Goal: Task Accomplishment & Management: Complete application form

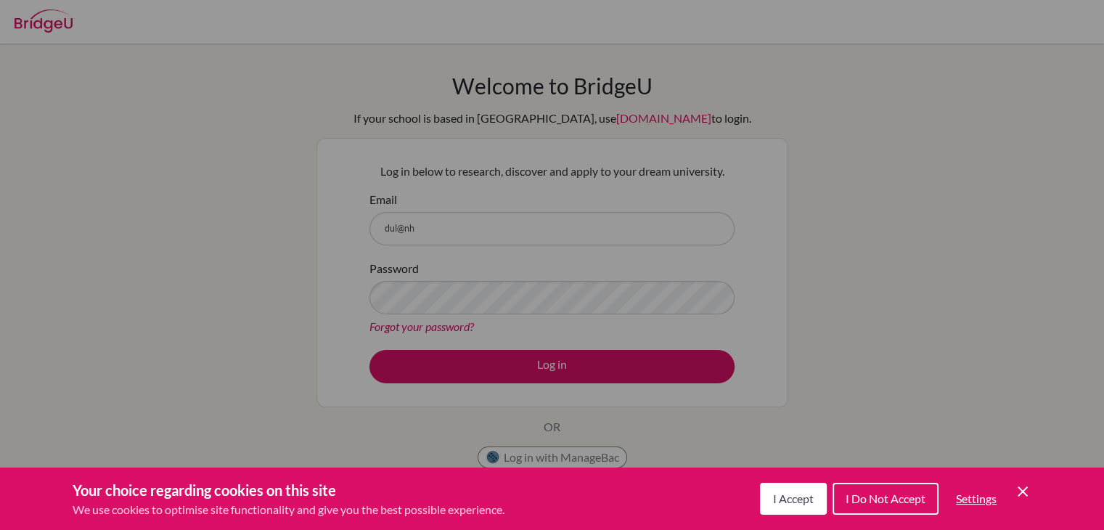
click at [804, 500] on span "I Accept" at bounding box center [793, 498] width 41 height 14
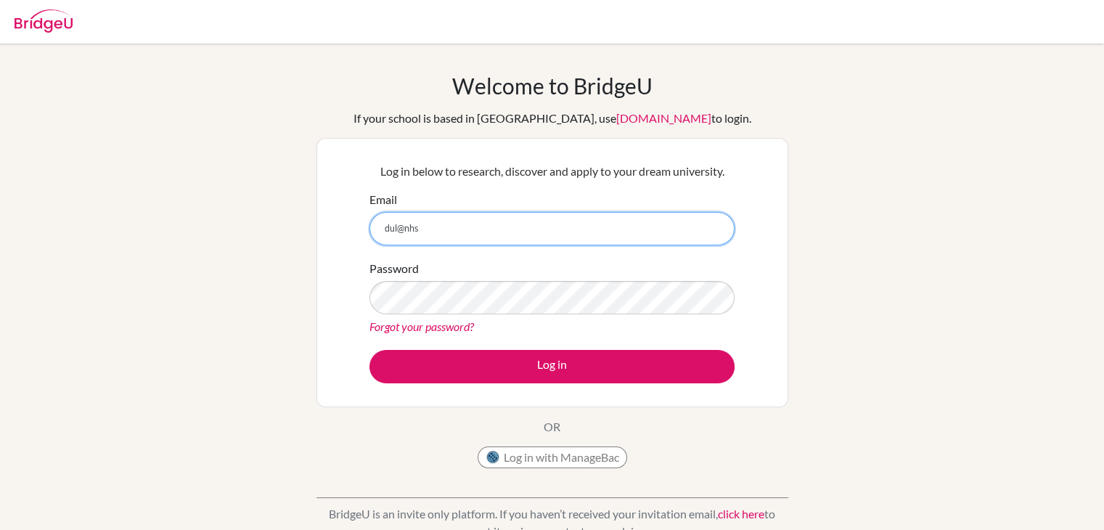
click at [457, 226] on input "dul@nhs" at bounding box center [551, 228] width 365 height 33
type input "dul@nhs.edu.mn"
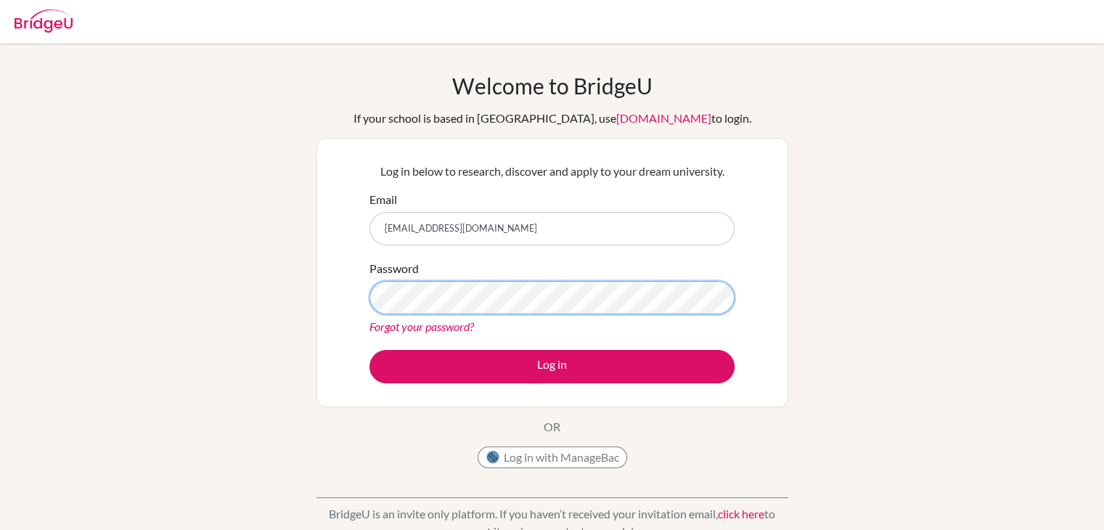
click at [369, 350] on button "Log in" at bounding box center [551, 366] width 365 height 33
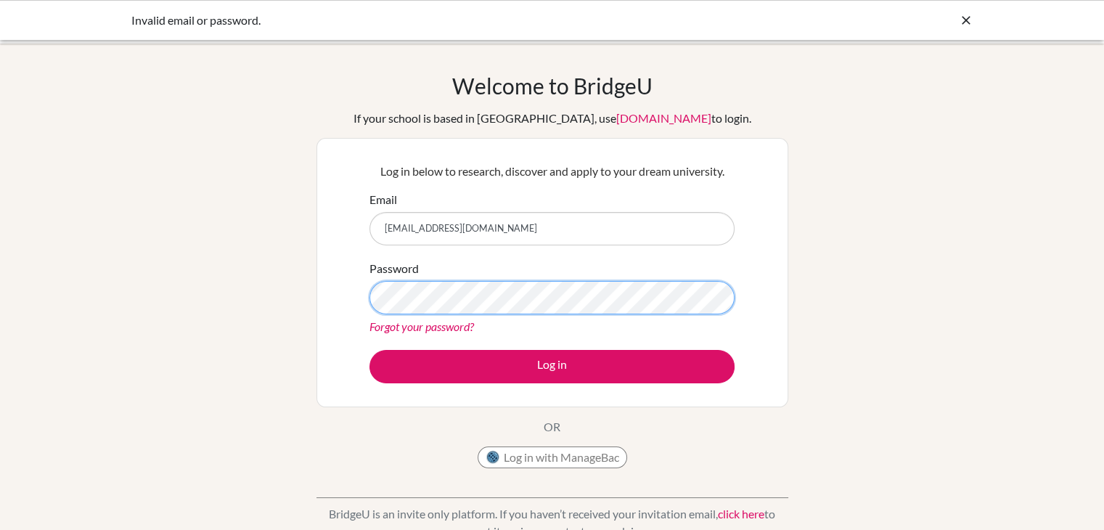
click at [369, 350] on button "Log in" at bounding box center [551, 366] width 365 height 33
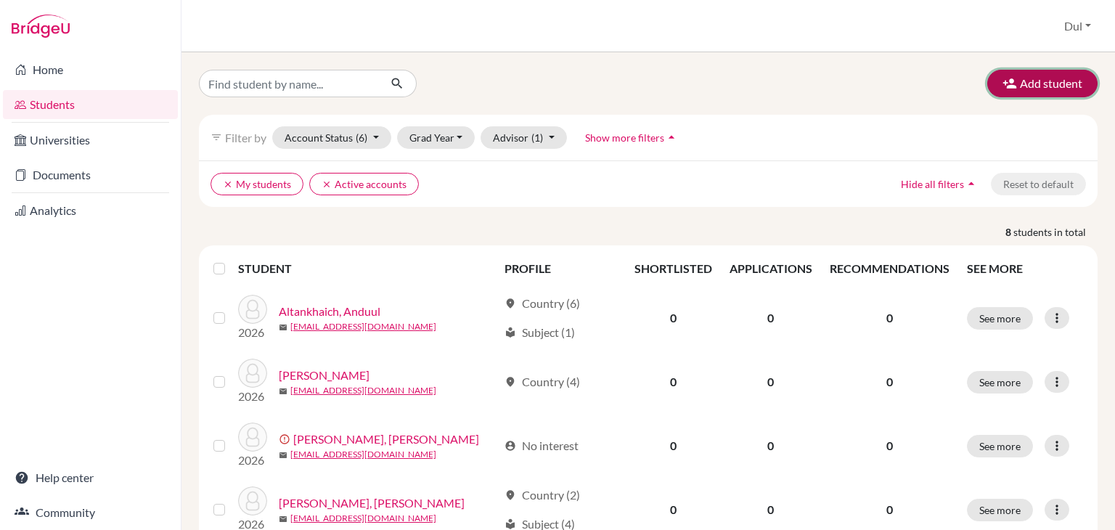
click at [1020, 73] on button "Add student" at bounding box center [1042, 84] width 110 height 28
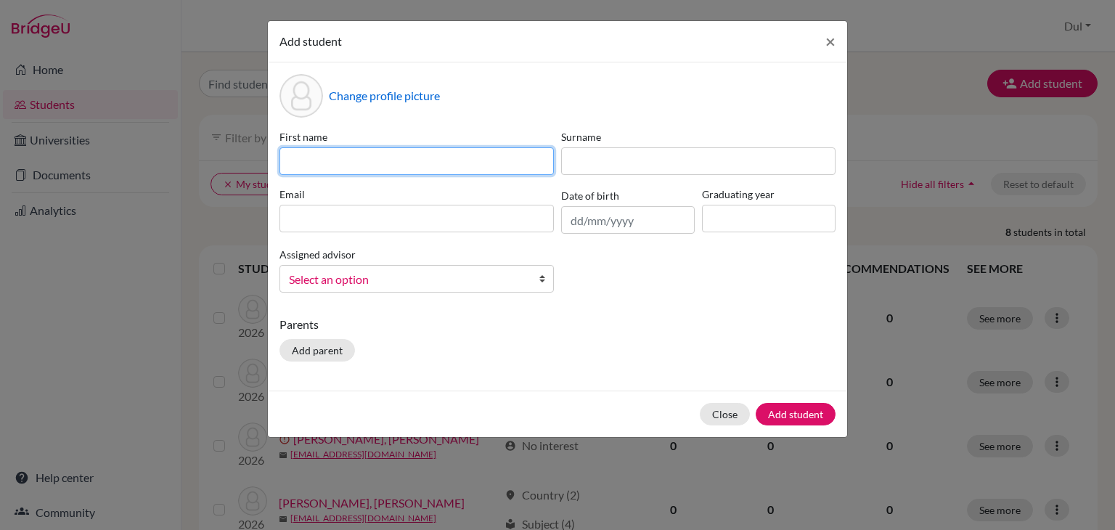
click at [456, 163] on input at bounding box center [416, 161] width 274 height 28
type input "Enkh-Uchral"
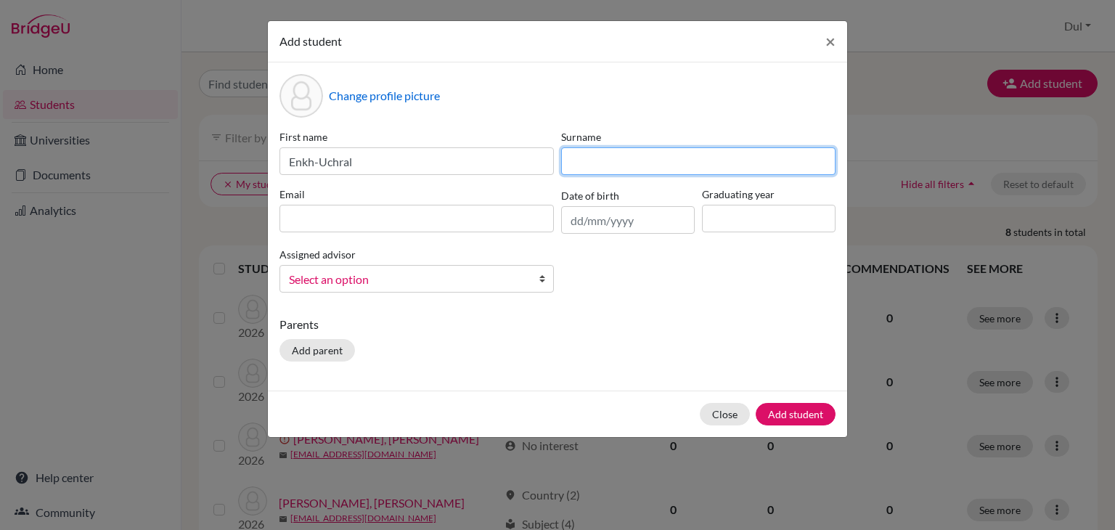
type input "z"
type input "Amgalanbaatar"
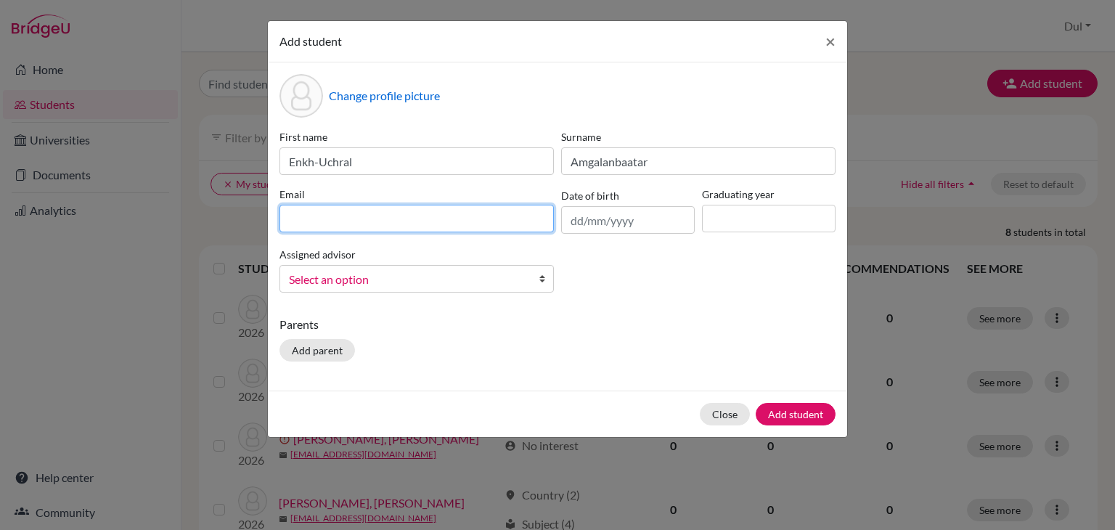
paste input "[EMAIL_ADDRESS][DOMAIN_NAME]"
type input "[EMAIL_ADDRESS][DOMAIN_NAME]"
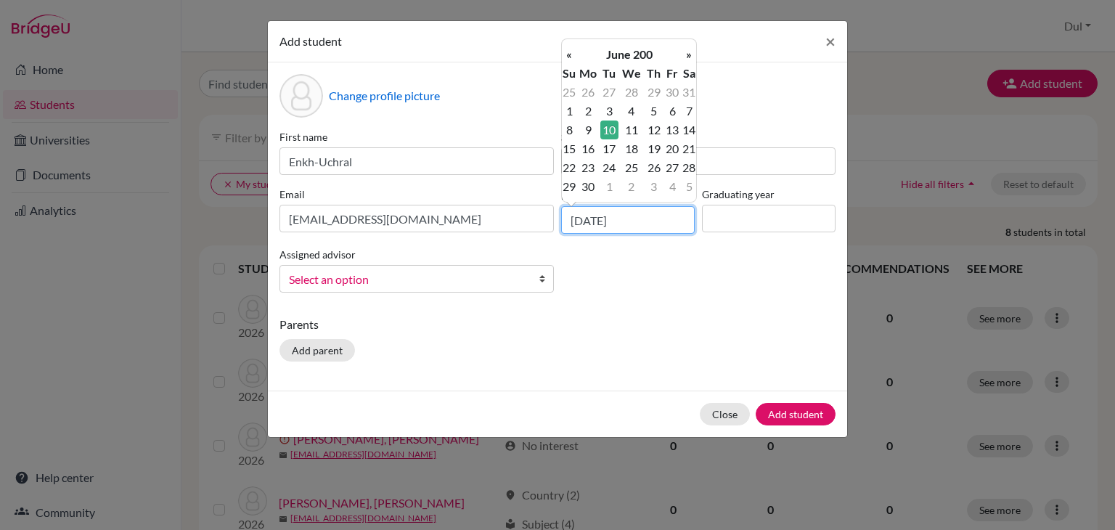
type input "10/06/2008"
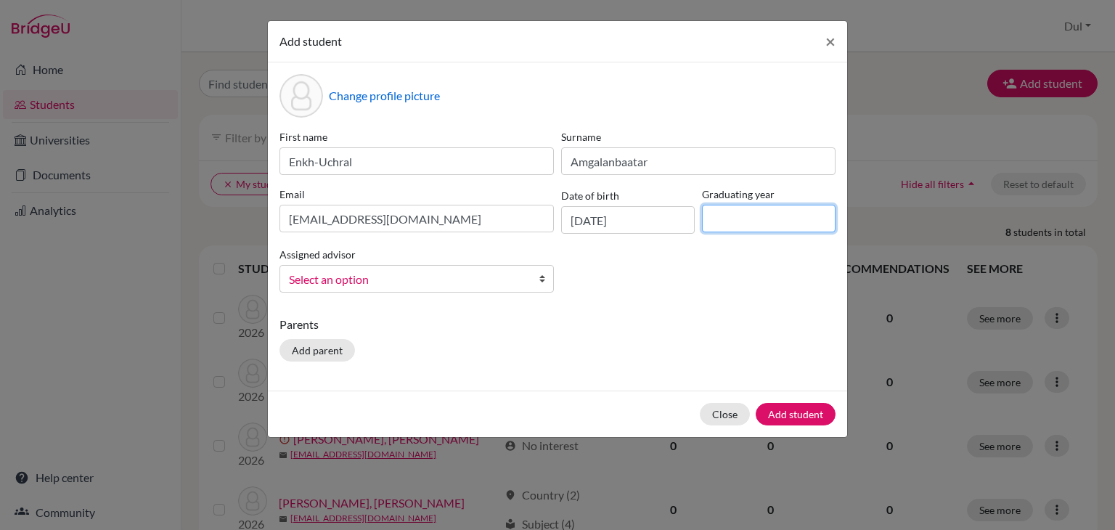
type input "1"
type input "2026"
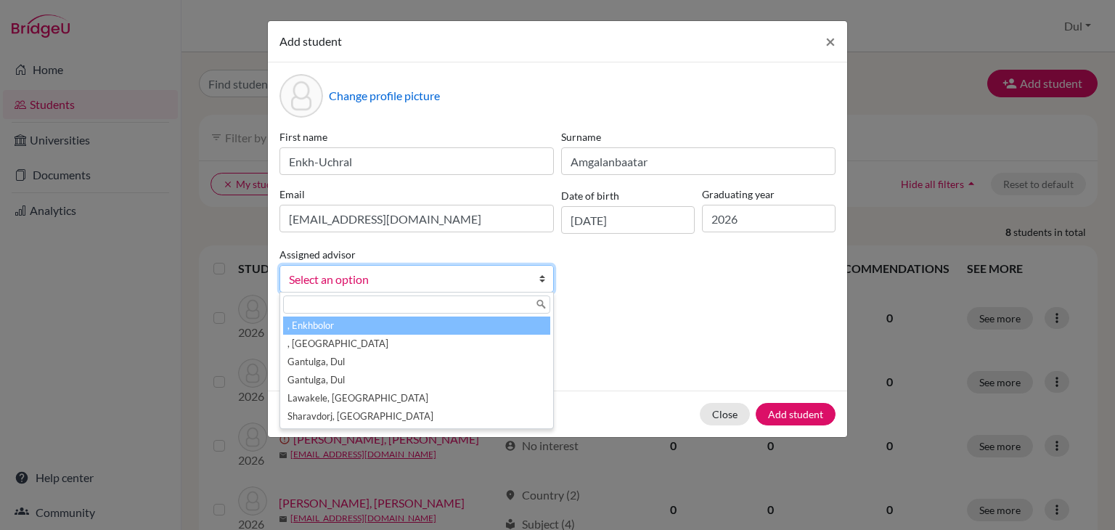
click at [485, 288] on span "Select an option" at bounding box center [407, 279] width 237 height 19
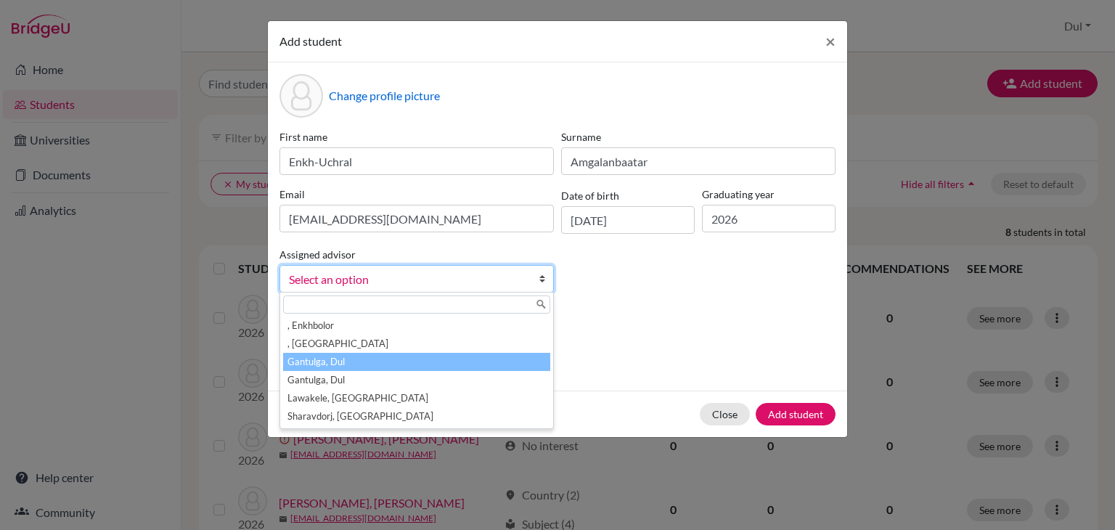
click at [511, 367] on li "Gantulga, Dul" at bounding box center [416, 362] width 267 height 18
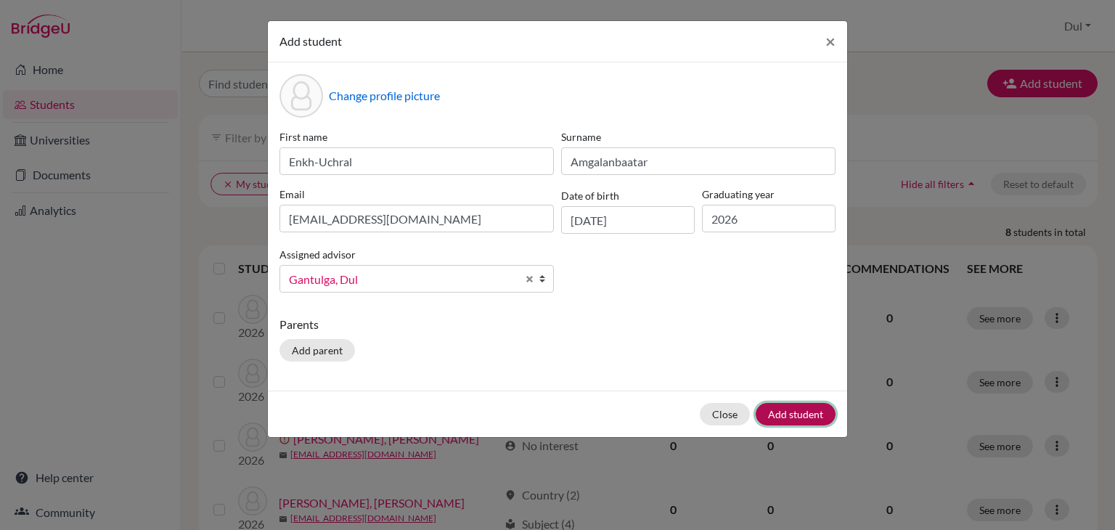
click at [793, 412] on button "Add student" at bounding box center [796, 414] width 80 height 23
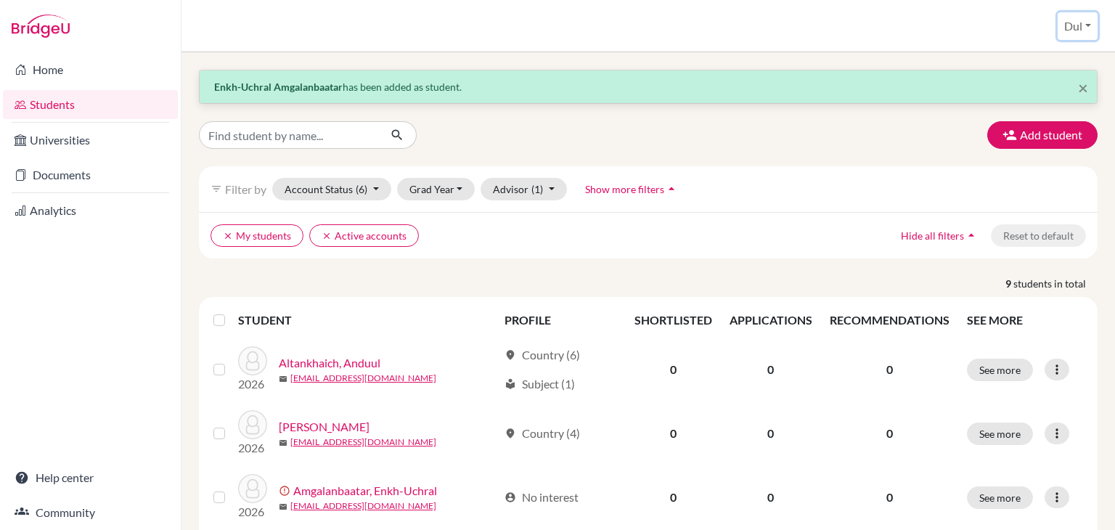
click at [1071, 27] on button "Dul" at bounding box center [1078, 26] width 40 height 28
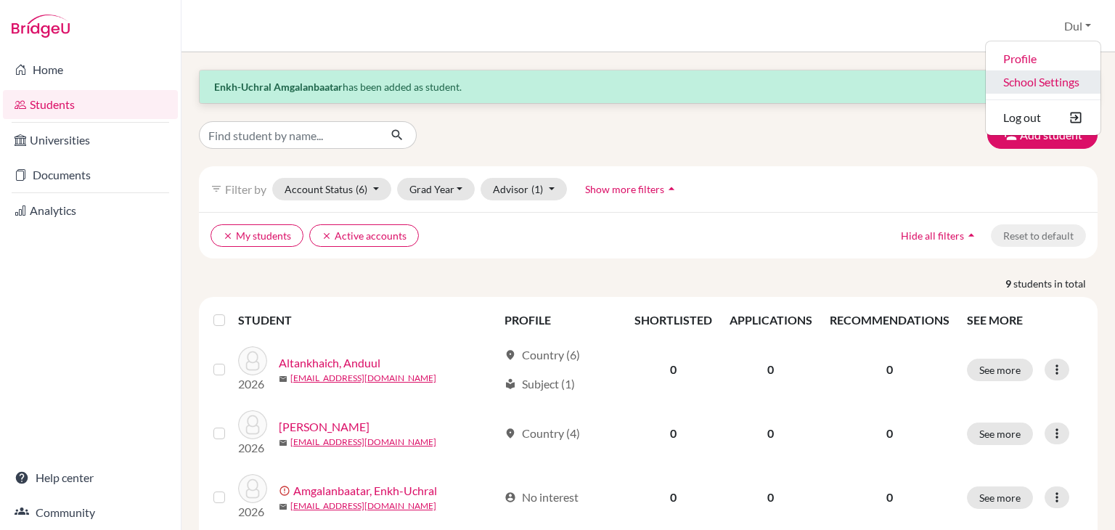
click at [1066, 81] on link "School Settings" at bounding box center [1043, 81] width 115 height 23
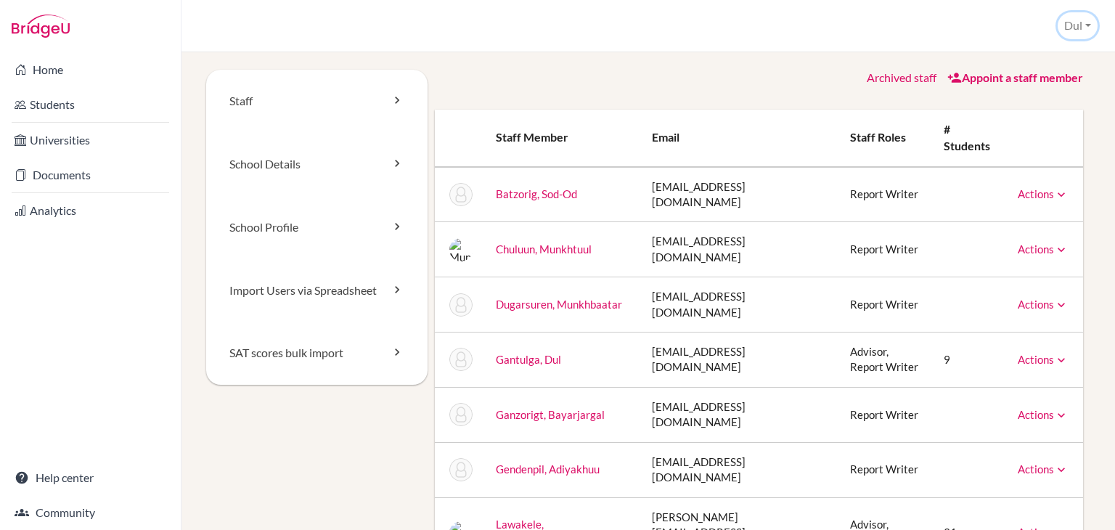
click at [1076, 24] on button "Dul" at bounding box center [1078, 25] width 40 height 27
click at [1090, 281] on div "Staff School Details School Profile Import Users via Spreadsheet SAT scores bul…" at bounding box center [648, 291] width 934 height 478
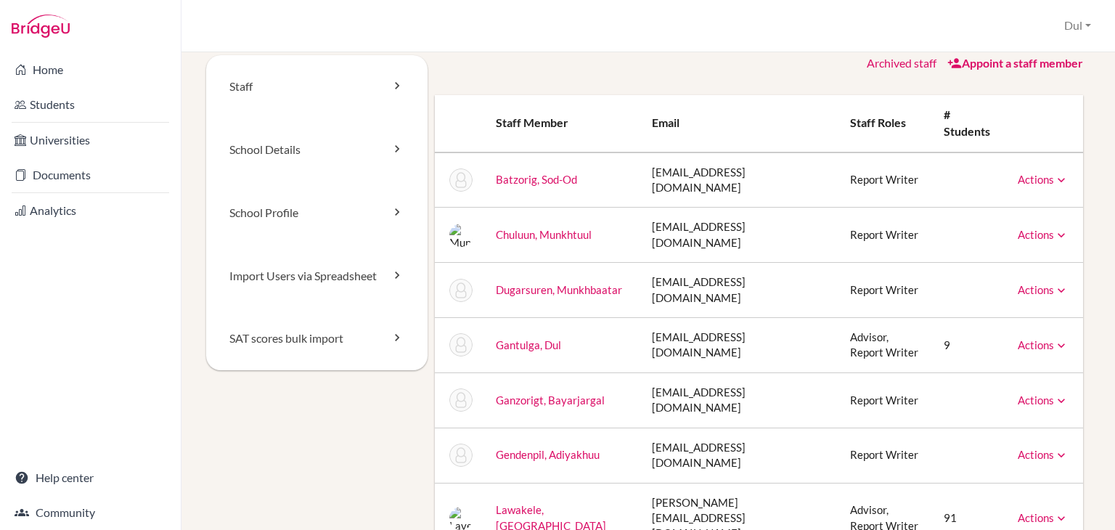
scroll to position [15, 0]
click at [49, 111] on link "Students" at bounding box center [90, 104] width 175 height 29
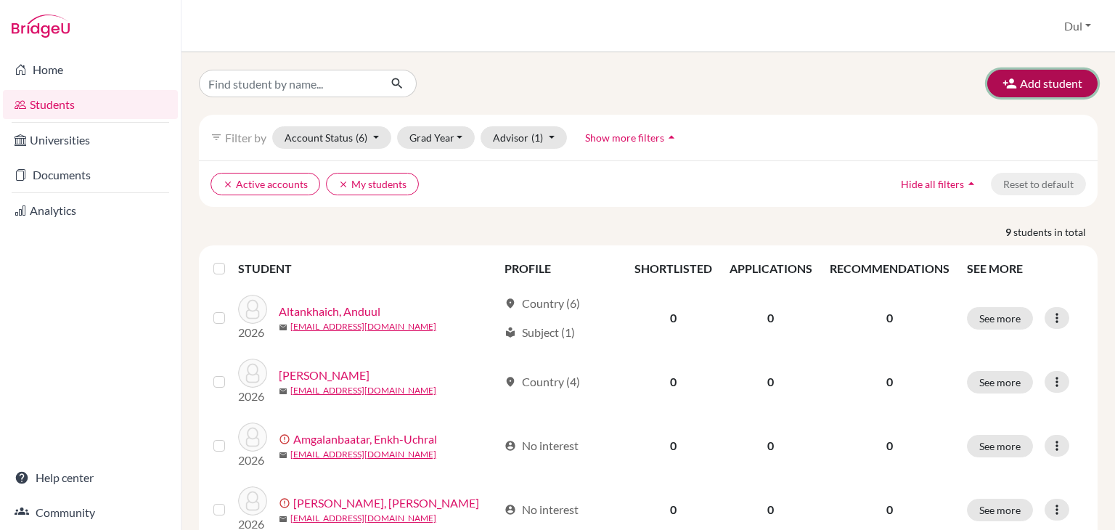
click at [1013, 82] on button "Add student" at bounding box center [1042, 84] width 110 height 28
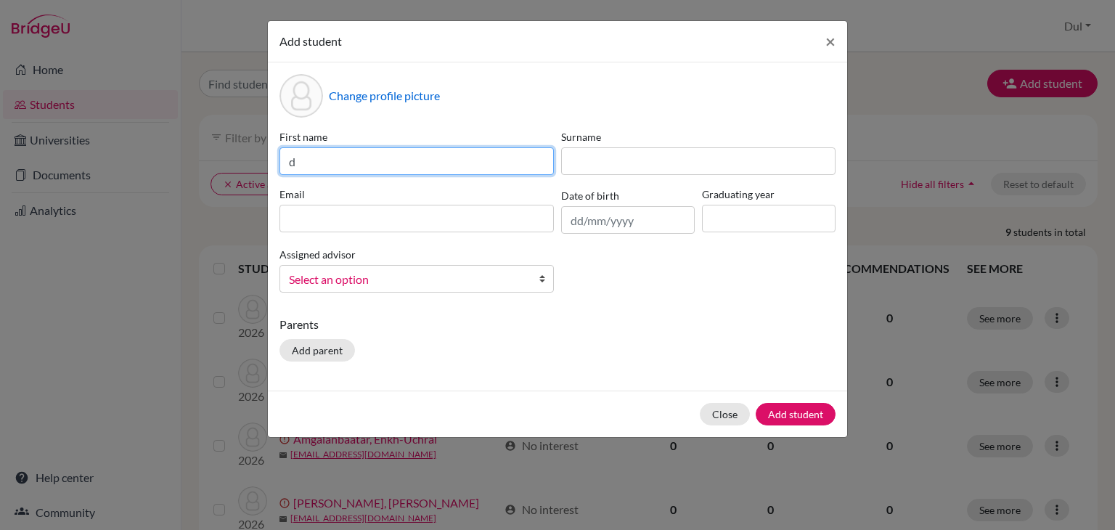
click at [482, 155] on input "d" at bounding box center [416, 161] width 274 height 28
type input "d"
type input "Delgermurun"
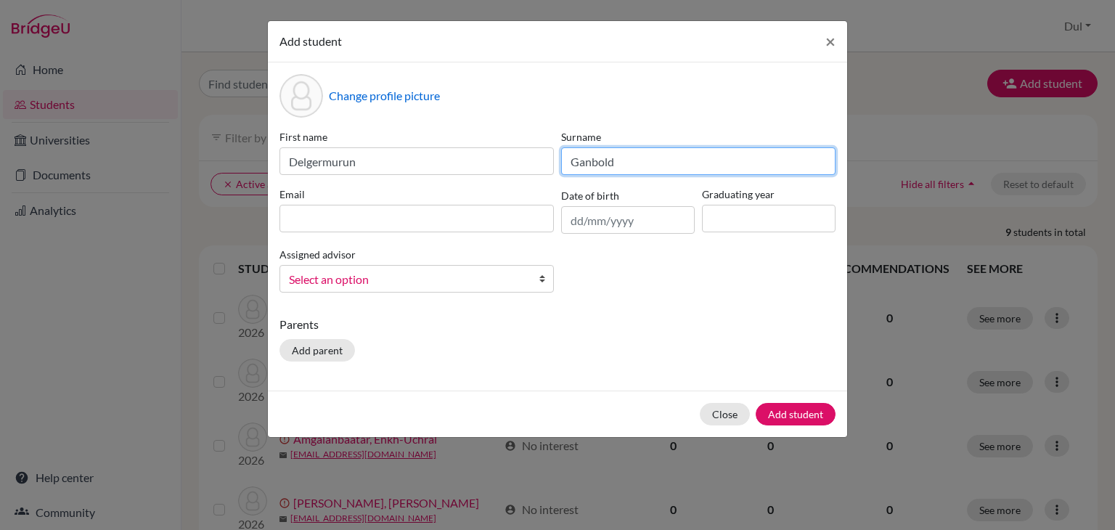
type input "Ganbold"
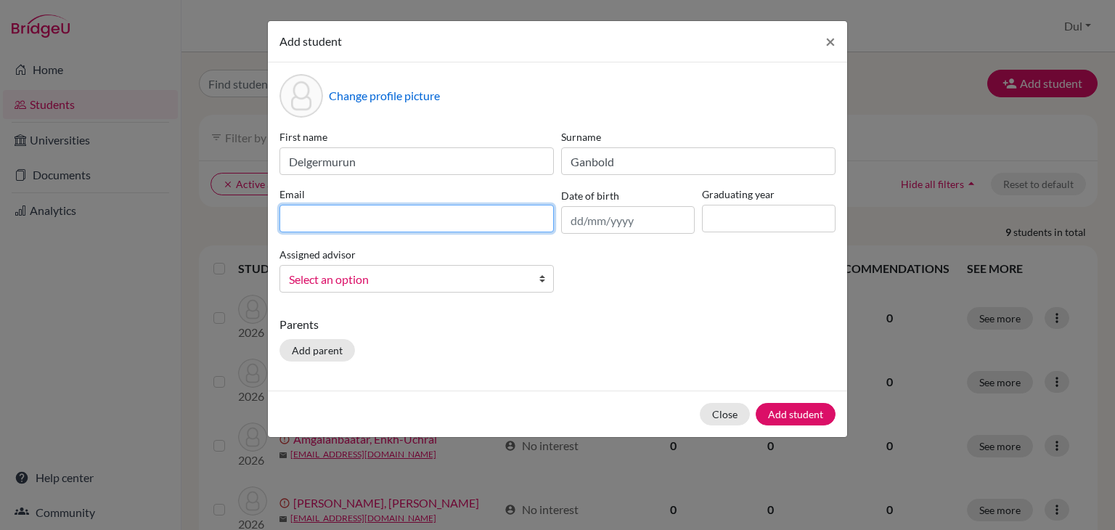
paste input "[EMAIL_ADDRESS][DOMAIN_NAME]"
type input "[EMAIL_ADDRESS][DOMAIN_NAME]"
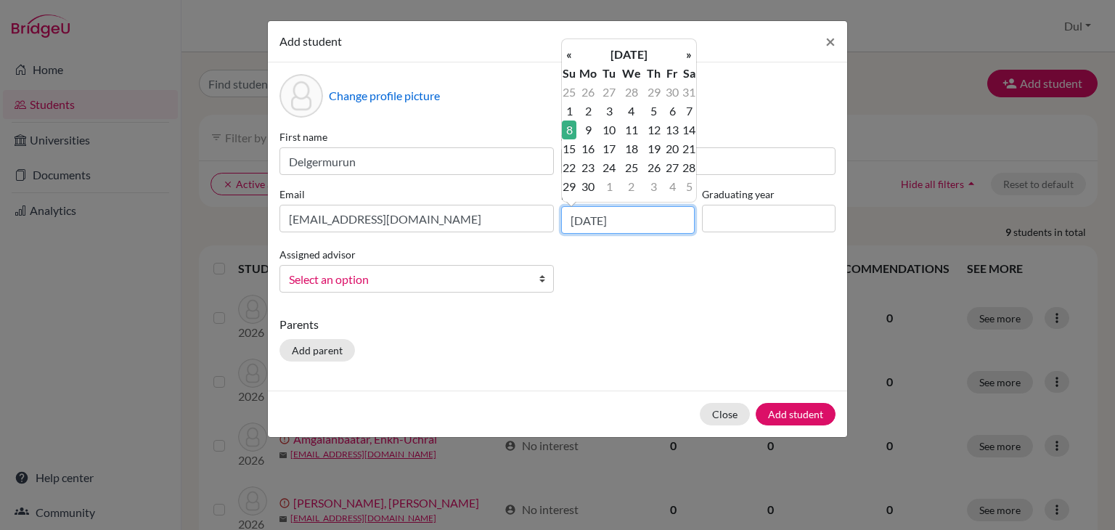
type input "[DATE]"
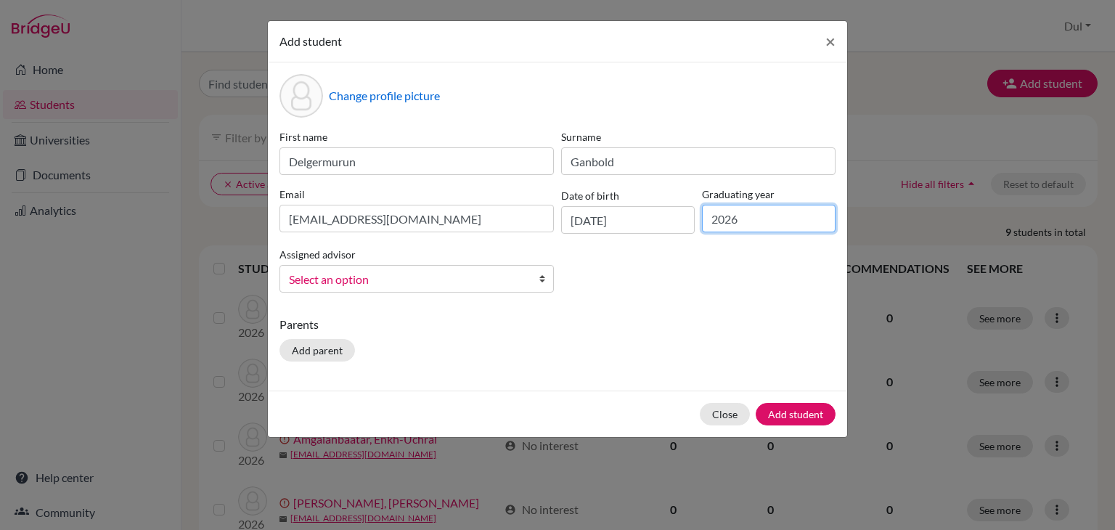
type input "2026"
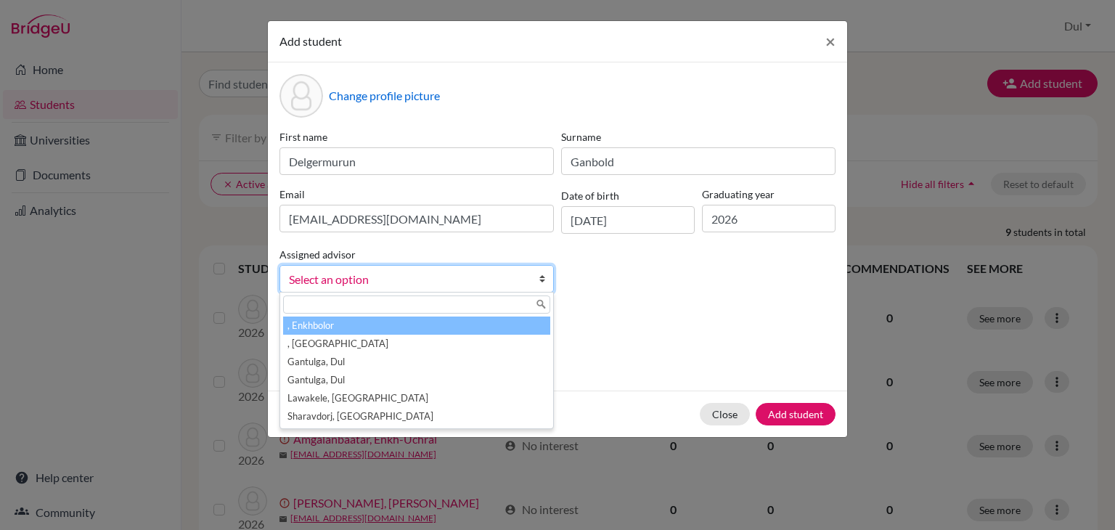
click at [513, 282] on span "Select an option" at bounding box center [407, 279] width 237 height 19
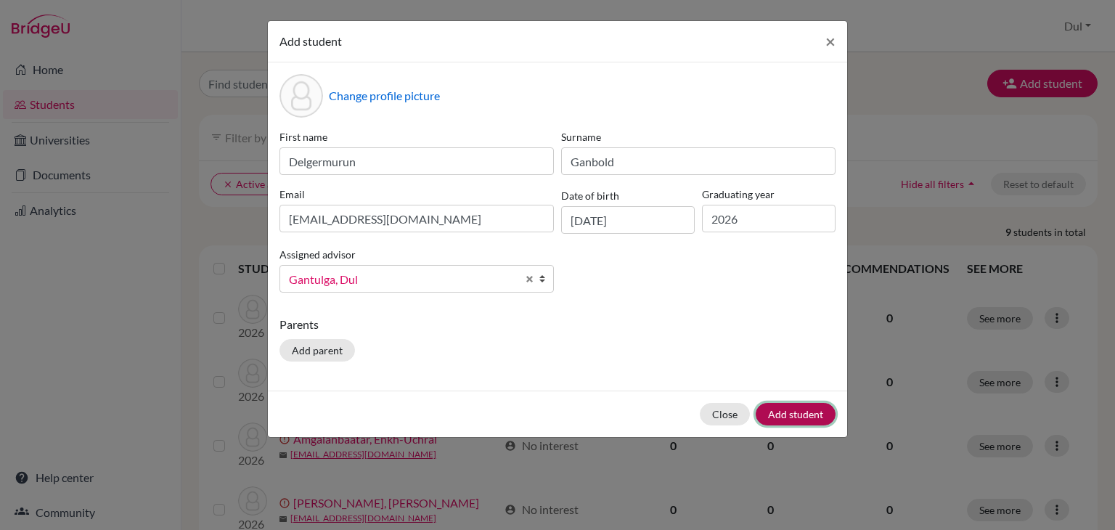
click at [807, 420] on button "Add student" at bounding box center [796, 414] width 80 height 23
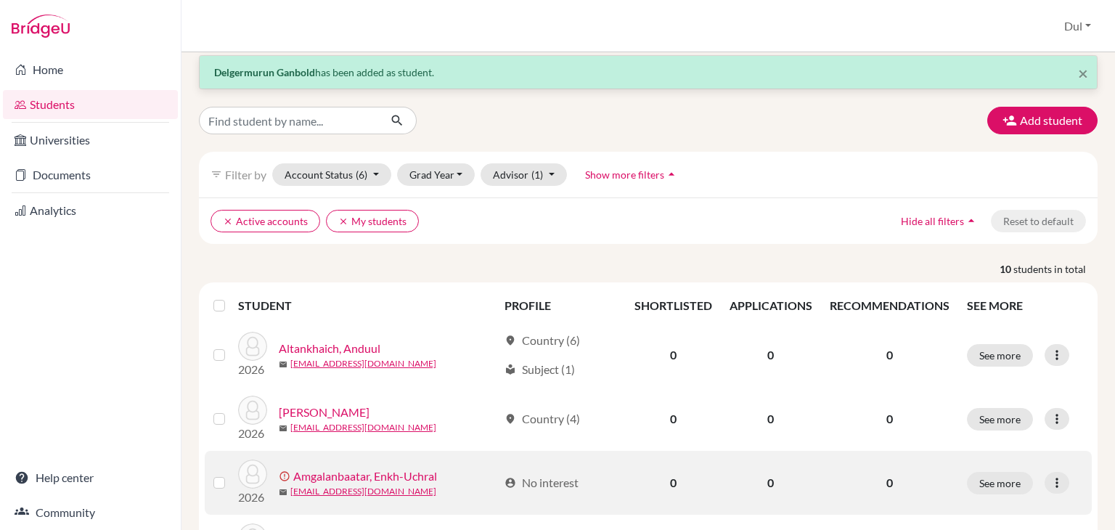
scroll to position [14, 0]
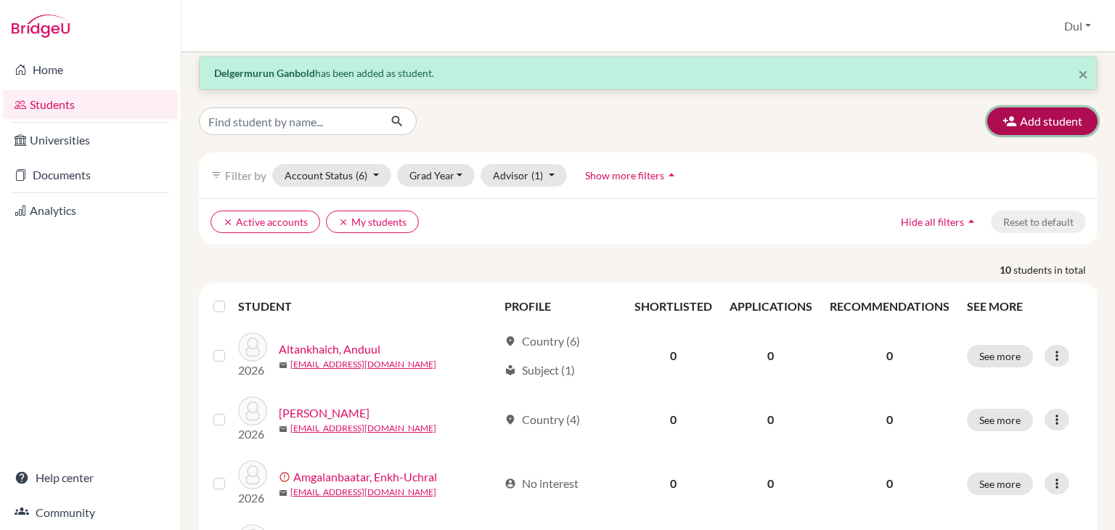
click at [1007, 115] on button "Add student" at bounding box center [1042, 121] width 110 height 28
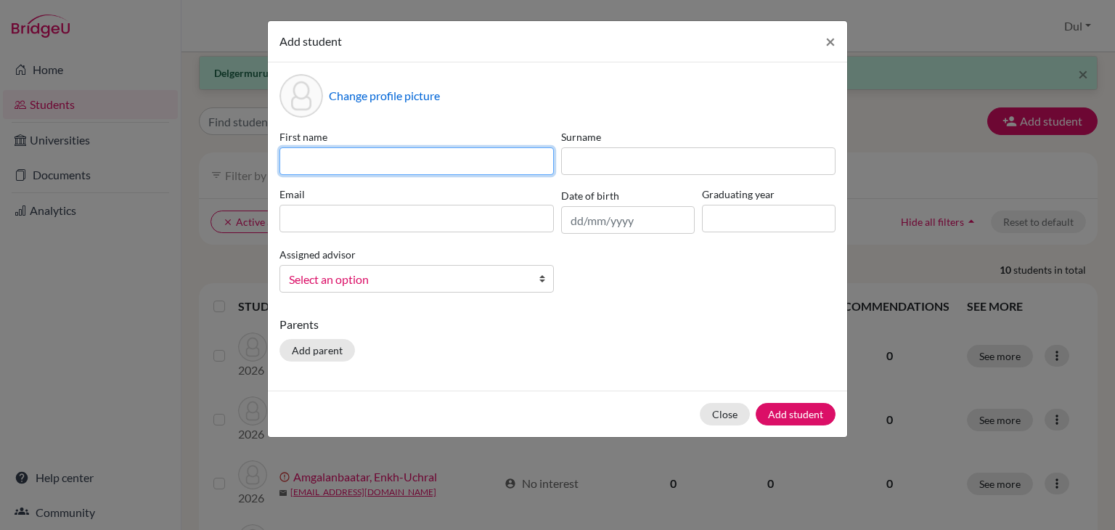
click at [425, 160] on input at bounding box center [416, 161] width 274 height 28
type input "Tselmeg"
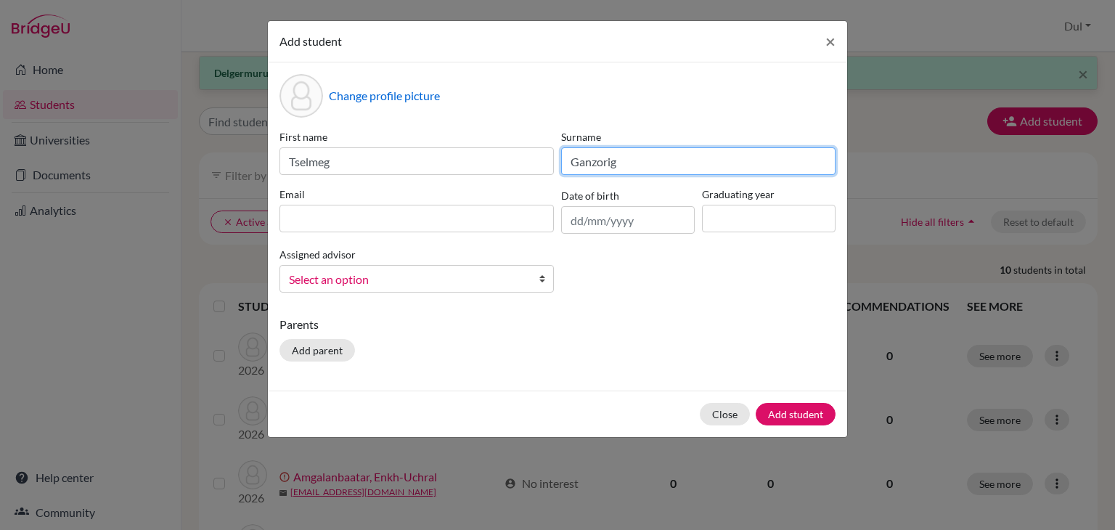
type input "Ganzorig"
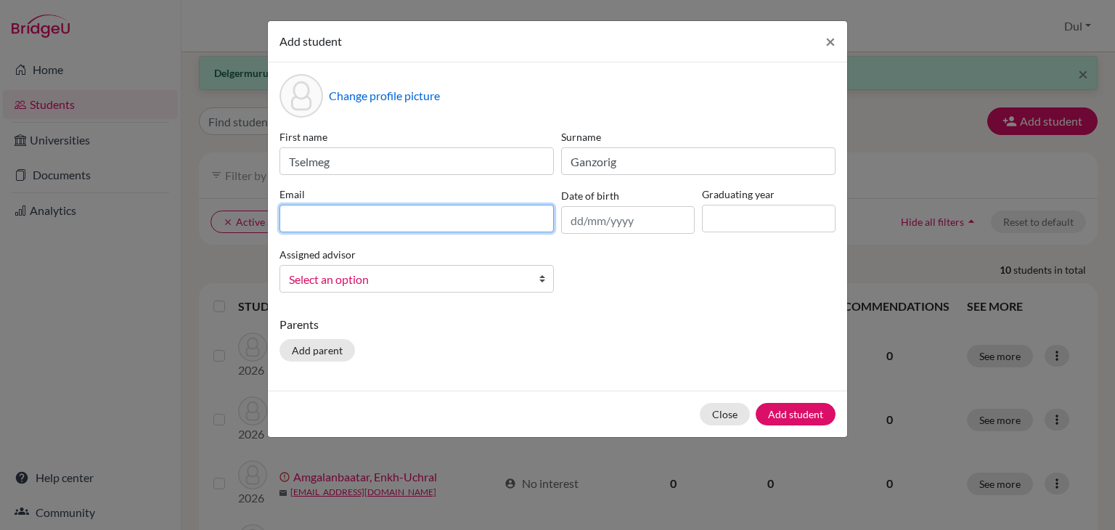
paste input "[EMAIL_ADDRESS][DOMAIN_NAME]"
type input "[EMAIL_ADDRESS][DOMAIN_NAME]"
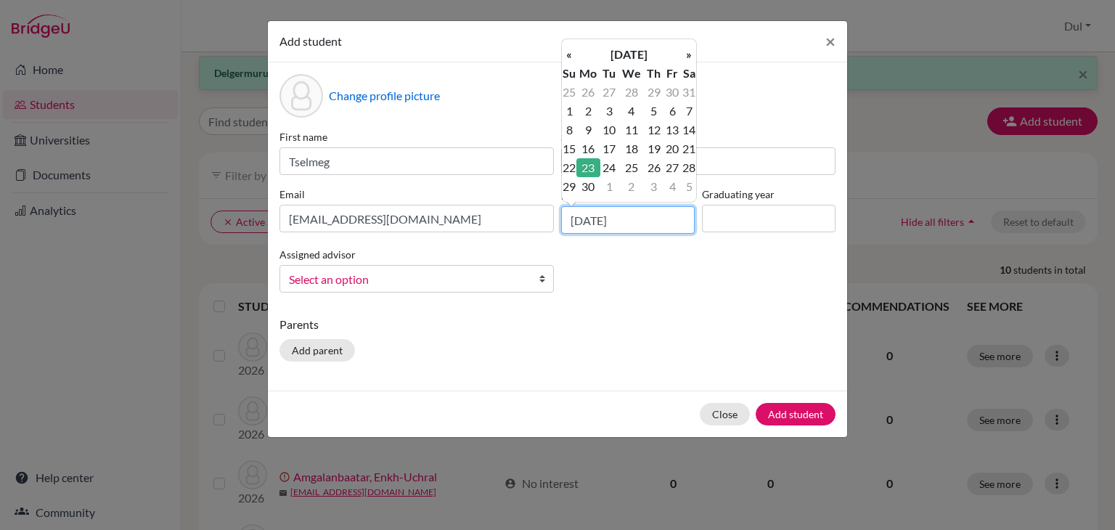
type input "[DATE]"
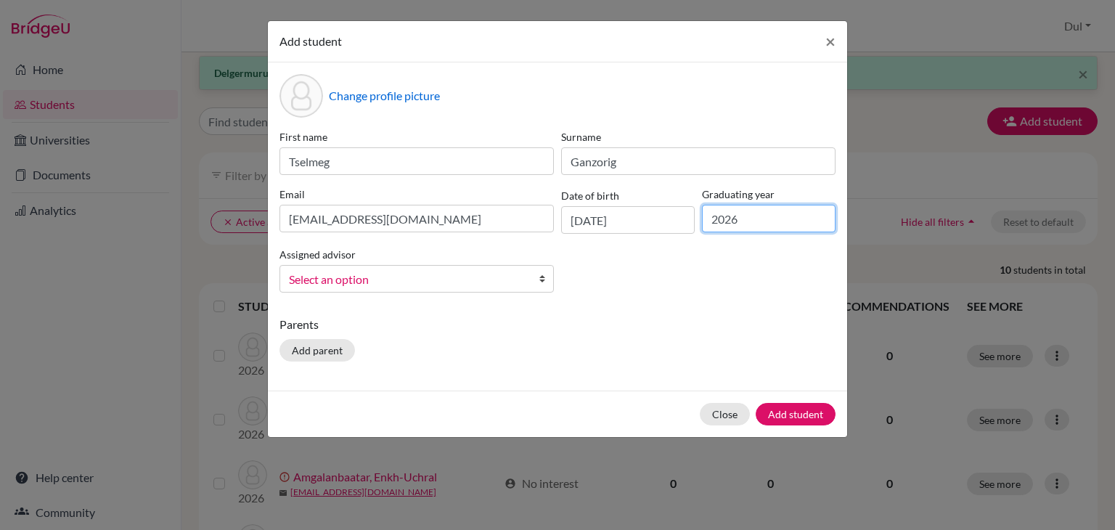
type input "2026"
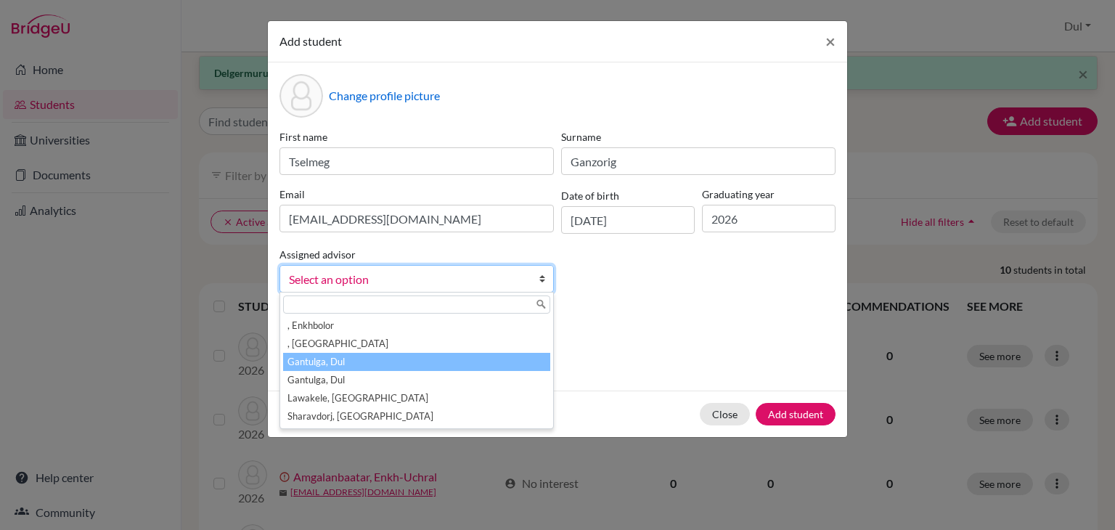
drag, startPoint x: 420, startPoint y: 286, endPoint x: 445, endPoint y: 365, distance: 83.1
click at [445, 293] on div "Select an option , [GEOGRAPHIC_DATA] , Khulan Gantulga, Dul Gantulga, Dul Lawak…" at bounding box center [416, 279] width 274 height 28
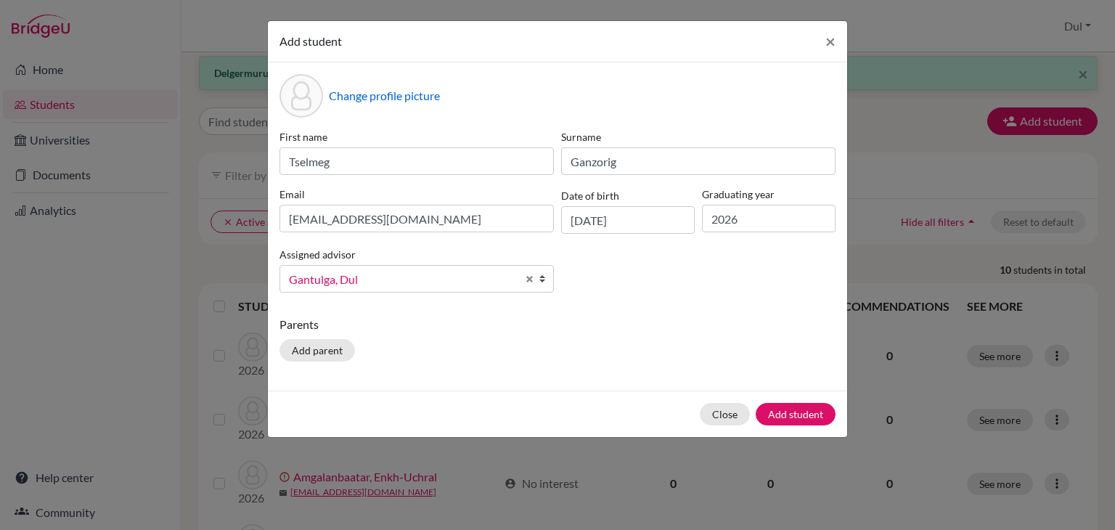
click at [445, 365] on div "Parents Add parent" at bounding box center [557, 342] width 556 height 52
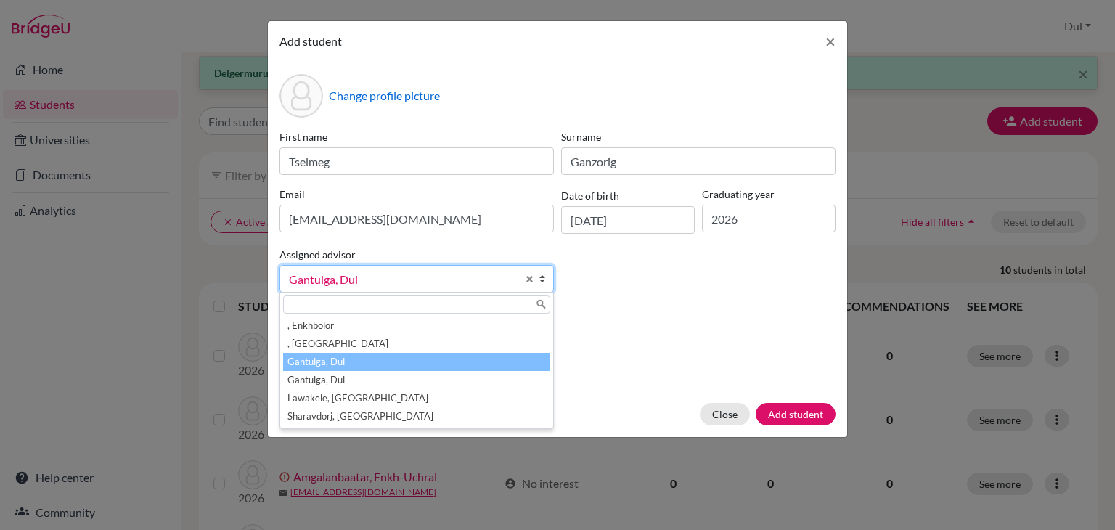
drag, startPoint x: 401, startPoint y: 283, endPoint x: 459, endPoint y: 362, distance: 97.7
click at [459, 293] on div "Gantulga, Dul , [GEOGRAPHIC_DATA] , Khulan Gantulga, Dul Gantulga, Dul Lawakele…" at bounding box center [416, 279] width 274 height 28
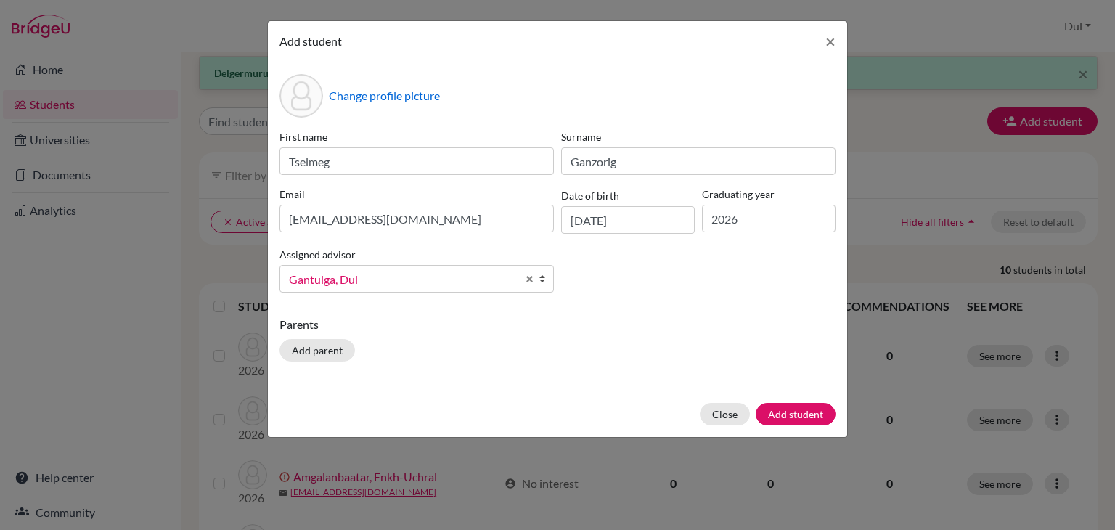
click at [459, 362] on div "Parents Add parent" at bounding box center [557, 342] width 556 height 52
click at [791, 418] on button "Add student" at bounding box center [796, 414] width 80 height 23
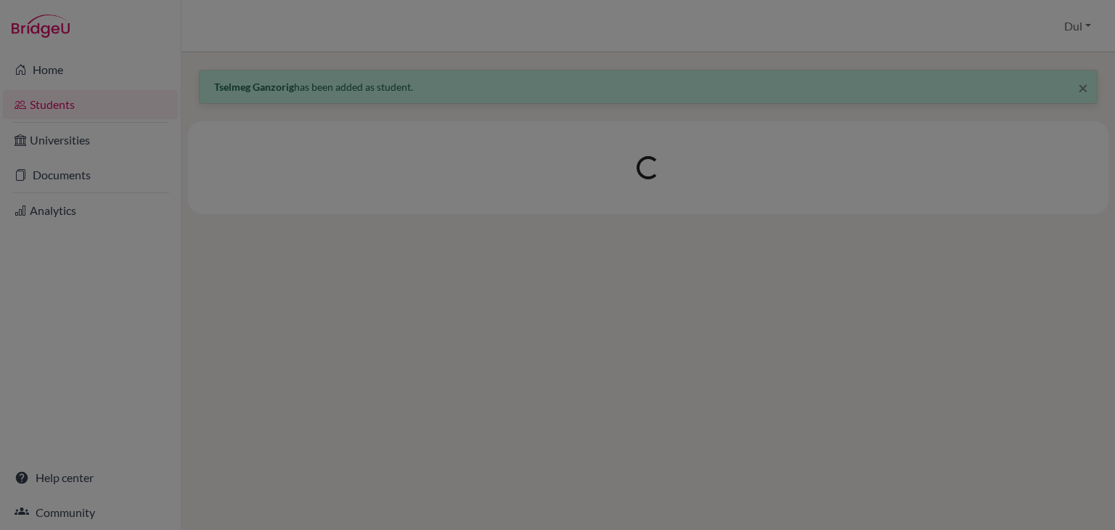
scroll to position [0, 0]
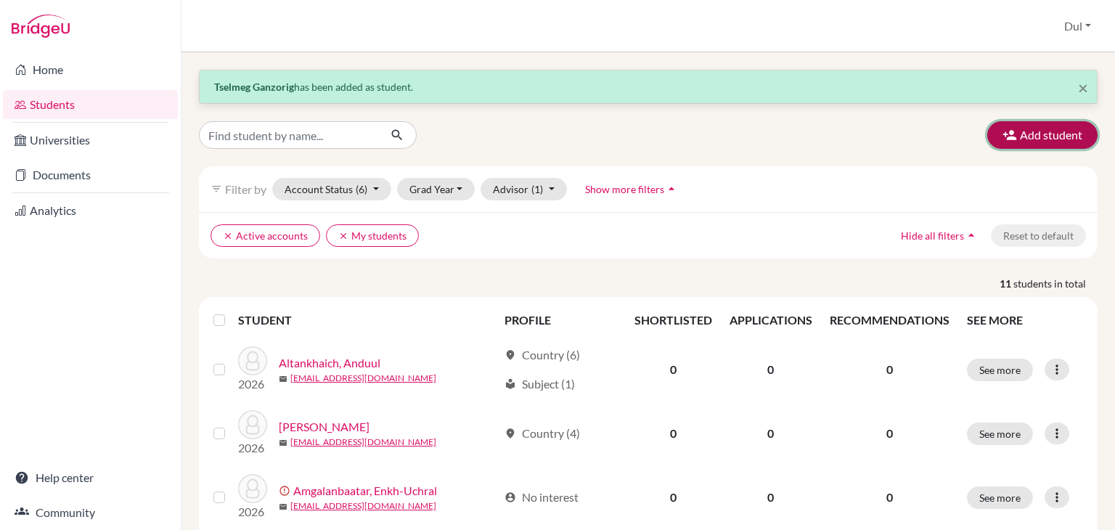
click at [1031, 145] on button "Add student" at bounding box center [1042, 135] width 110 height 28
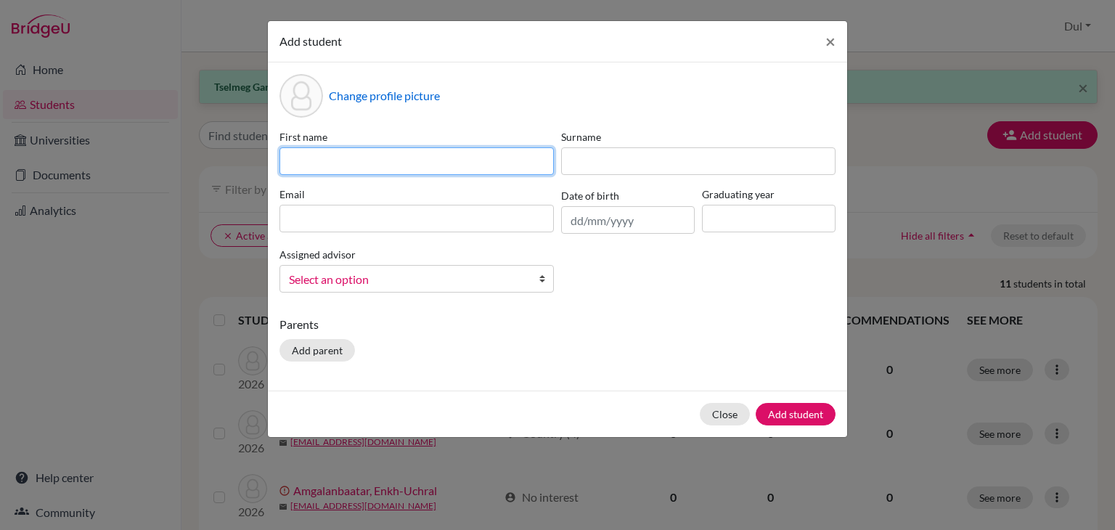
click at [512, 168] on input at bounding box center [416, 161] width 274 height 28
type input "Bilguuntugs"
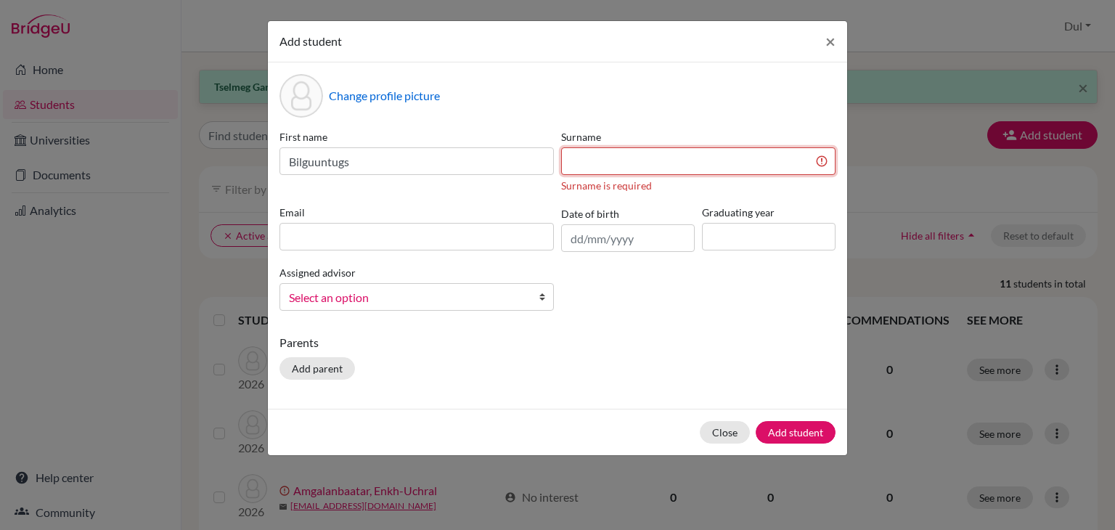
click at [601, 152] on input at bounding box center [698, 161] width 274 height 28
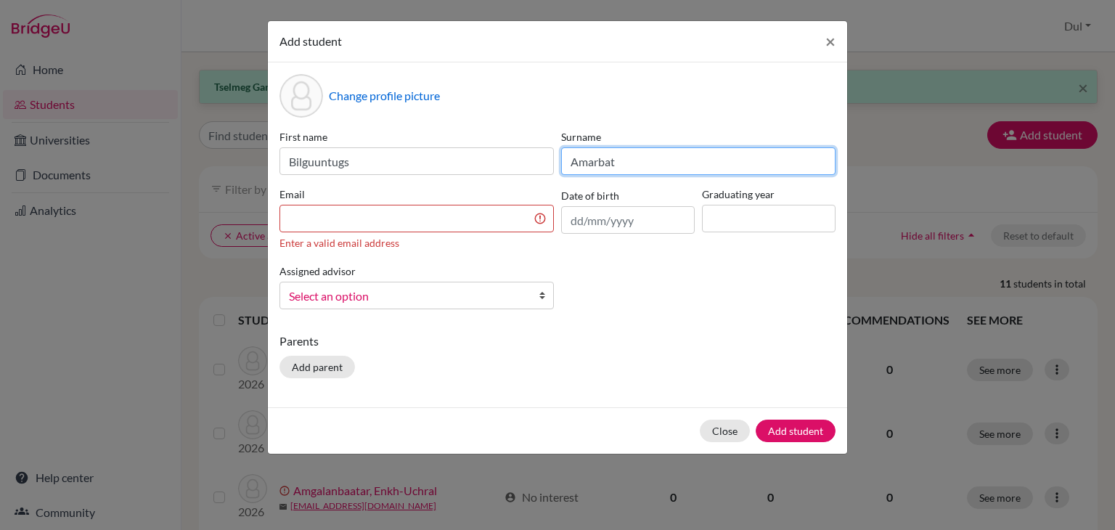
type input "Amarbat"
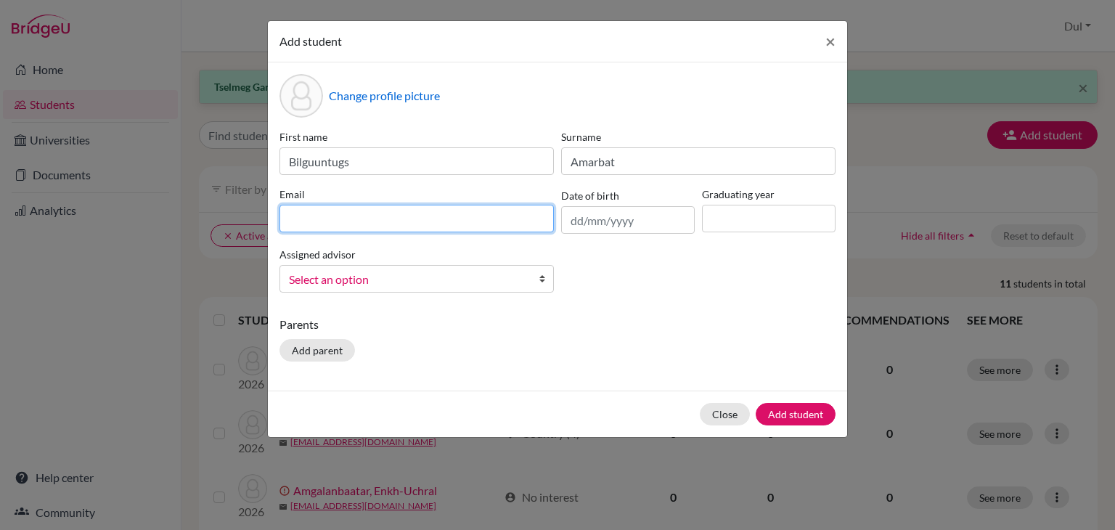
paste input "[EMAIL_ADDRESS][DOMAIN_NAME]"
type input "[EMAIL_ADDRESS][DOMAIN_NAME]"
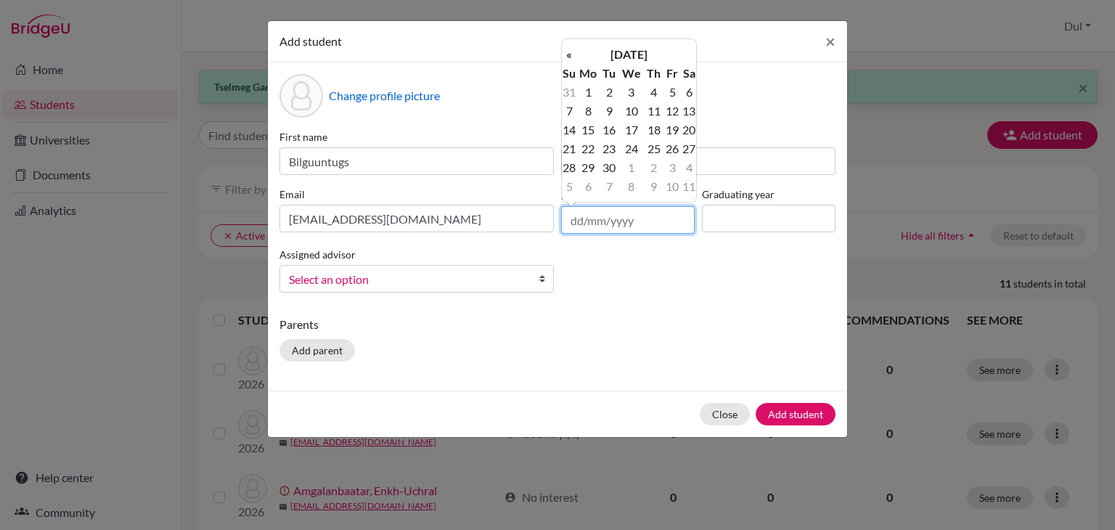
click at [624, 212] on input "text" at bounding box center [628, 220] width 134 height 28
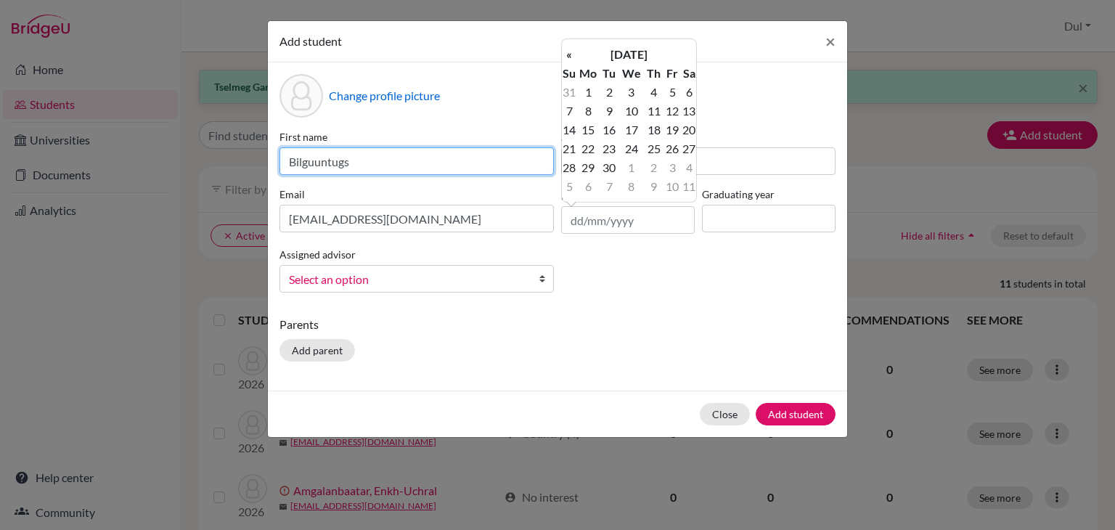
click at [383, 157] on input "Bilguuntugs" at bounding box center [416, 161] width 274 height 28
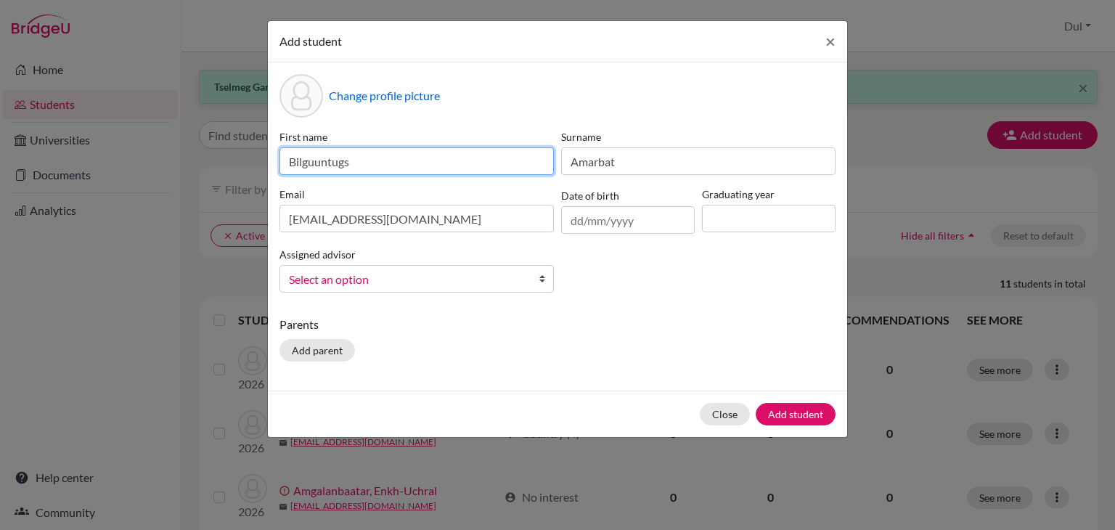
click at [383, 157] on input "Bilguuntugs" at bounding box center [416, 161] width 274 height 28
type input "Azzaya"
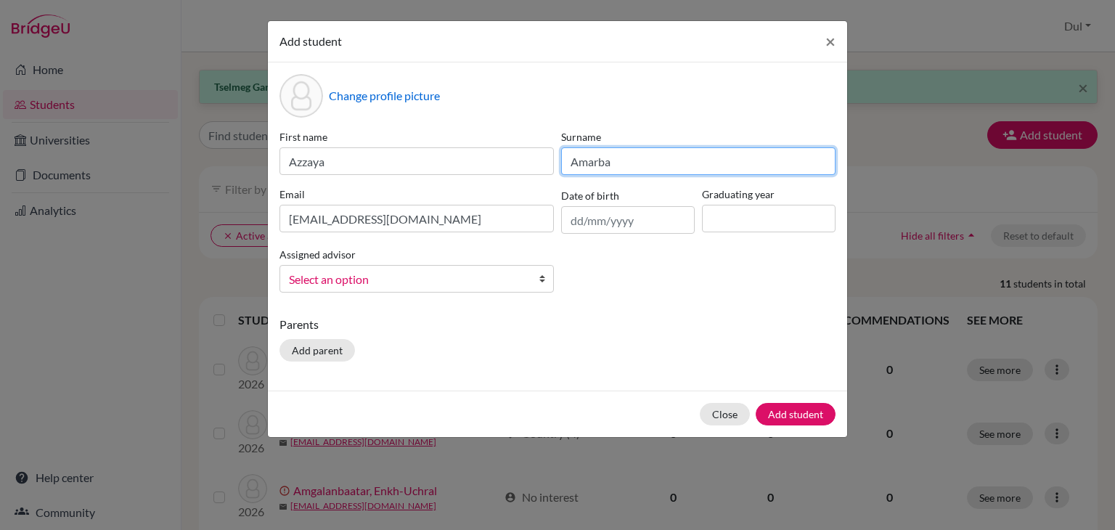
type input "Amarbat"
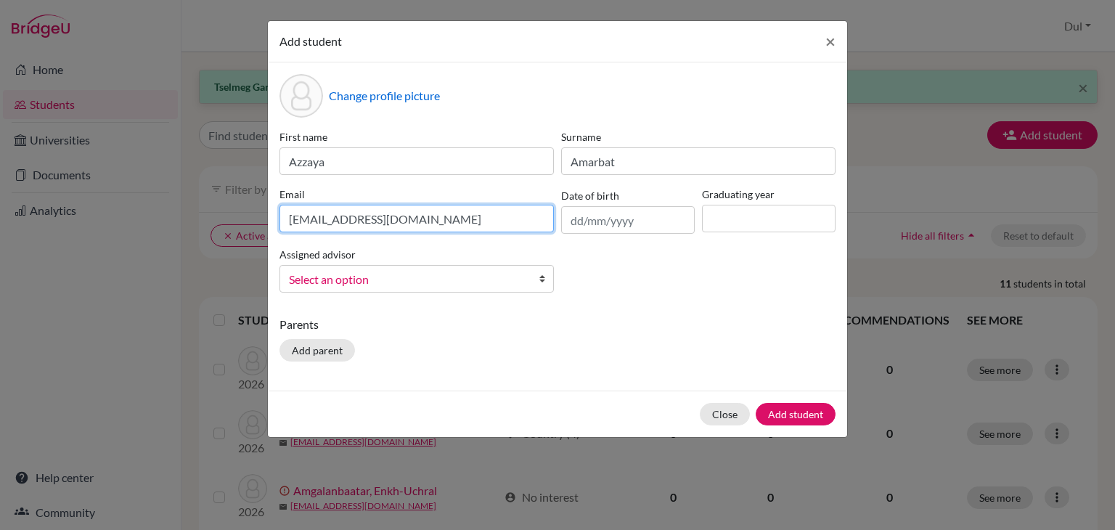
paste input "azzayaamarbat97"
type input "[EMAIL_ADDRESS][DOMAIN_NAME]"
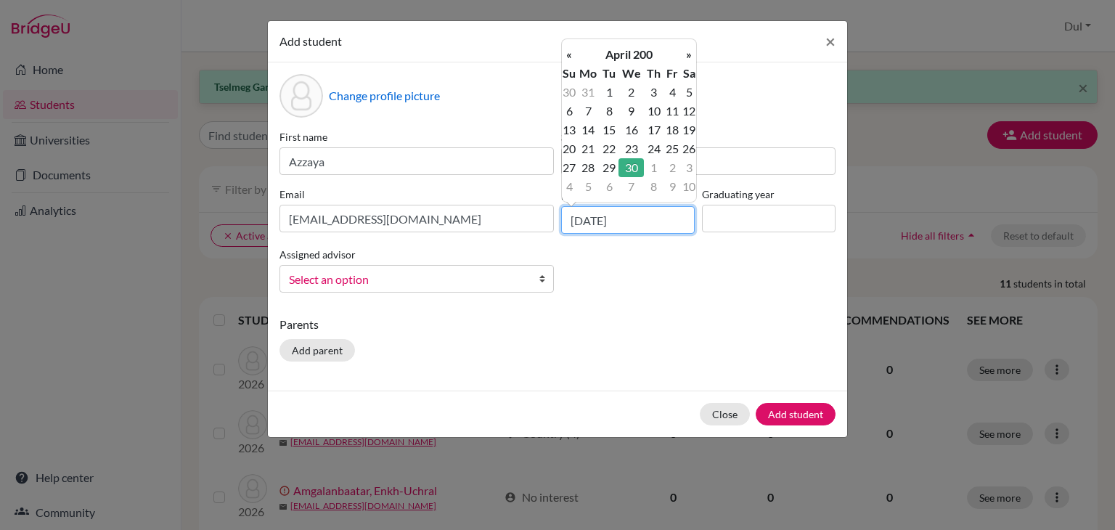
type input "[DATE]"
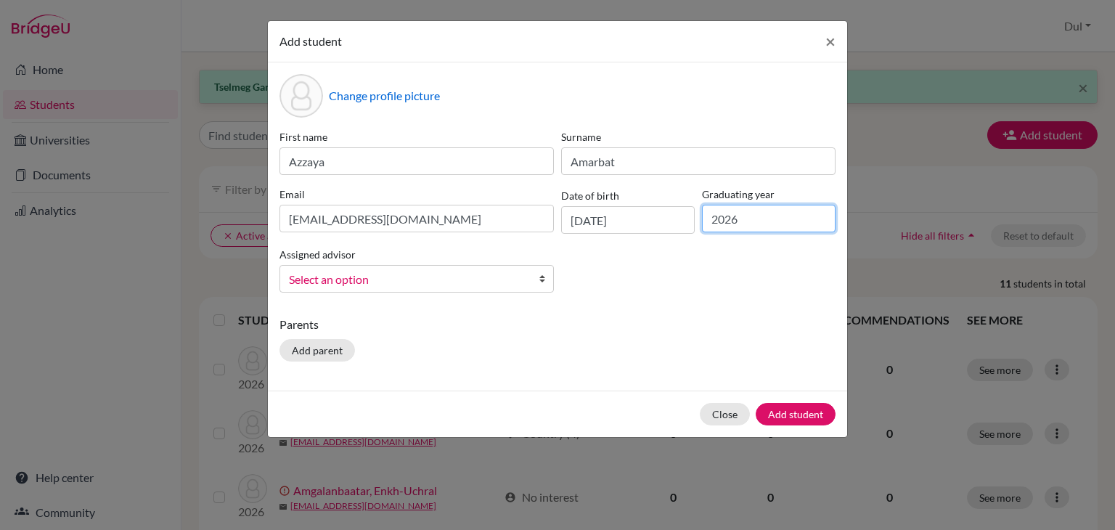
type input "2026"
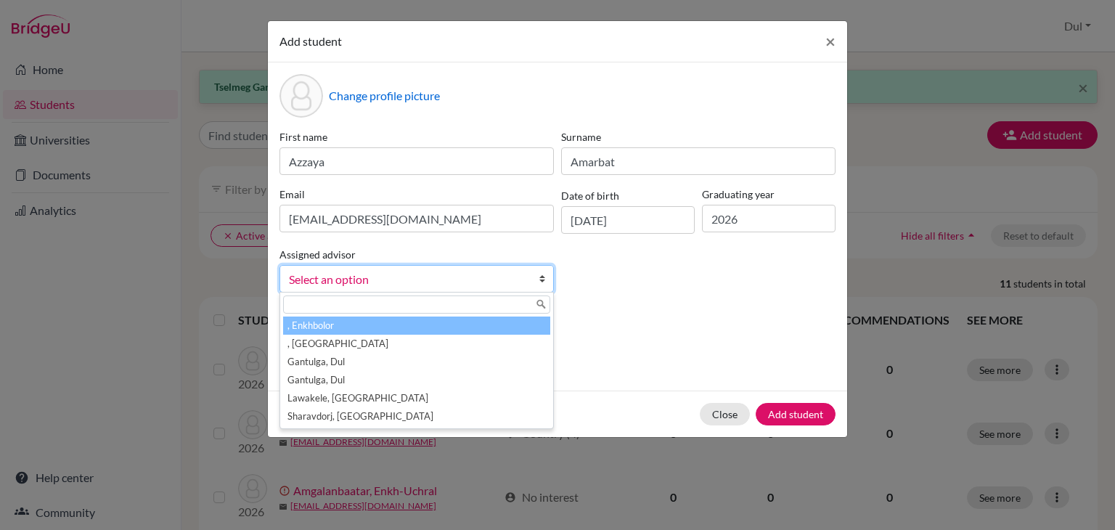
click at [523, 279] on span "Select an option" at bounding box center [407, 279] width 237 height 19
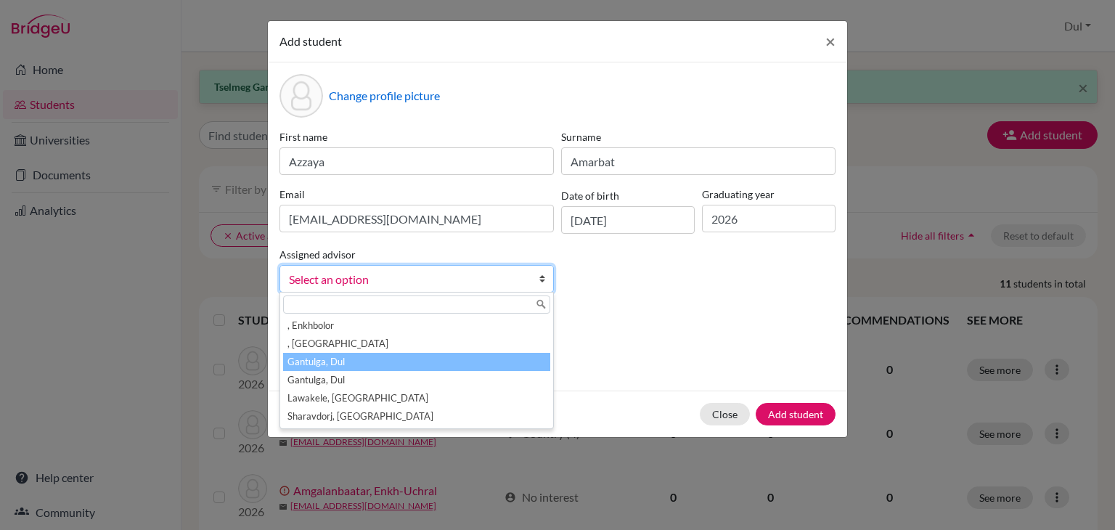
click at [529, 363] on li "Gantulga, Dul" at bounding box center [416, 362] width 267 height 18
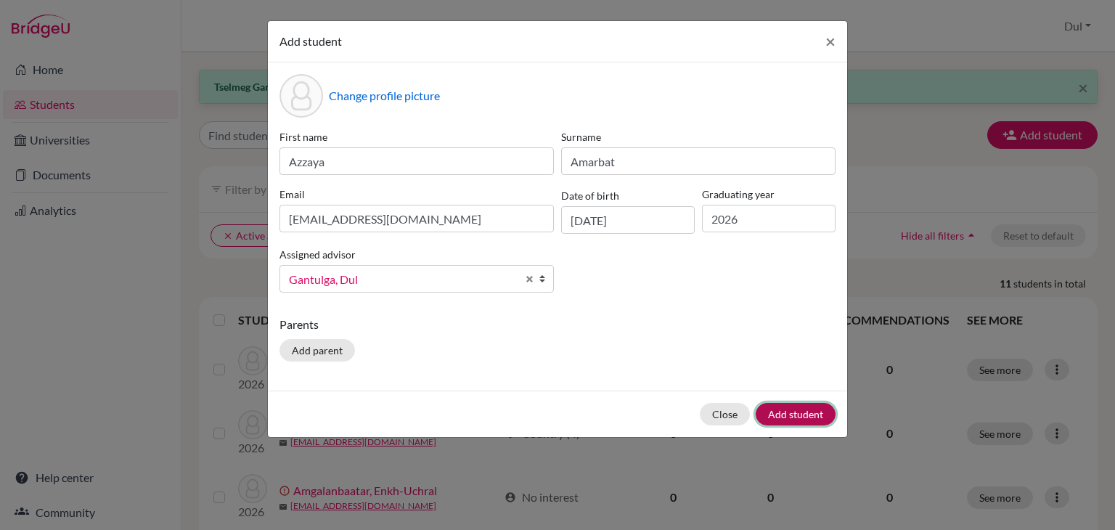
click at [799, 416] on button "Add student" at bounding box center [796, 414] width 80 height 23
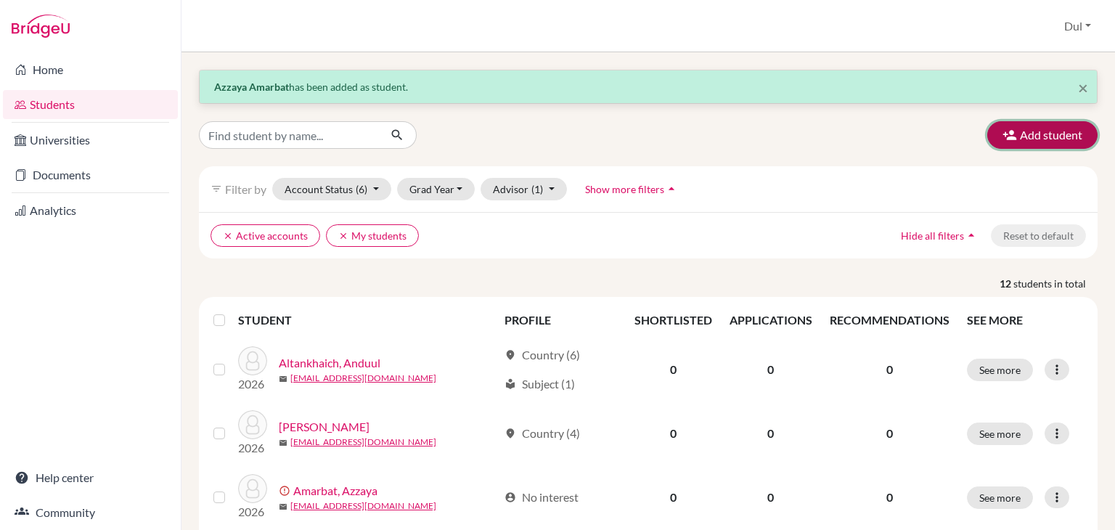
click at [1043, 140] on button "Add student" at bounding box center [1042, 135] width 110 height 28
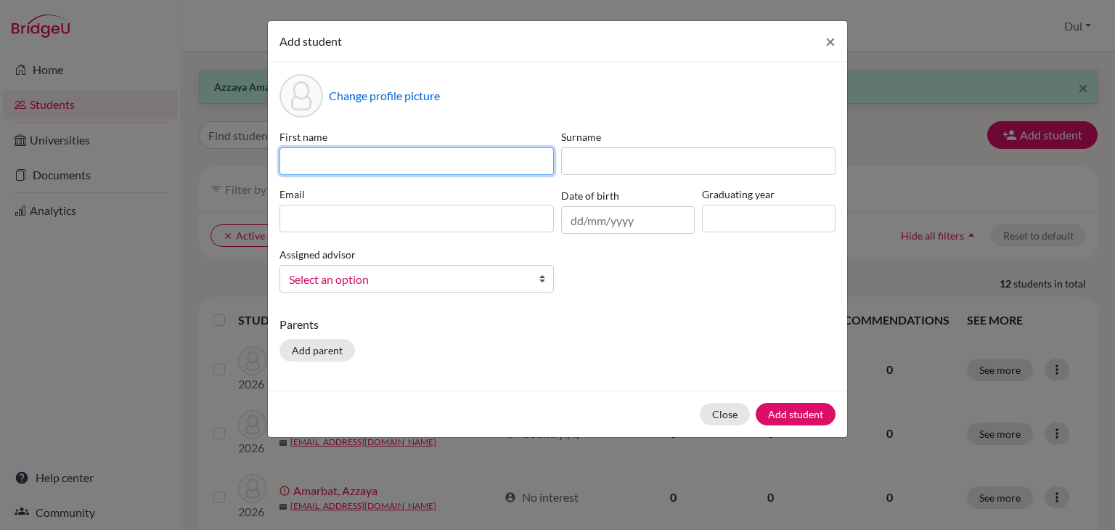
click at [500, 171] on input at bounding box center [416, 161] width 274 height 28
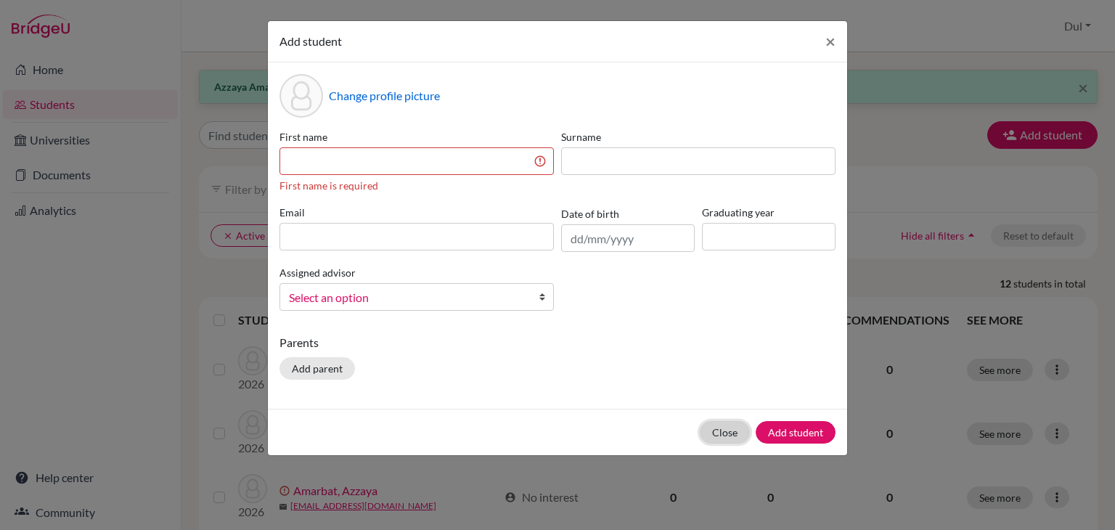
click at [718, 441] on button "Close" at bounding box center [725, 432] width 50 height 23
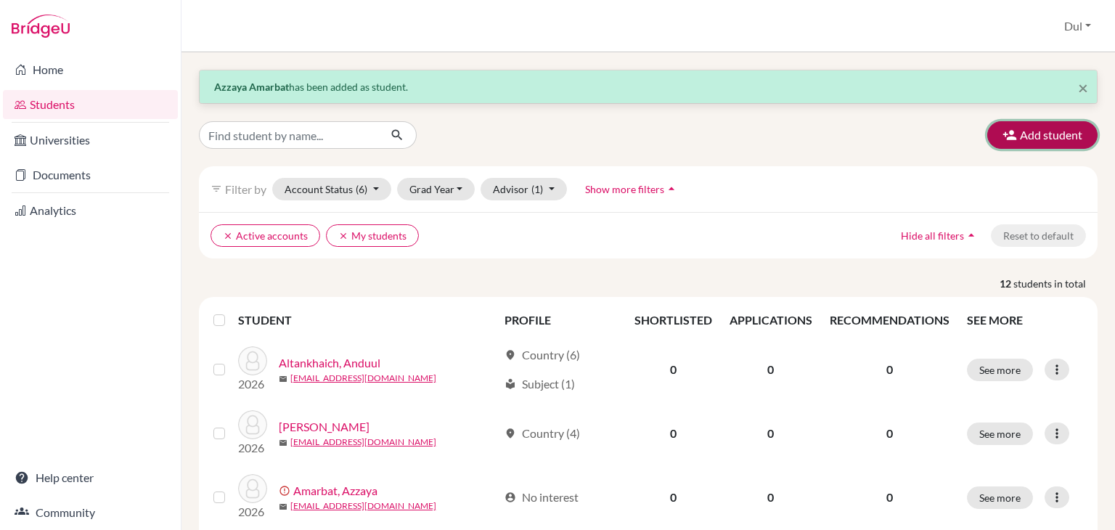
click at [1002, 136] on icon "button" at bounding box center [1009, 135] width 15 height 15
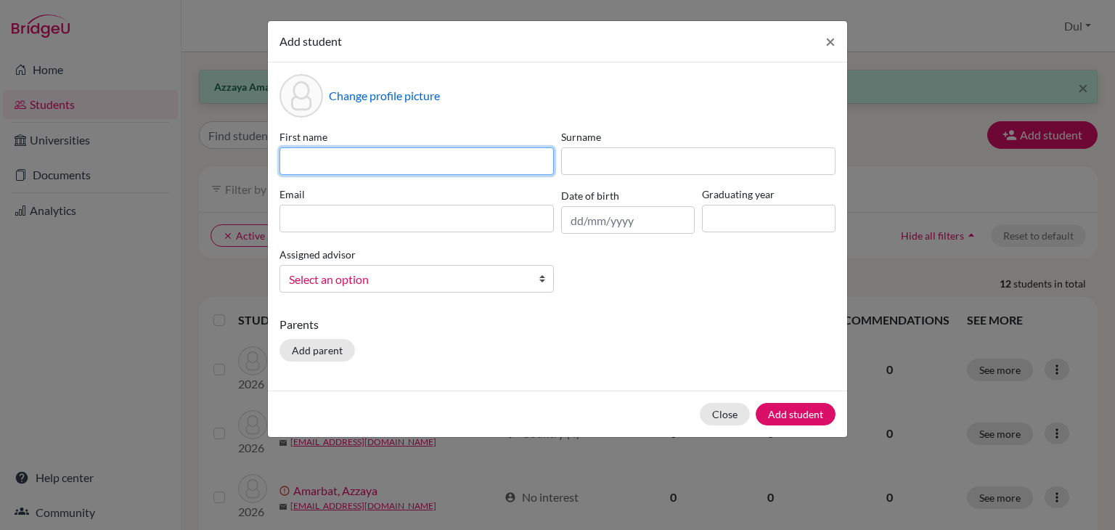
click at [433, 152] on input at bounding box center [416, 161] width 274 height 28
type input "Erdenebold"
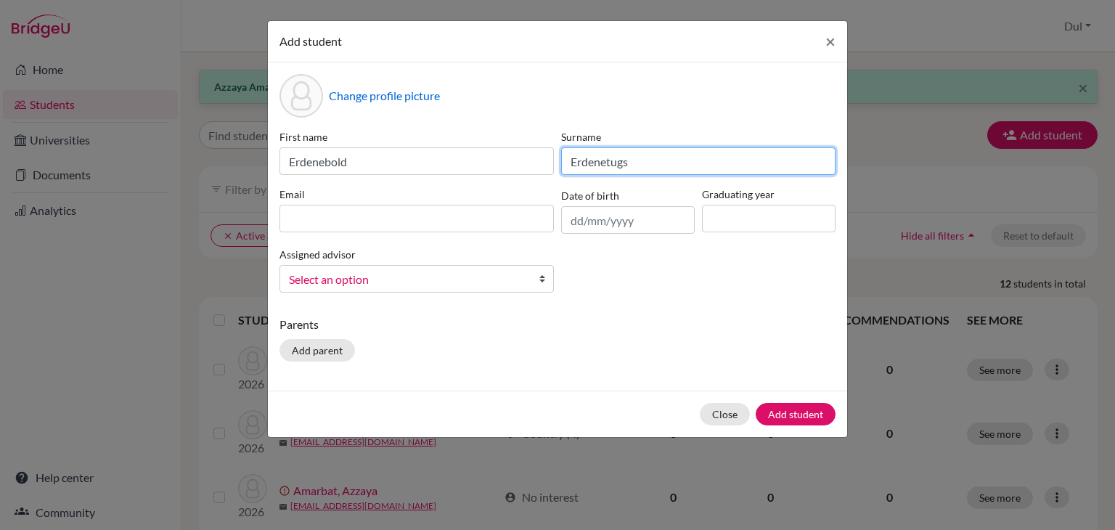
type input "Erdenetugs"
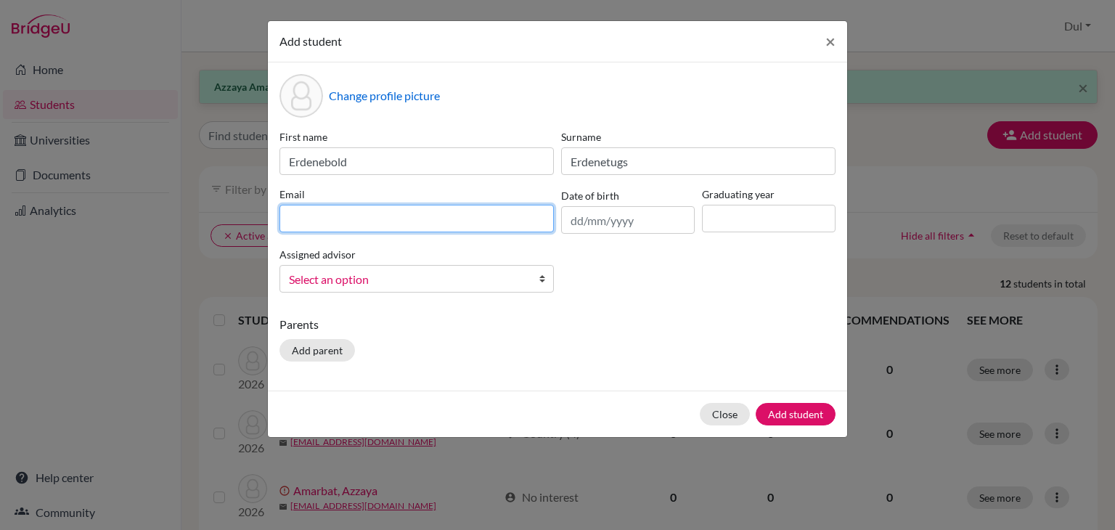
paste input "[EMAIL_ADDRESS][DOMAIN_NAME]"
type input "[EMAIL_ADDRESS][DOMAIN_NAME]"
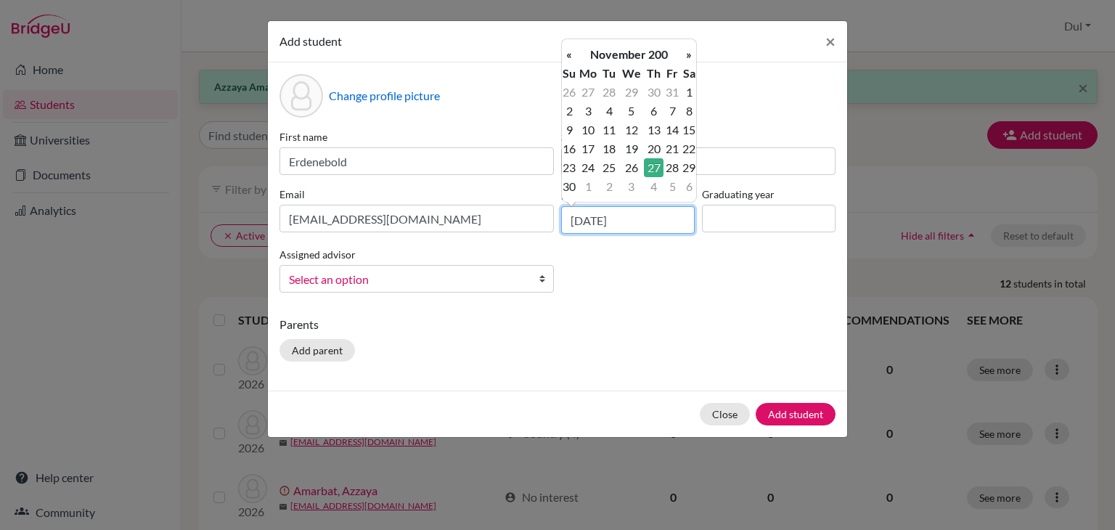
type input "[DATE]"
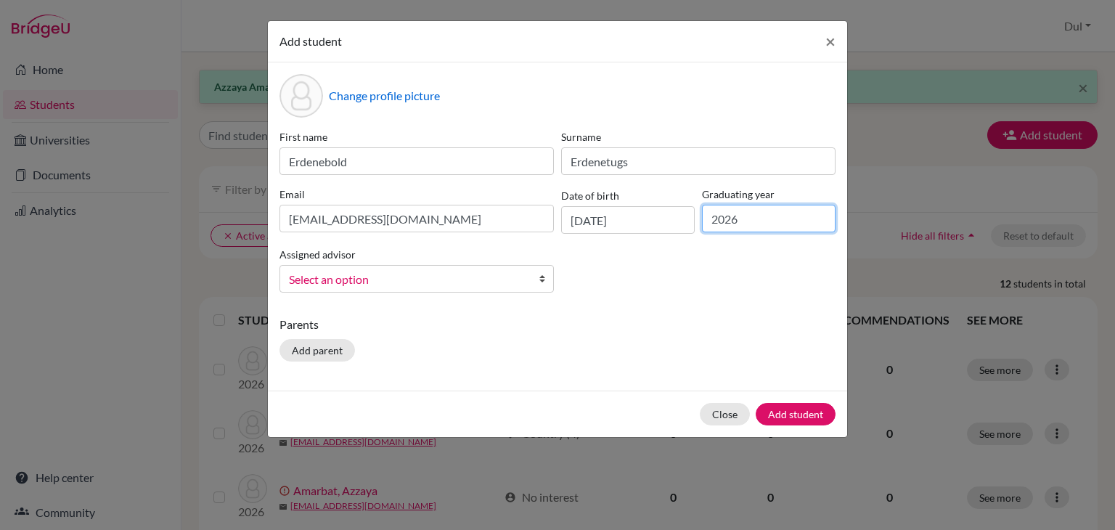
type input "2026"
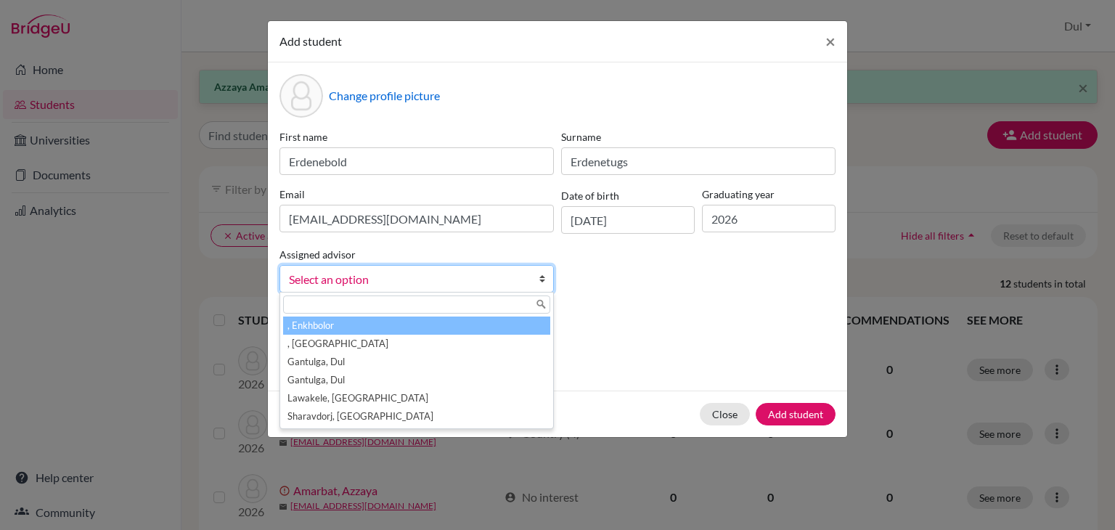
click at [455, 278] on span "Select an option" at bounding box center [407, 279] width 237 height 19
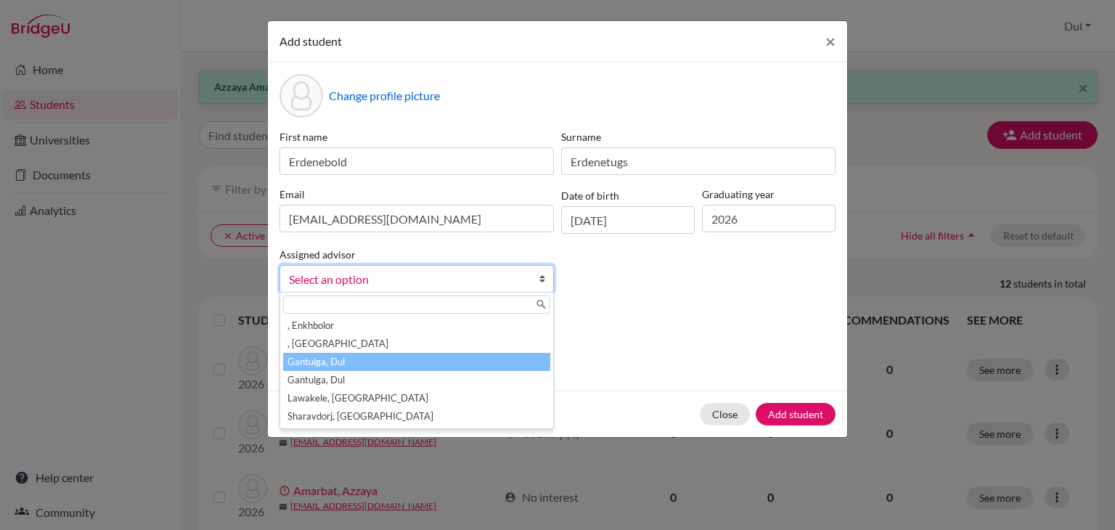
click at [515, 360] on li "Gantulga, Dul" at bounding box center [416, 362] width 267 height 18
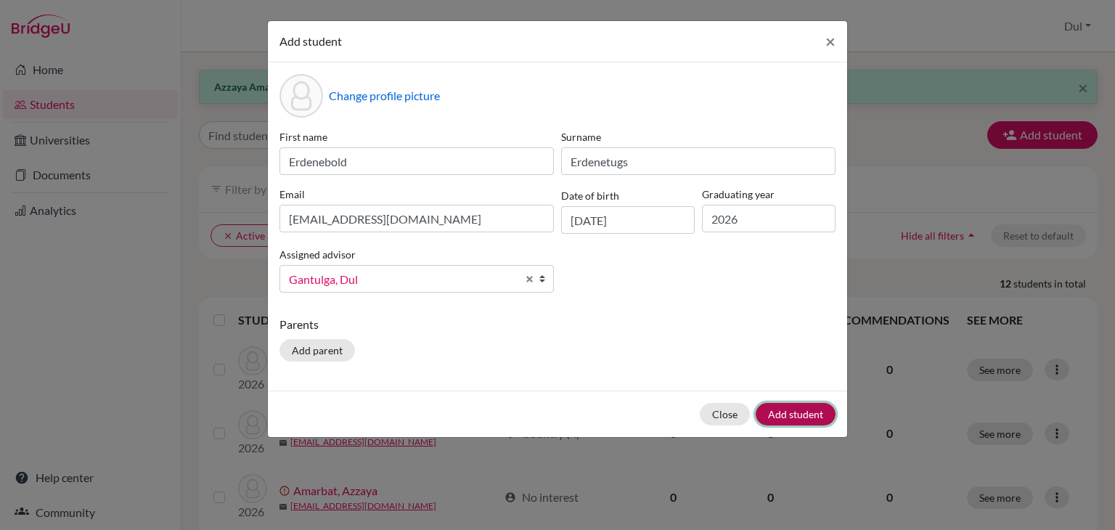
click at [796, 418] on button "Add student" at bounding box center [796, 414] width 80 height 23
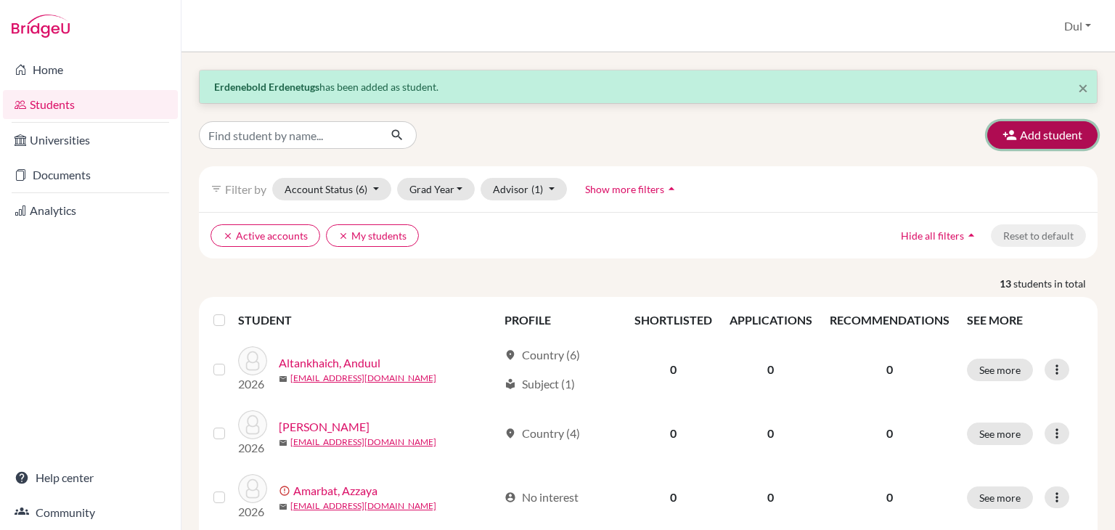
click at [1008, 147] on button "Add student" at bounding box center [1042, 135] width 110 height 28
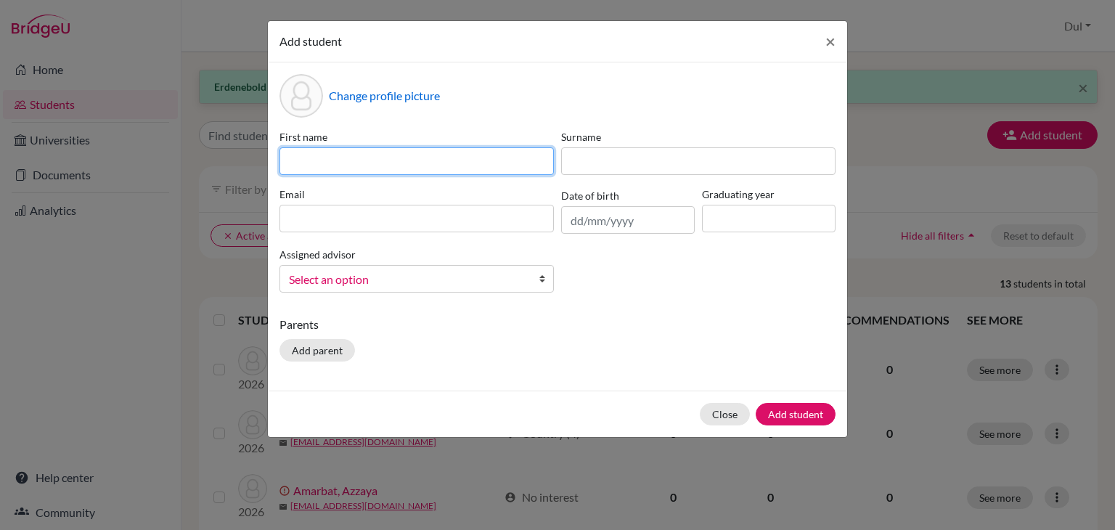
click at [454, 165] on input at bounding box center [416, 161] width 274 height 28
type input "Munkhbayasgalan"
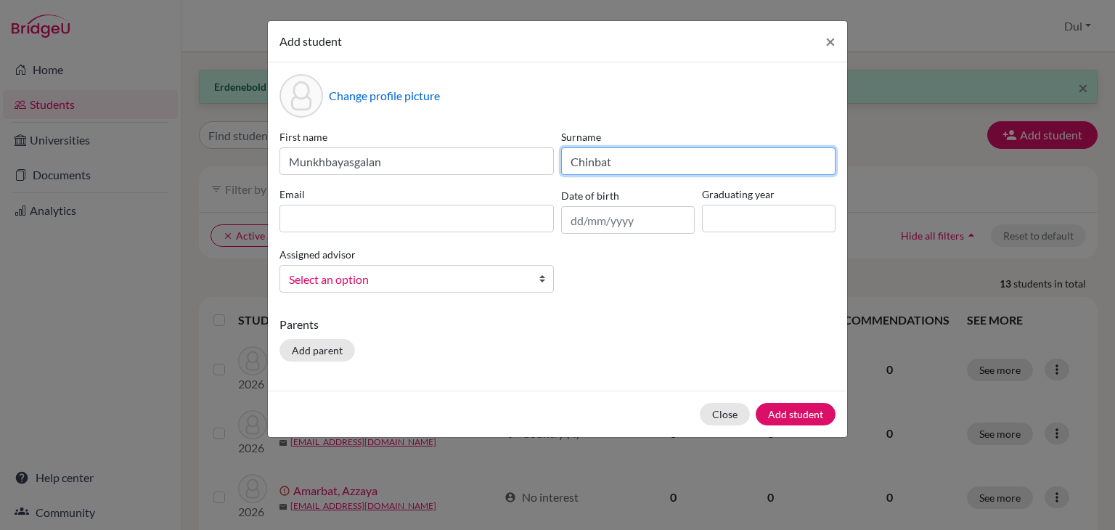
type input "Chinbat"
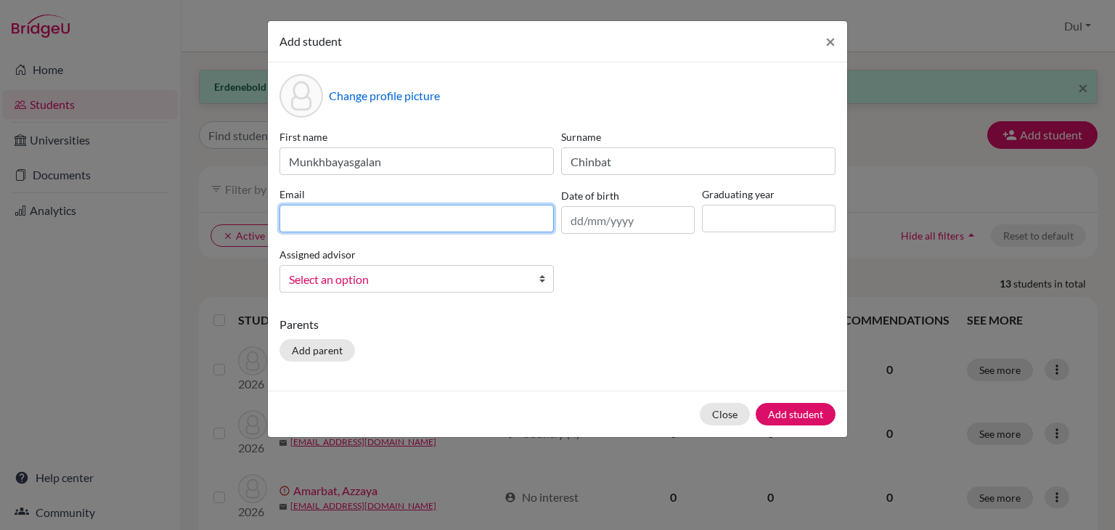
paste input "[EMAIL_ADDRESS][DOMAIN_NAME]"
type input "[EMAIL_ADDRESS][DOMAIN_NAME]"
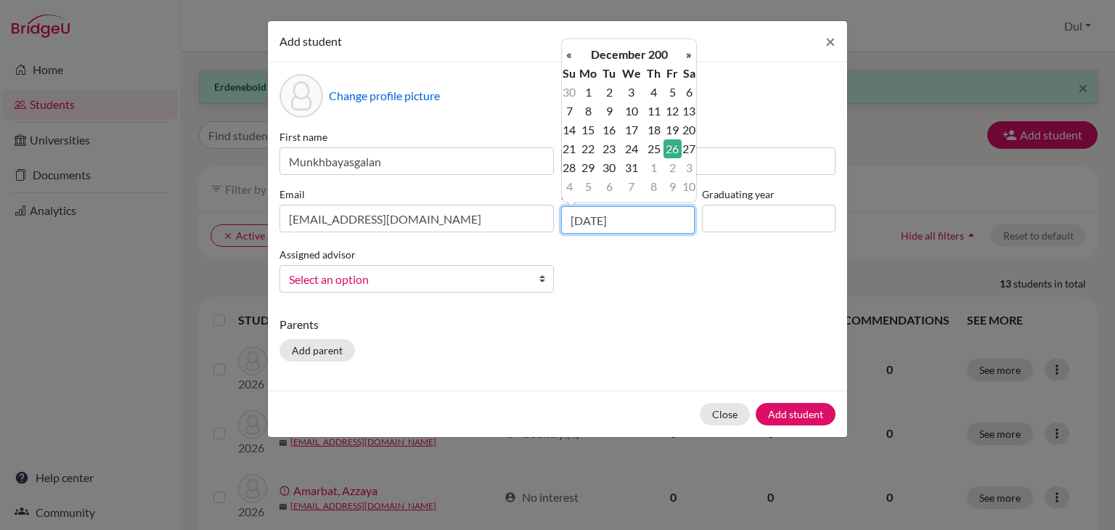
type input "[DATE]"
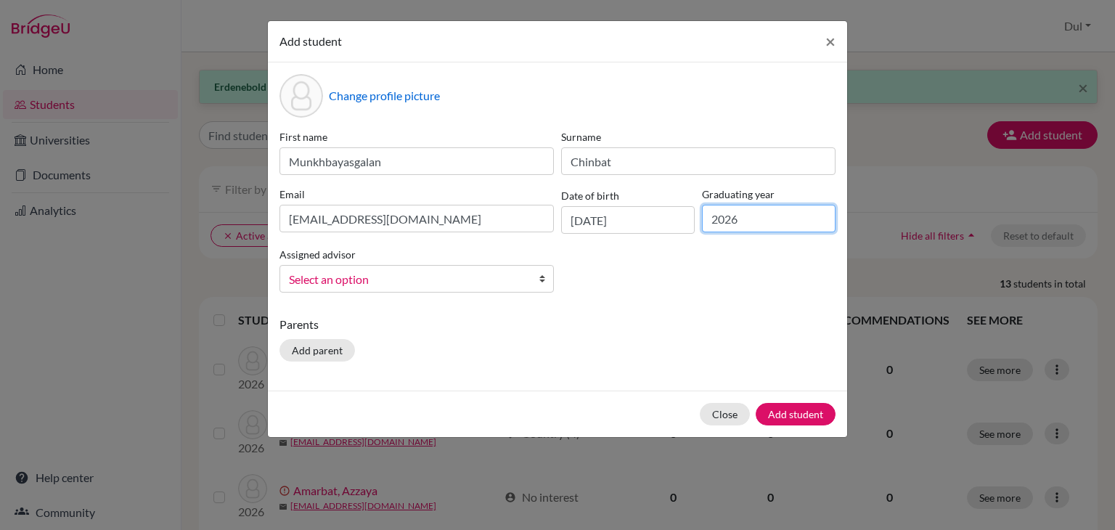
type input "2026"
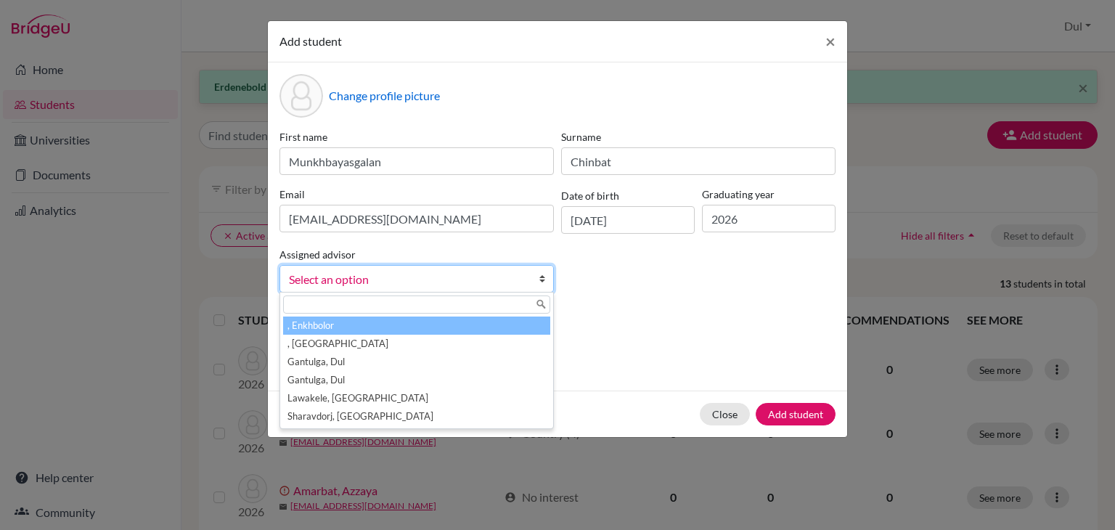
click at [424, 285] on span "Select an option" at bounding box center [407, 279] width 237 height 19
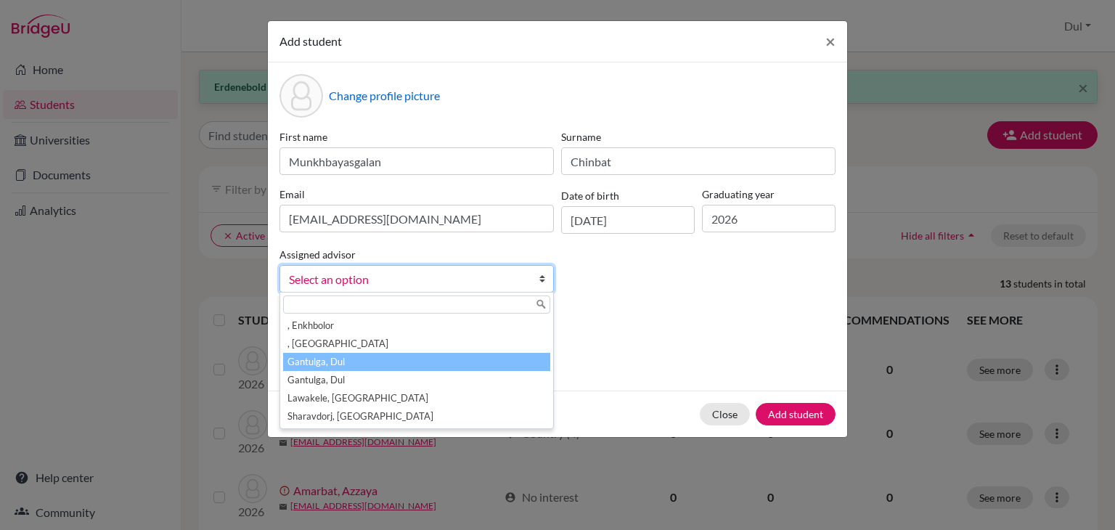
click at [475, 361] on li "Gantulga, Dul" at bounding box center [416, 362] width 267 height 18
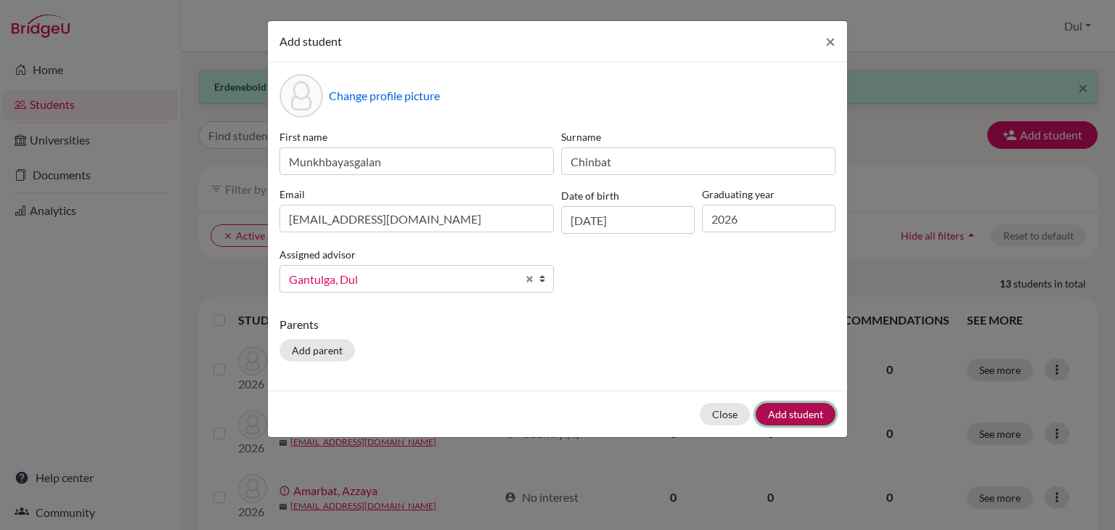
click at [807, 415] on button "Add student" at bounding box center [796, 414] width 80 height 23
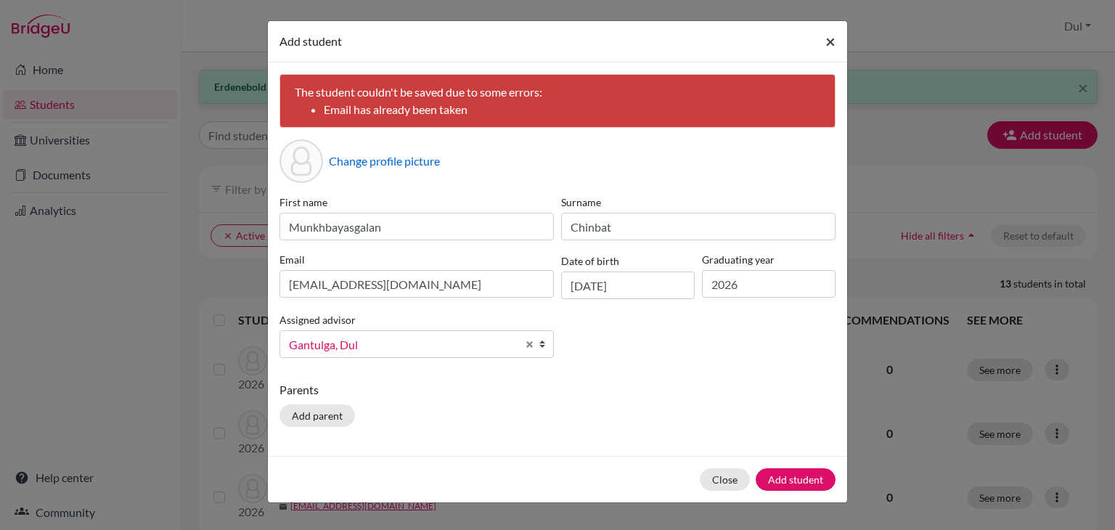
click at [825, 39] on button "×" at bounding box center [830, 41] width 33 height 41
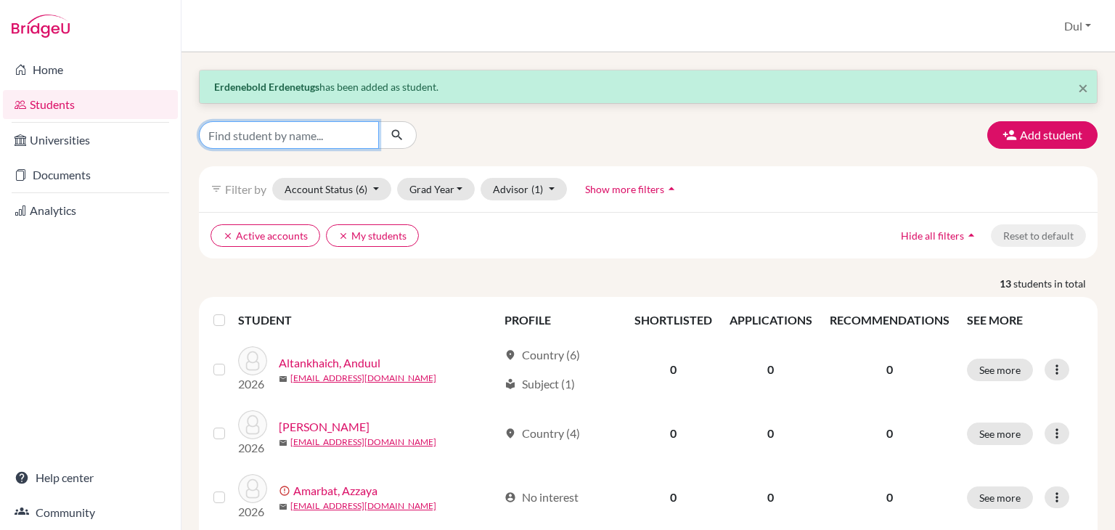
click at [334, 143] on input "Find student by name..." at bounding box center [289, 135] width 180 height 28
type input "munkhbayasgalan"
click button "submit" at bounding box center [397, 135] width 38 height 28
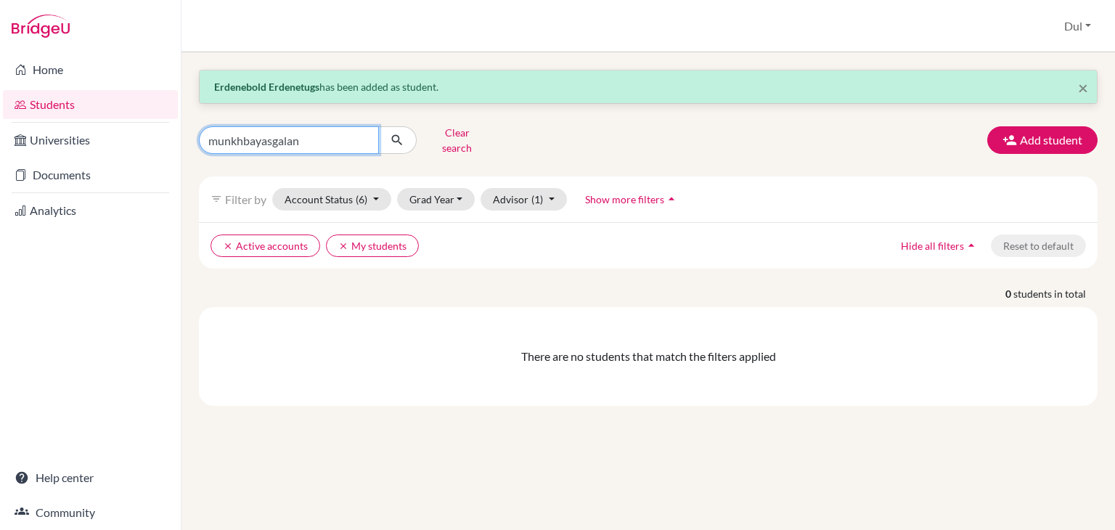
click at [373, 131] on input "munkhbayasgalan" at bounding box center [289, 140] width 180 height 28
paste input "[EMAIL_ADDRESS][DOMAIN_NAME]"
type input "[EMAIL_ADDRESS][DOMAIN_NAME]"
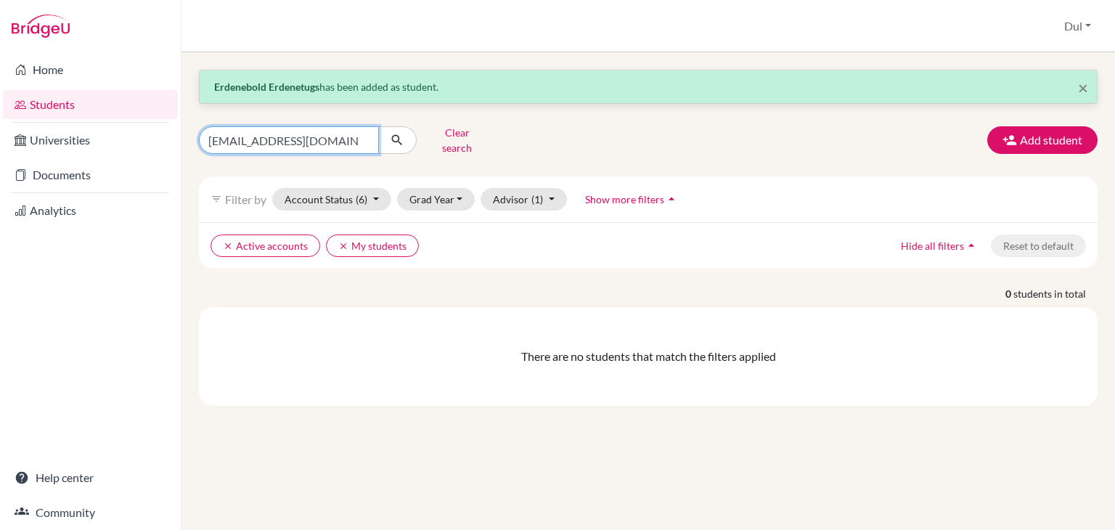
click button "submit" at bounding box center [397, 140] width 38 height 28
click at [343, 241] on icon "clear" at bounding box center [343, 246] width 10 height 10
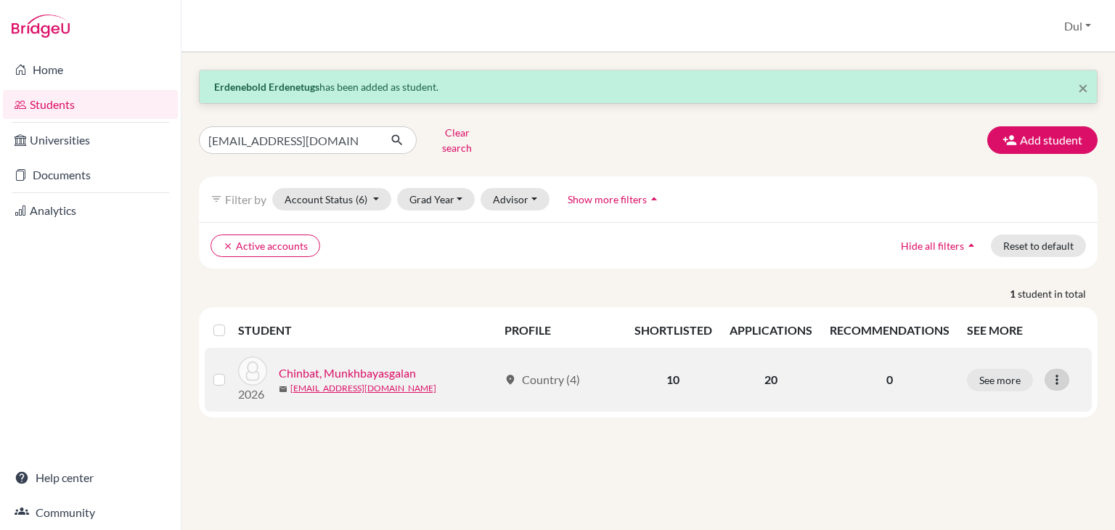
click at [1051, 372] on icon at bounding box center [1057, 379] width 15 height 15
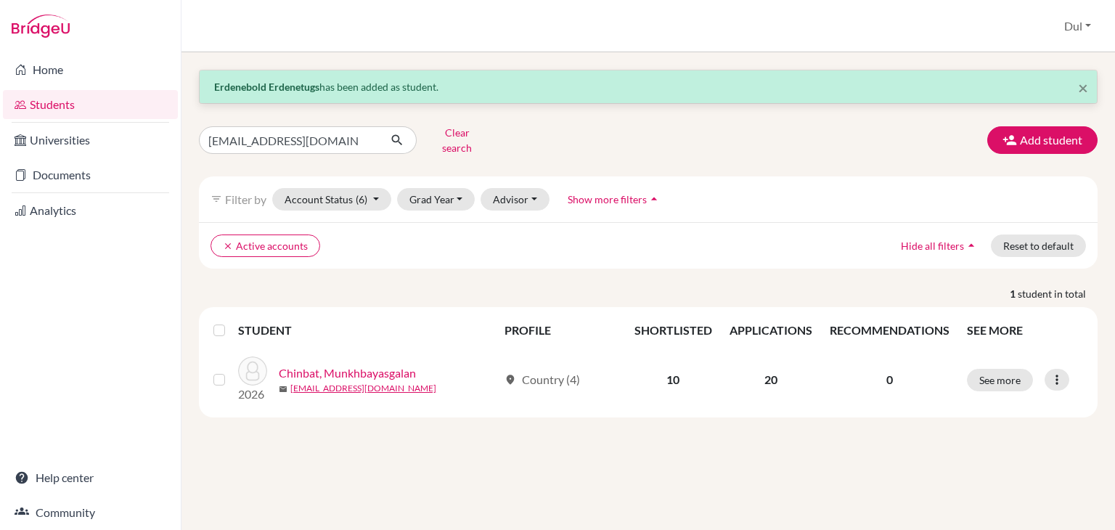
click at [871, 454] on div "× [PERSON_NAME] has been added as student. [EMAIL_ADDRESS][DOMAIN_NAME] Clear s…" at bounding box center [648, 291] width 934 height 478
click at [1038, 128] on button "Add student" at bounding box center [1042, 140] width 110 height 28
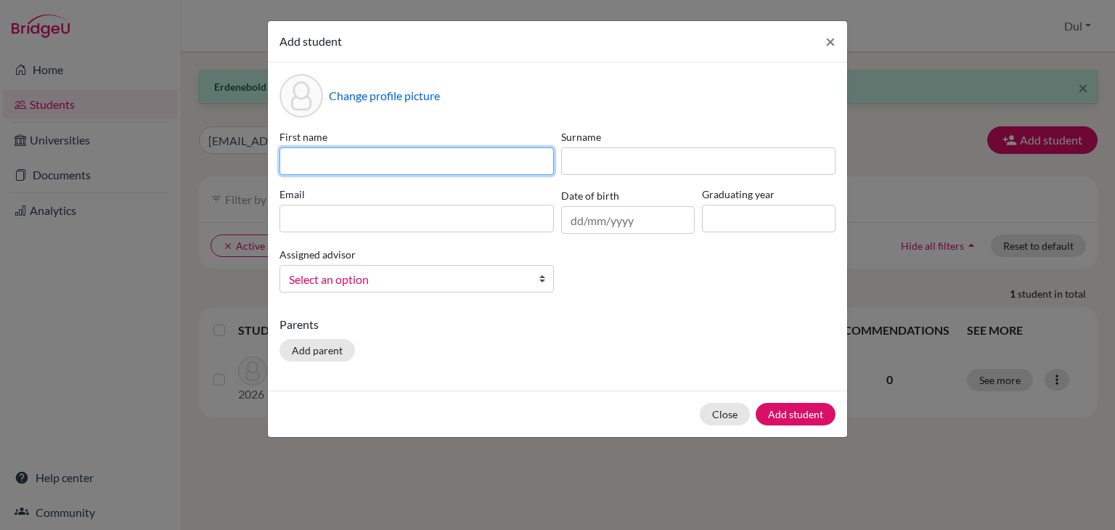
click at [428, 166] on input at bounding box center [416, 161] width 274 height 28
type input "Jargal"
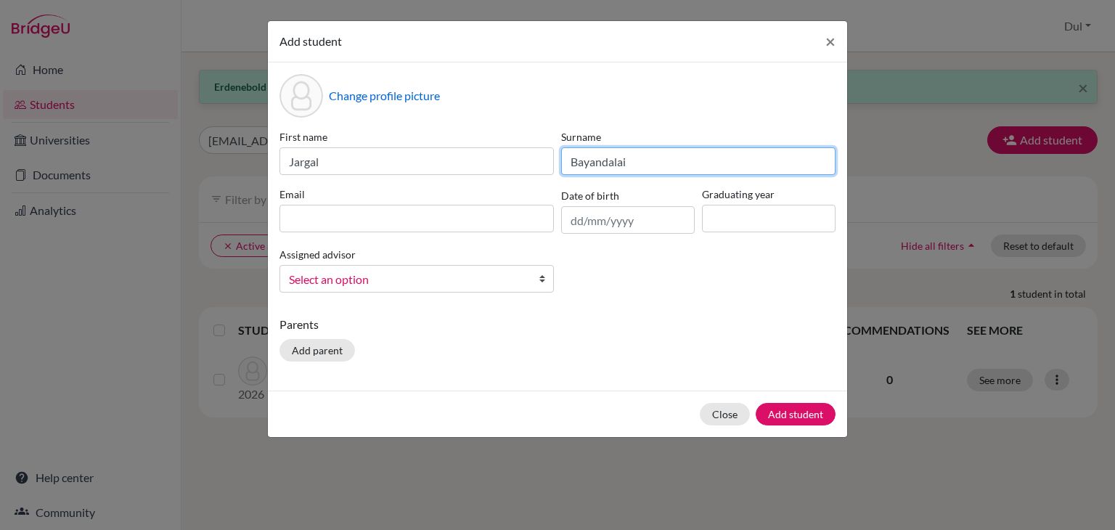
type input "Bayandalai"
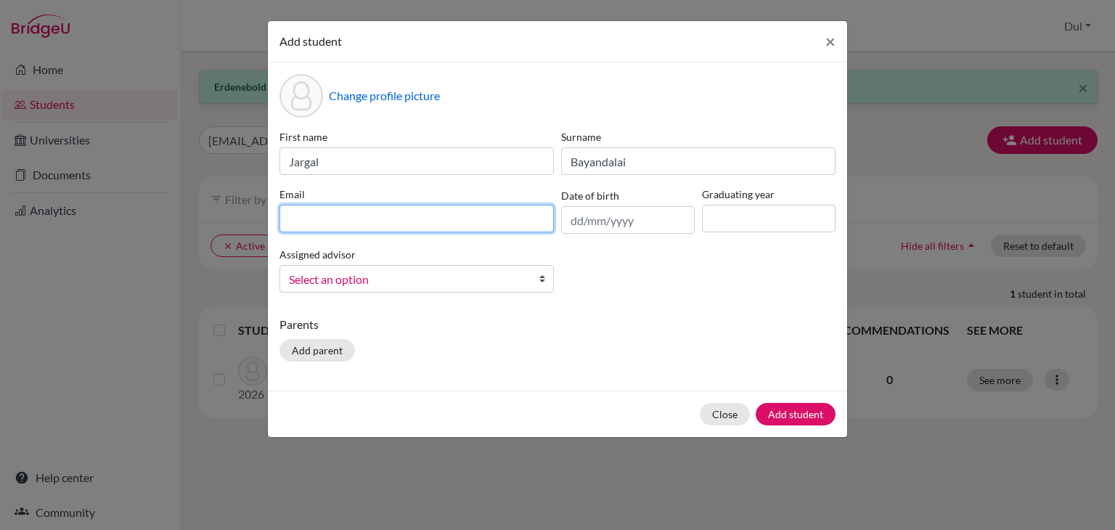
paste input "[EMAIL_ADDRESS][DOMAIN_NAME]"
type input "[EMAIL_ADDRESS][DOMAIN_NAME]"
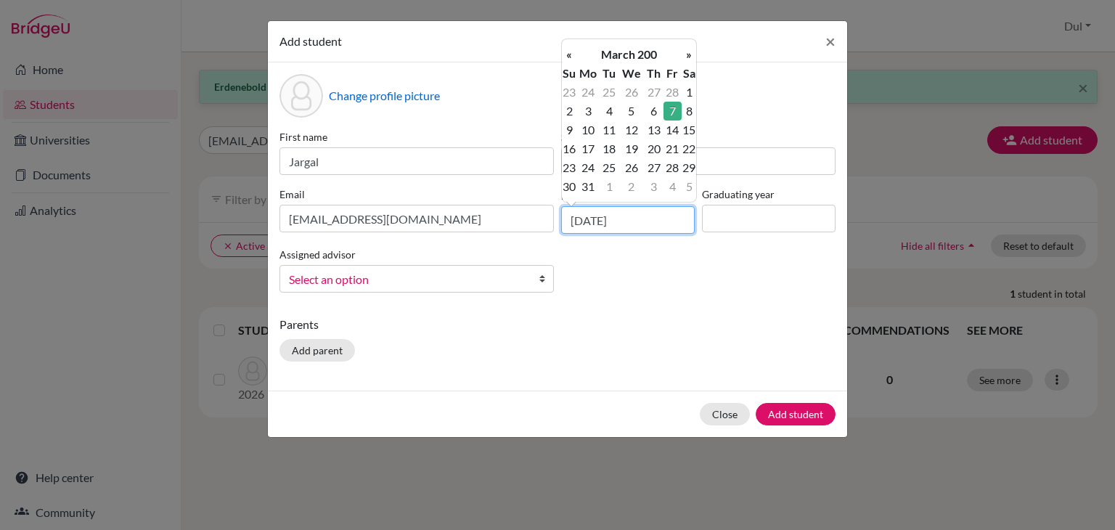
type input "[DATE]"
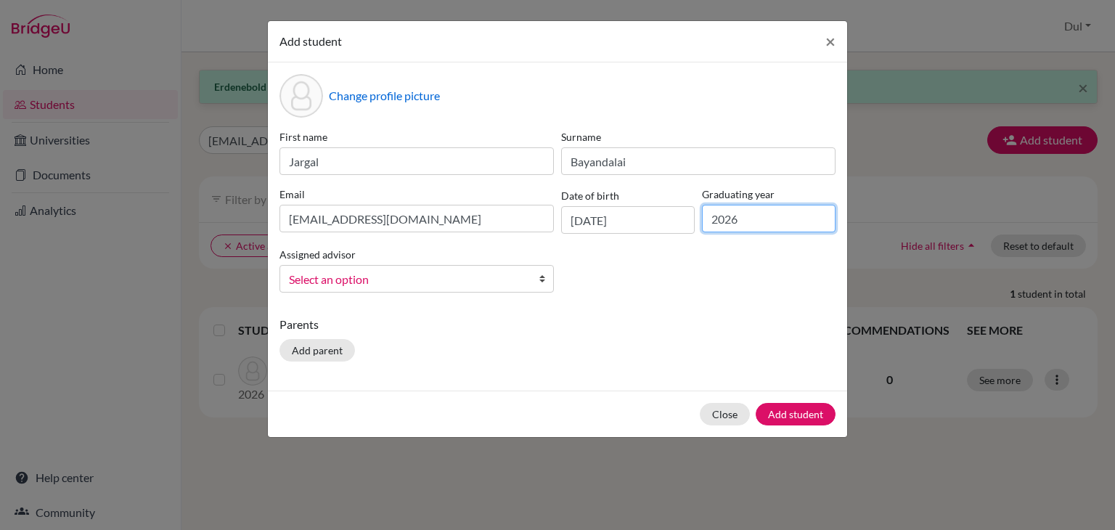
type input "2026"
click at [462, 285] on span "Select an option" at bounding box center [407, 279] width 237 height 19
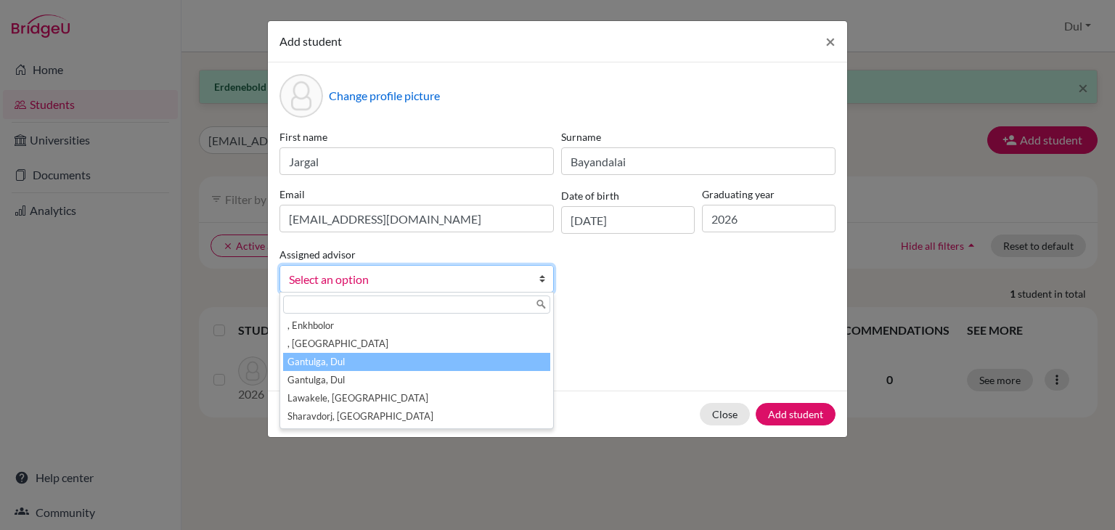
click at [462, 357] on li "Gantulga, Dul" at bounding box center [416, 362] width 267 height 18
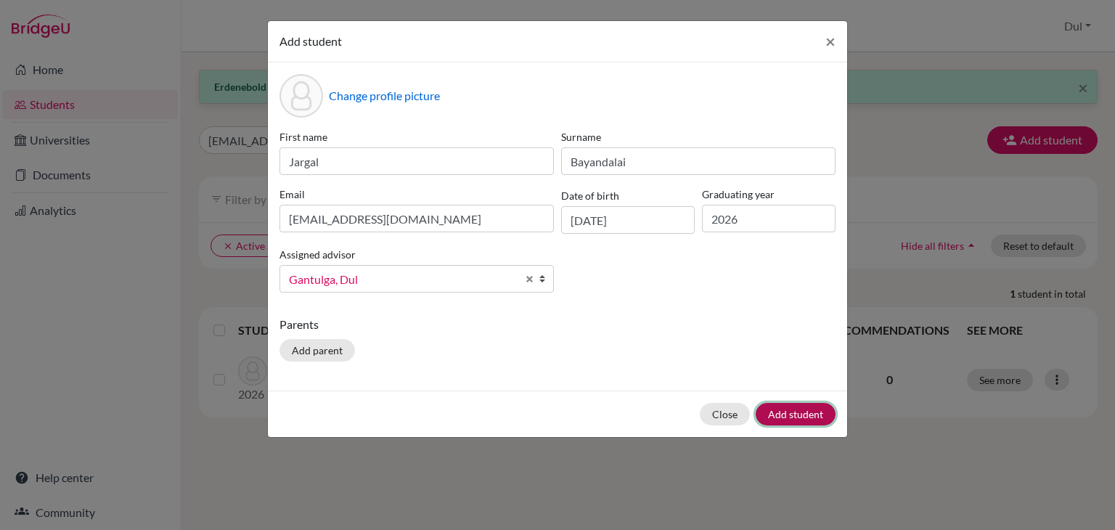
click at [804, 409] on button "Add student" at bounding box center [796, 414] width 80 height 23
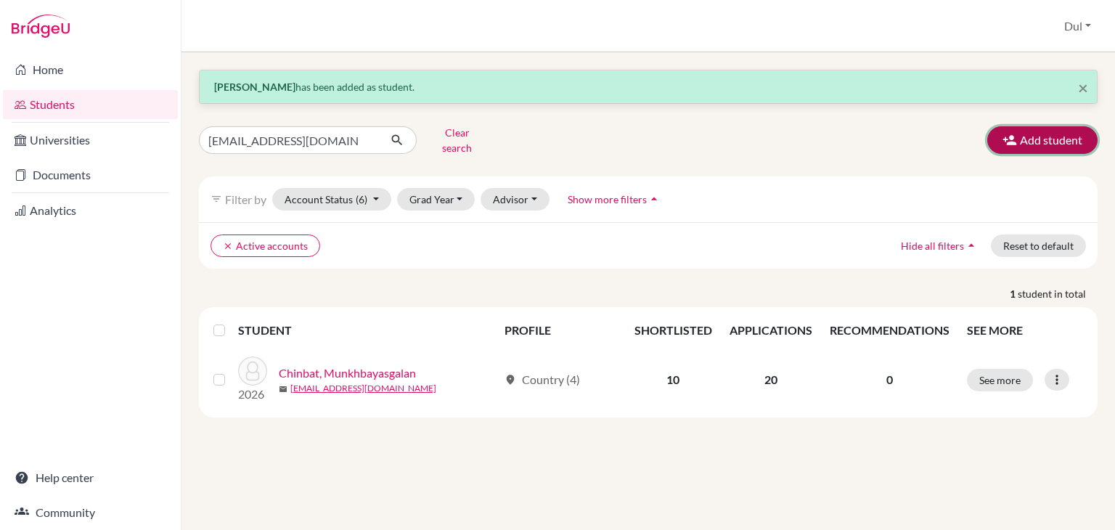
click at [1009, 143] on button "Add student" at bounding box center [1042, 140] width 110 height 28
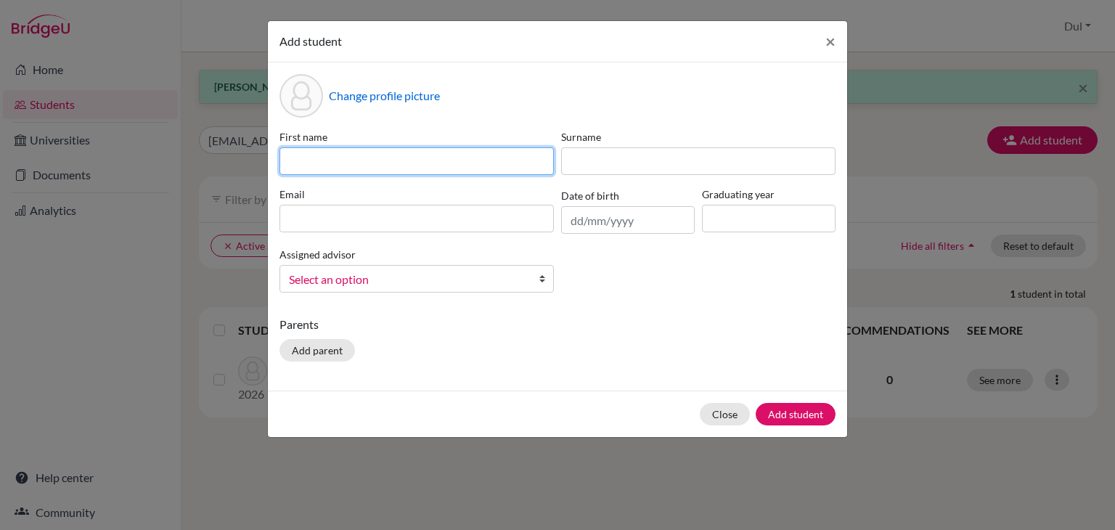
click at [393, 158] on input at bounding box center [416, 161] width 274 height 28
type input "Munkhnaran"
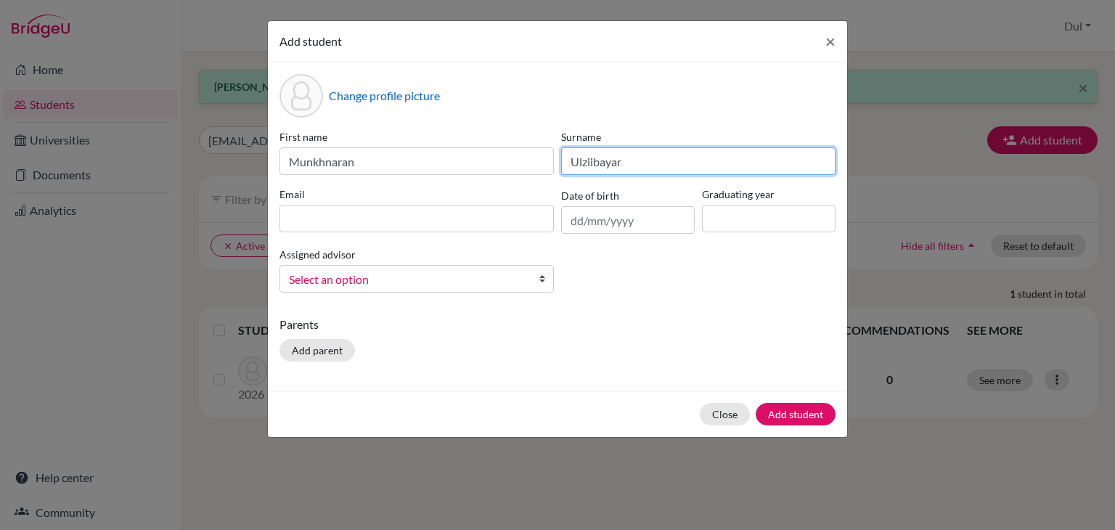
type input "Ulziibayar"
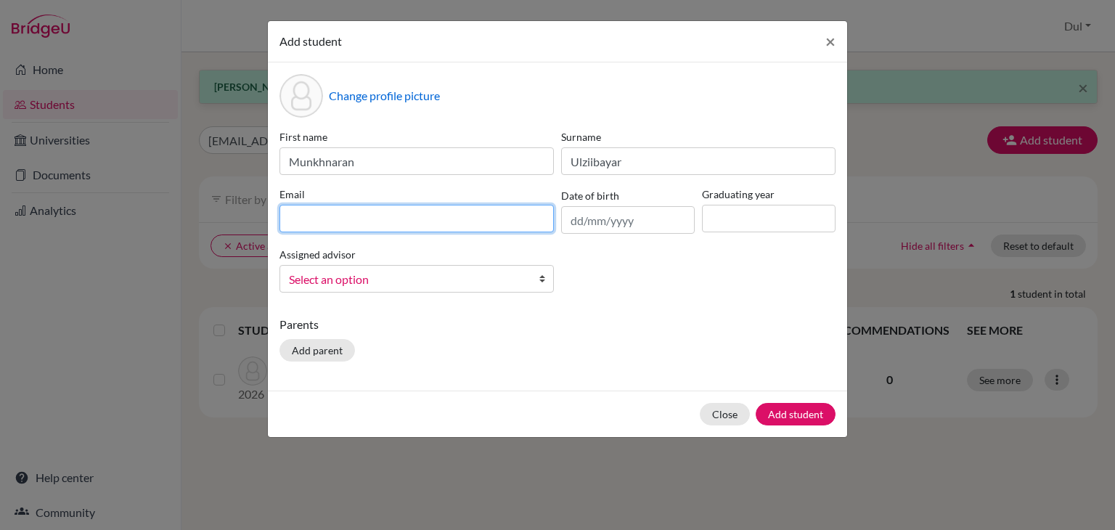
paste input "[EMAIL_ADDRESS][DOMAIN_NAME]"
type input "[EMAIL_ADDRESS][DOMAIN_NAME]"
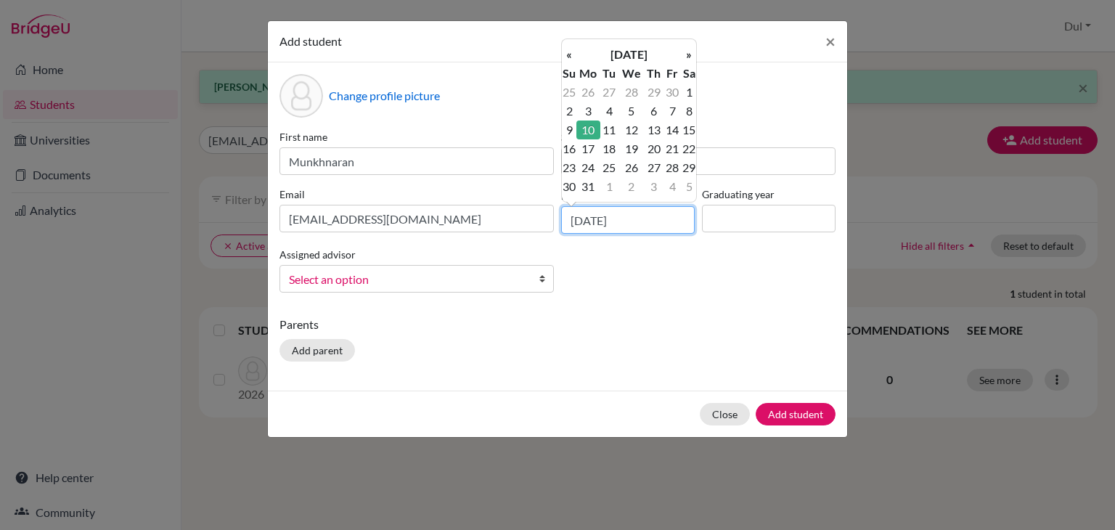
type input "[DATE]"
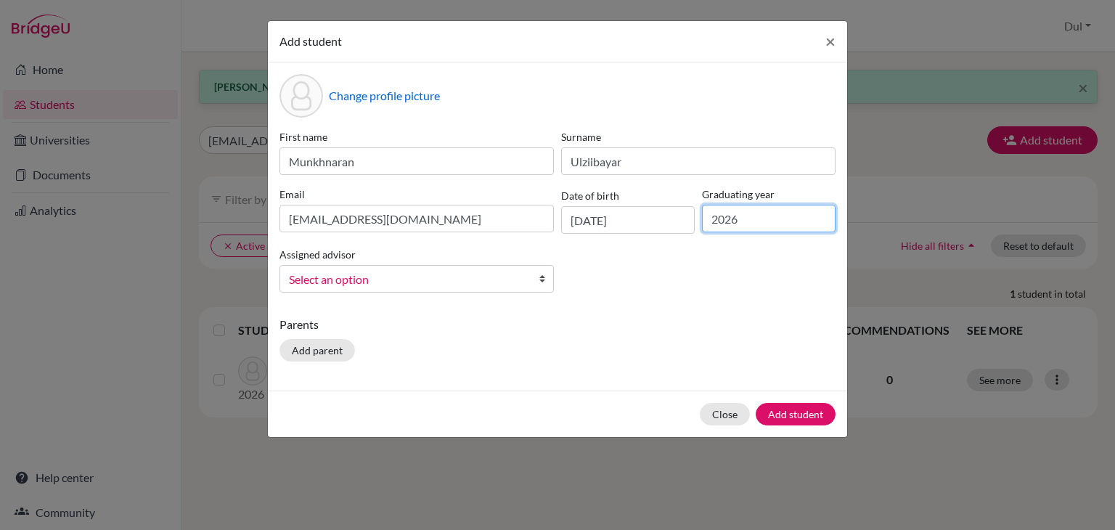
type input "2026"
click at [466, 283] on span "Select an option" at bounding box center [407, 279] width 237 height 19
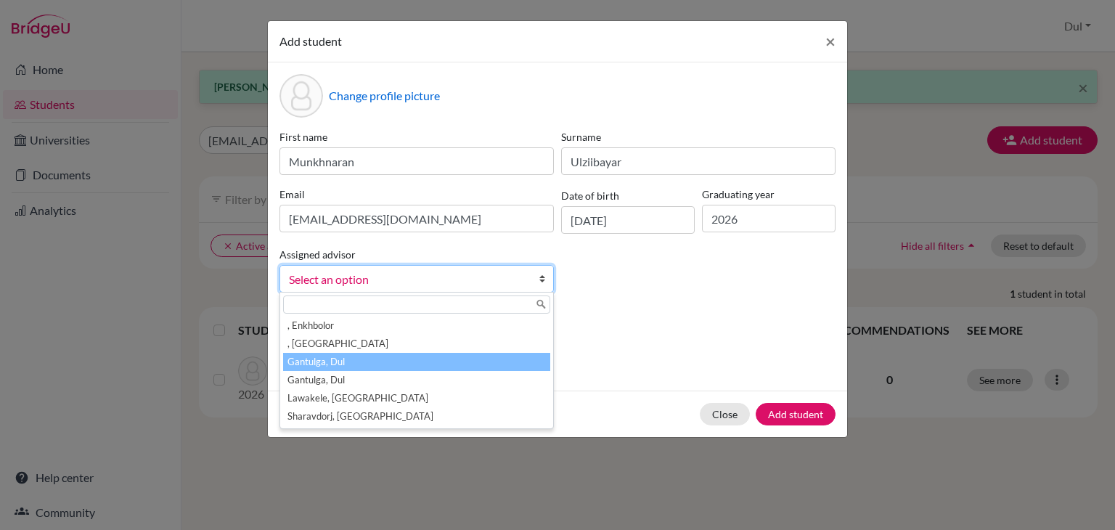
click at [487, 371] on li "Gantulga, Dul" at bounding box center [416, 362] width 267 height 18
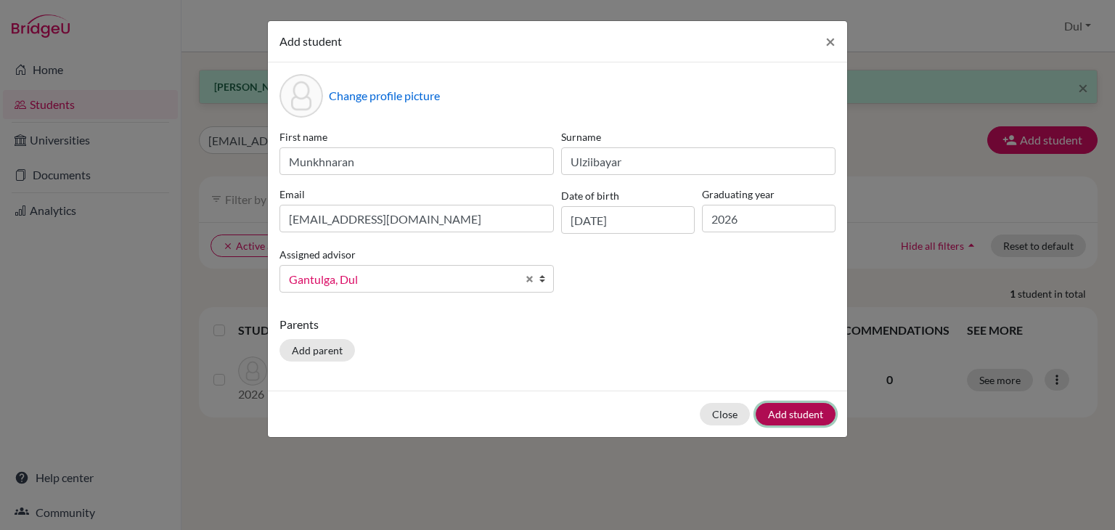
click at [813, 417] on button "Add student" at bounding box center [796, 414] width 80 height 23
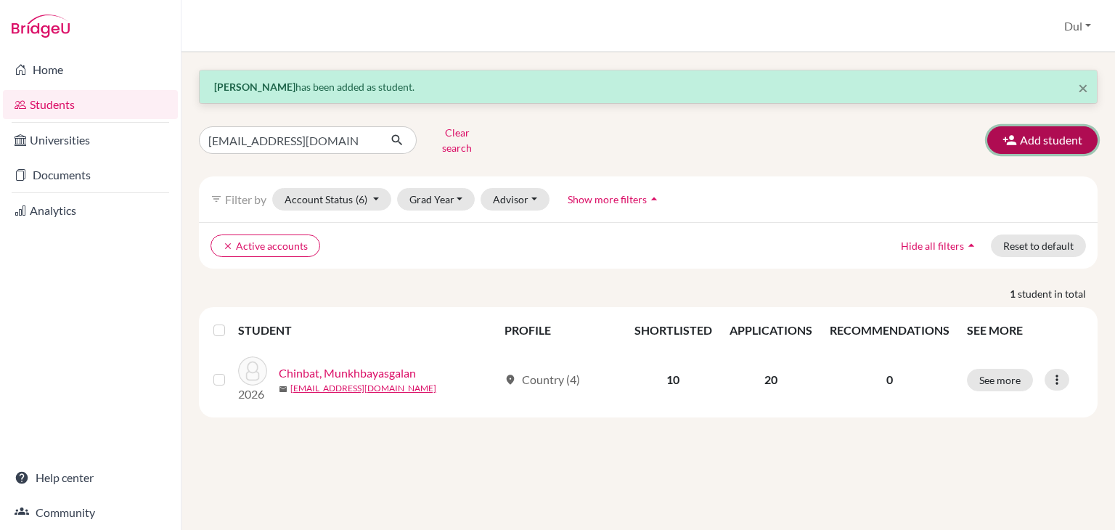
click at [1032, 133] on button "Add student" at bounding box center [1042, 140] width 110 height 28
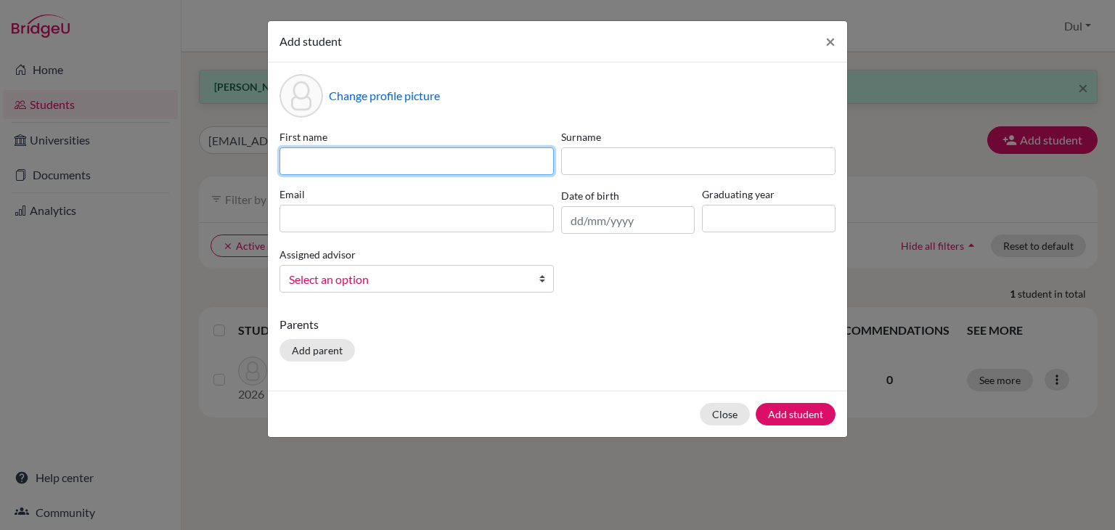
click at [460, 169] on input at bounding box center [416, 161] width 274 height 28
type input "Gunbilig"
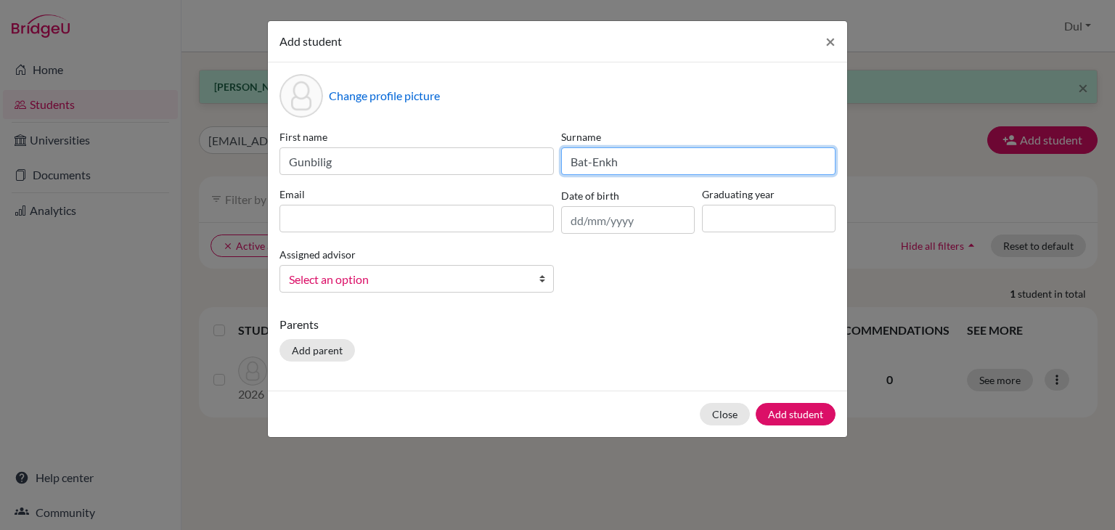
type input "Bat-Enkh"
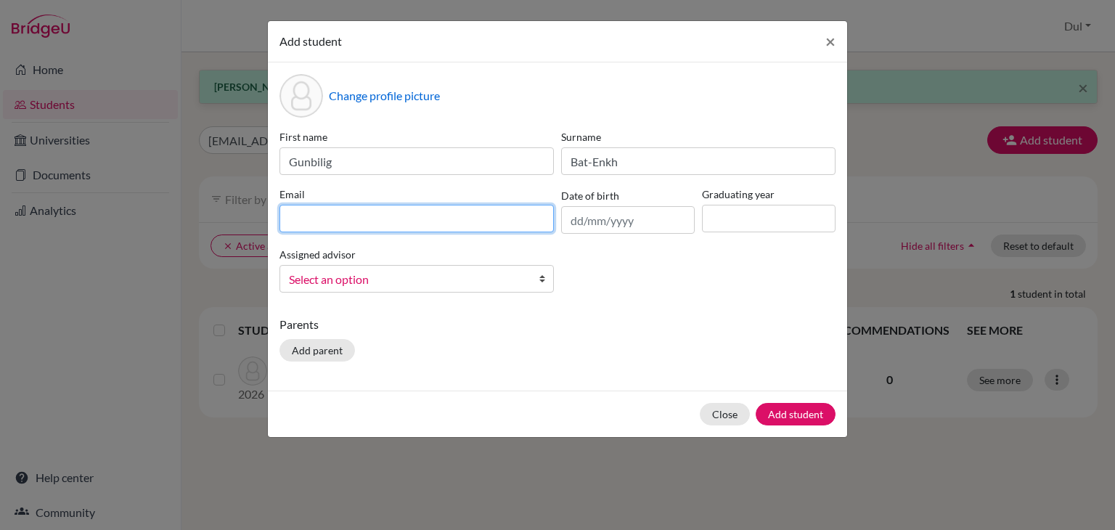
paste input "[EMAIL_ADDRESS][DOMAIN_NAME]"
type input "[EMAIL_ADDRESS][DOMAIN_NAME]"
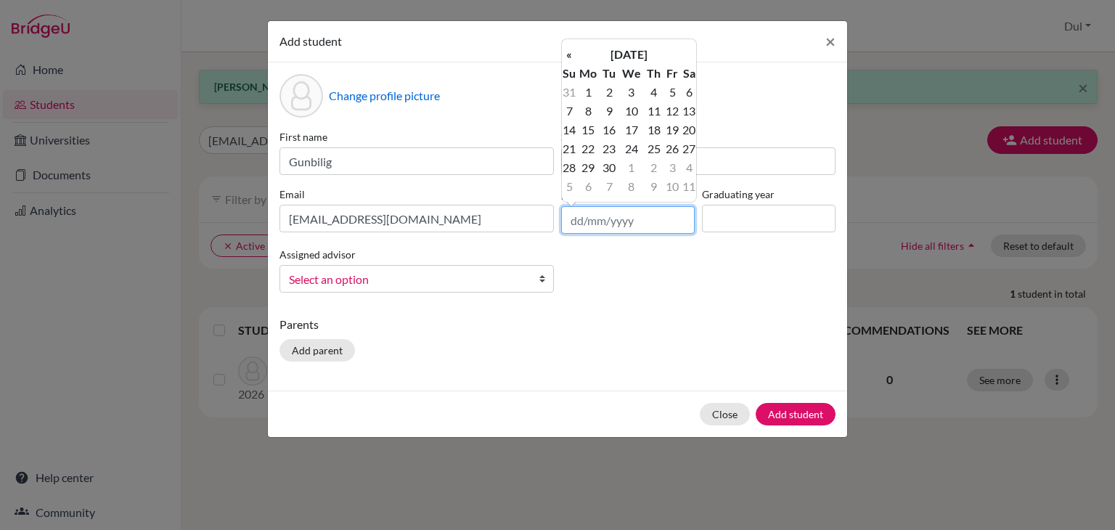
type input "2"
type input "[DATE]"
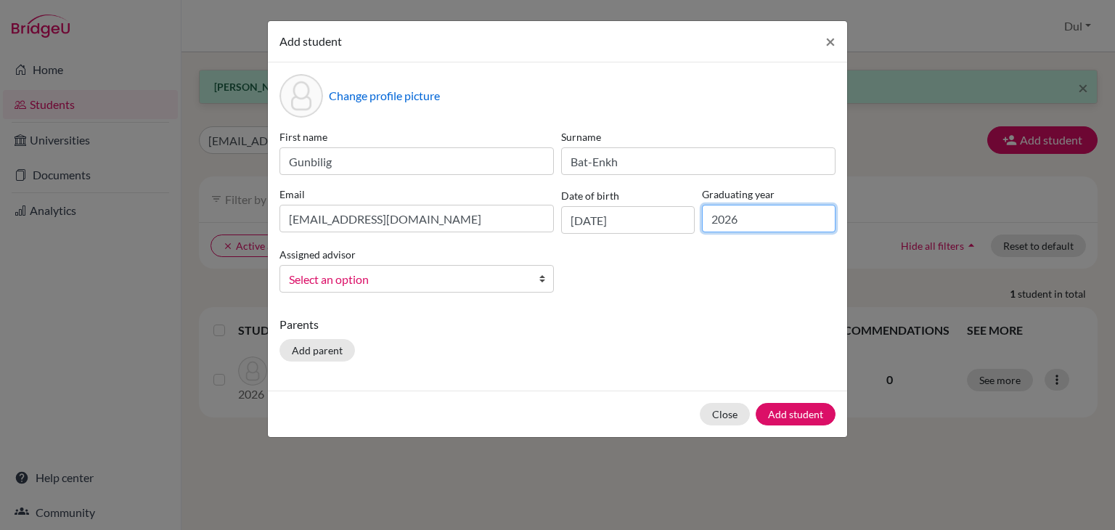
type input "2026"
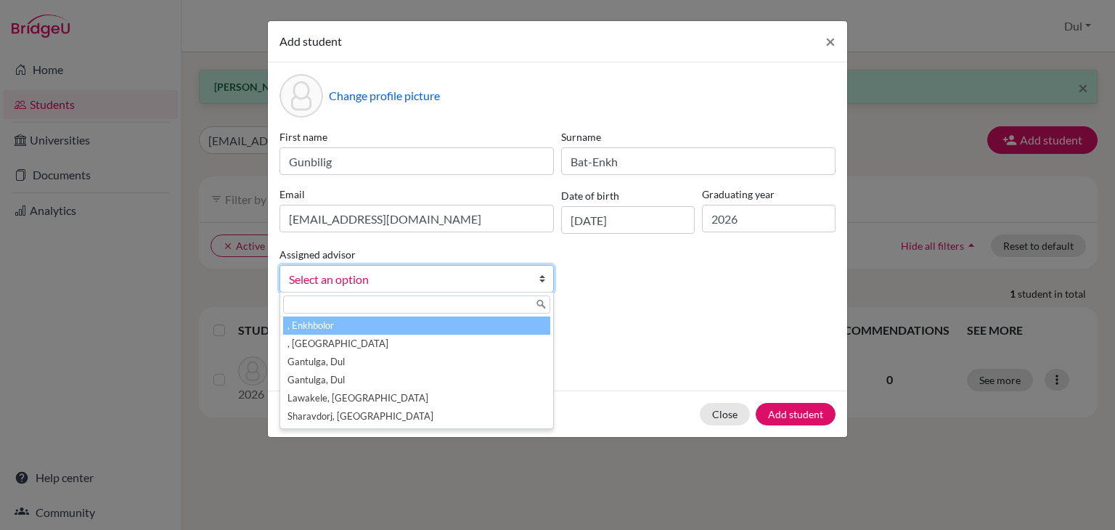
click at [491, 276] on span "Select an option" at bounding box center [407, 279] width 237 height 19
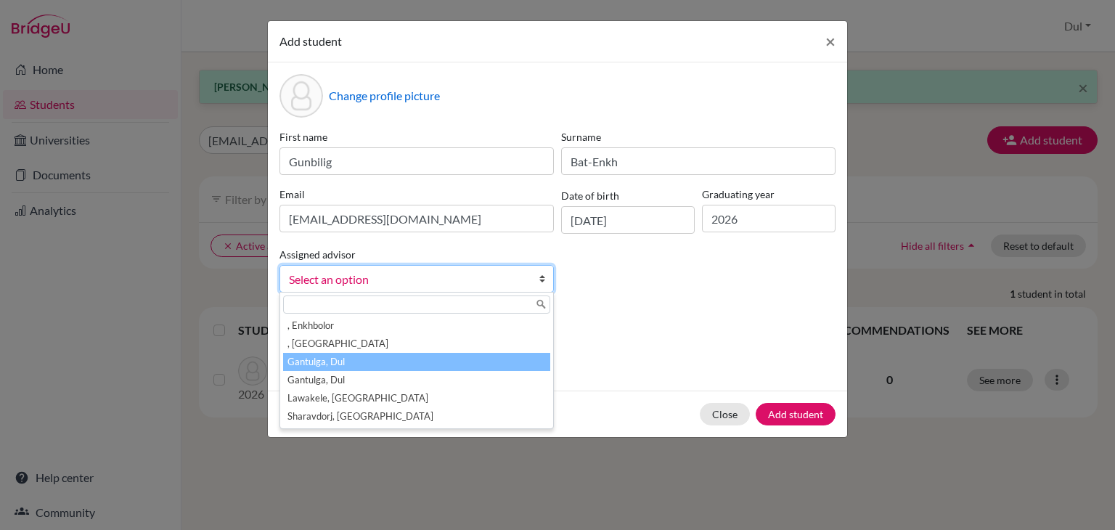
click at [512, 359] on li "Gantulga, Dul" at bounding box center [416, 362] width 267 height 18
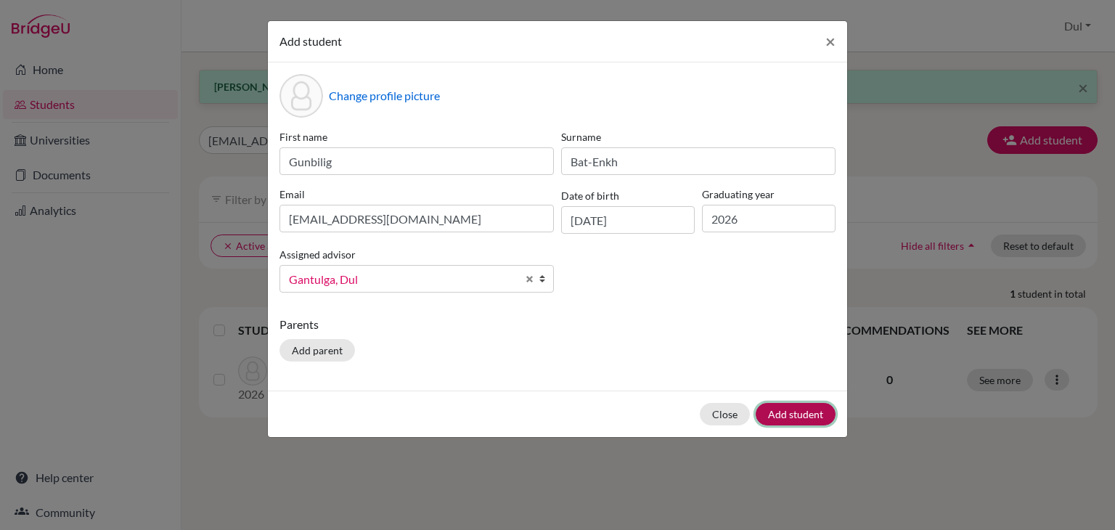
click at [780, 425] on button "Add student" at bounding box center [796, 414] width 80 height 23
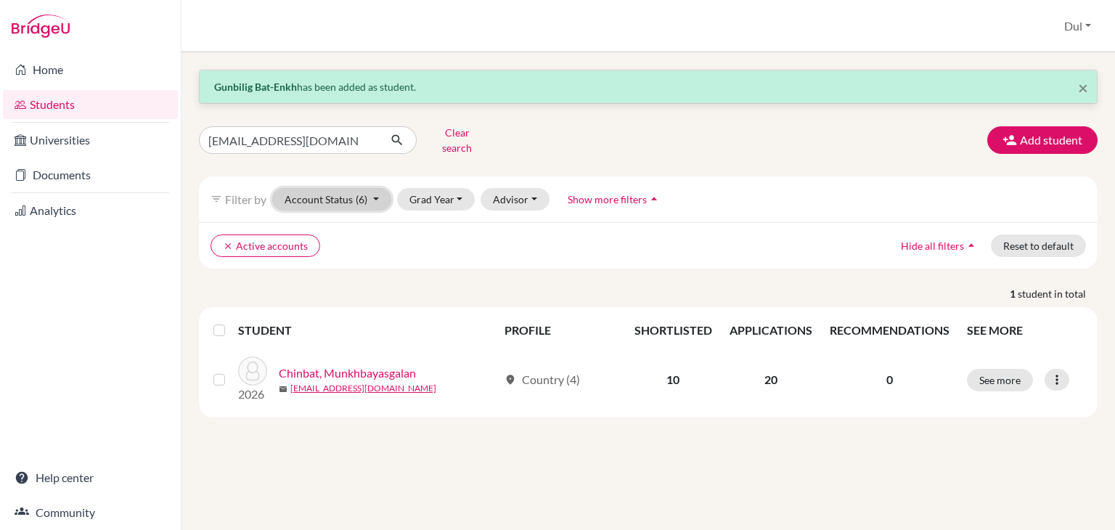
click at [360, 199] on button "Account Status (6)" at bounding box center [331, 199] width 119 height 23
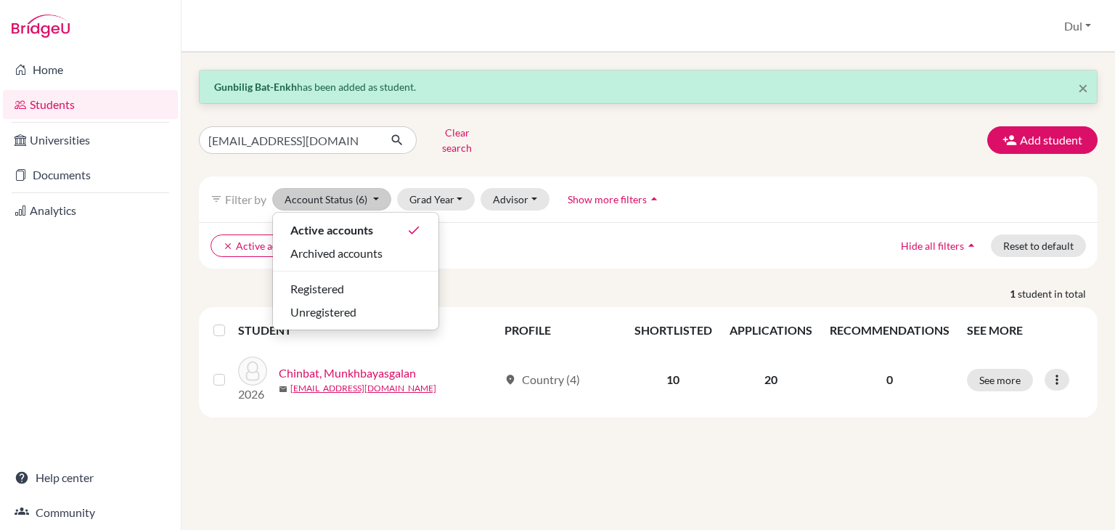
click at [597, 222] on div "clear Active accounts Hide all filters arrow_drop_up Reset to default" at bounding box center [648, 245] width 899 height 46
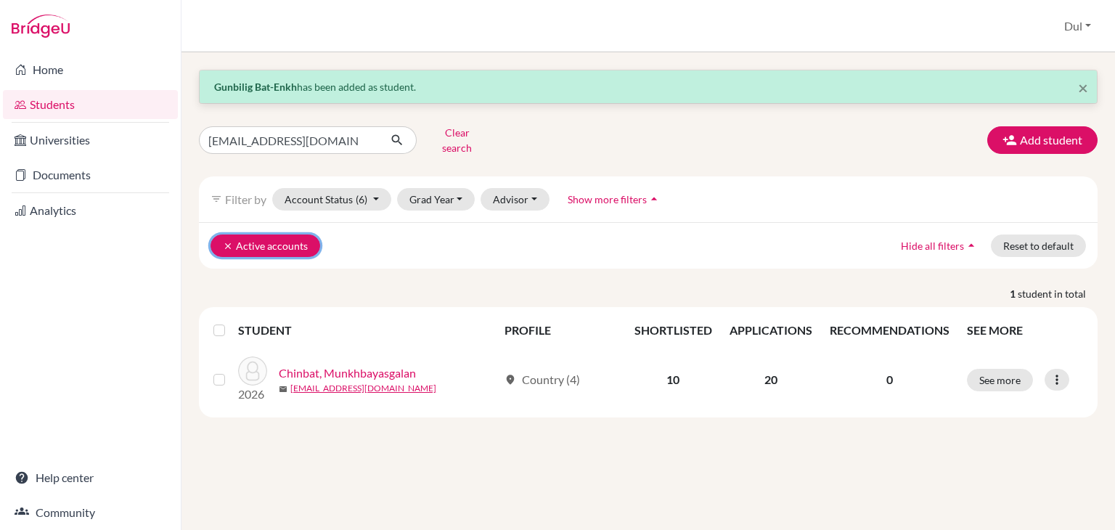
click at [223, 241] on icon "clear" at bounding box center [228, 246] width 10 height 10
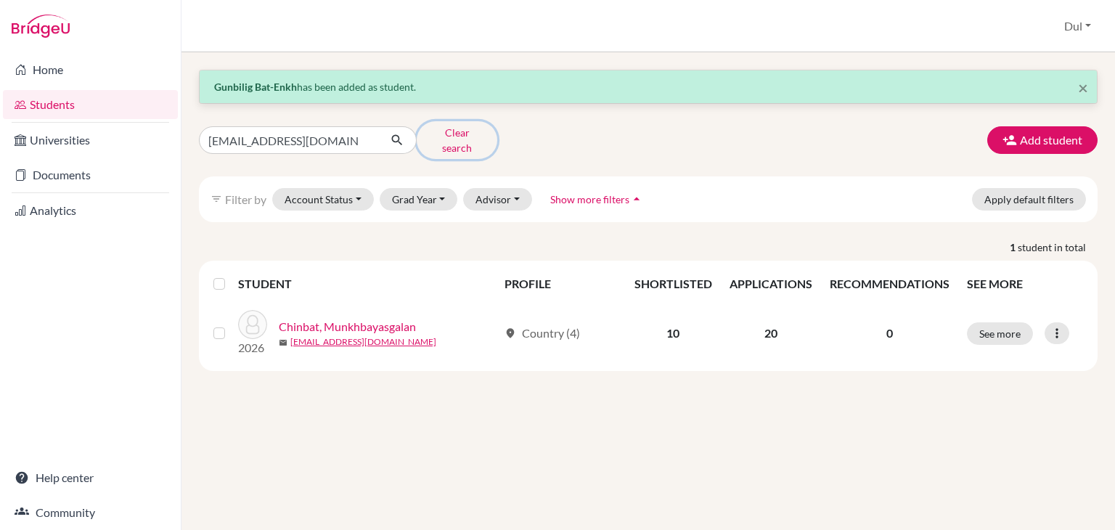
click at [462, 134] on button "Clear search" at bounding box center [457, 140] width 81 height 38
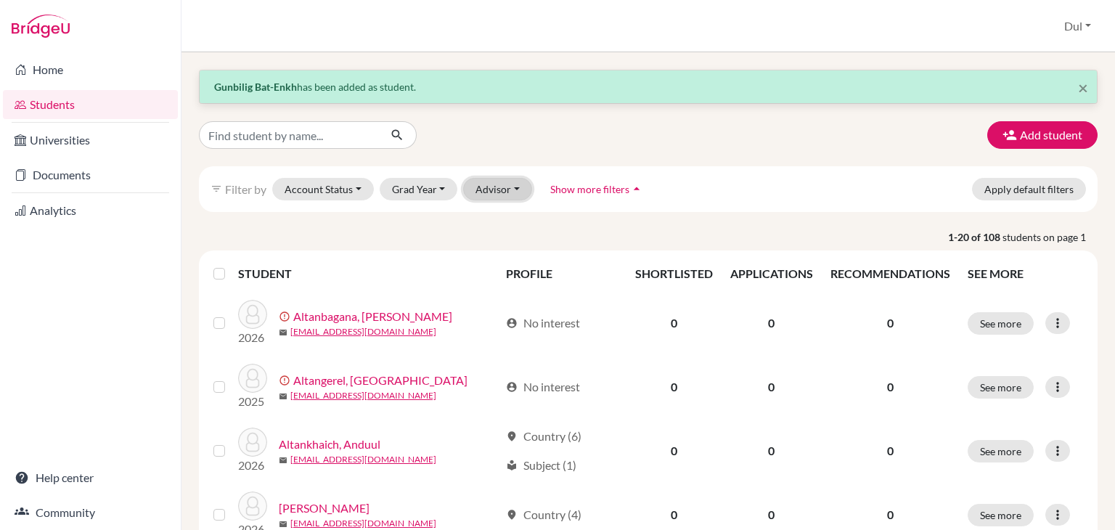
click at [478, 185] on button "Advisor" at bounding box center [497, 189] width 69 height 23
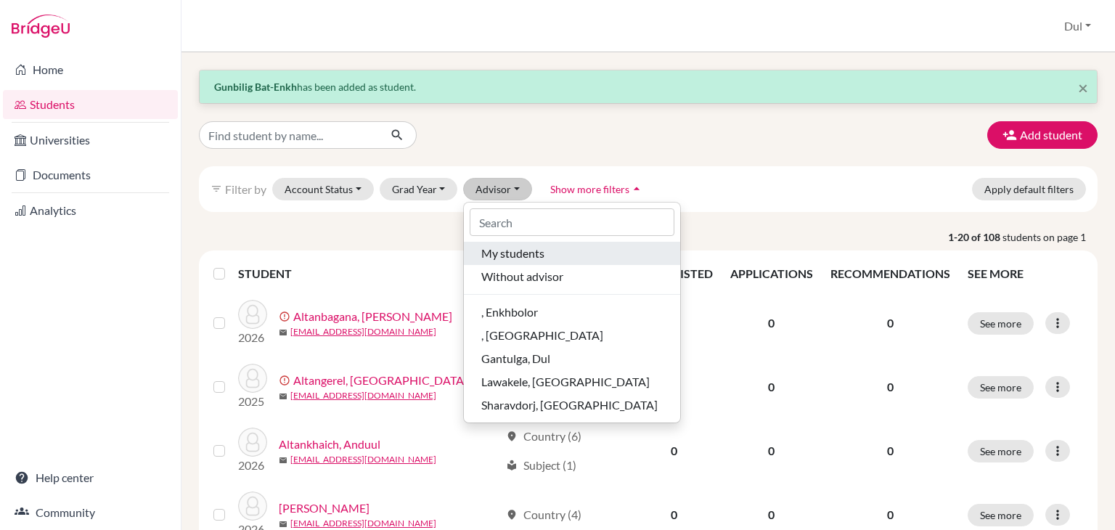
click at [518, 253] on span "My students" at bounding box center [512, 253] width 63 height 17
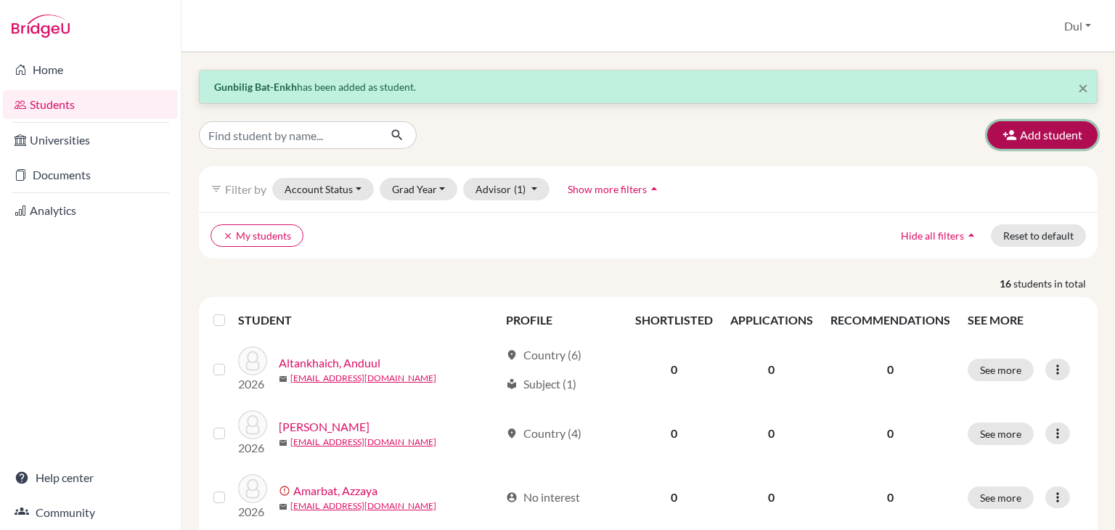
click at [1034, 132] on button "Add student" at bounding box center [1042, 135] width 110 height 28
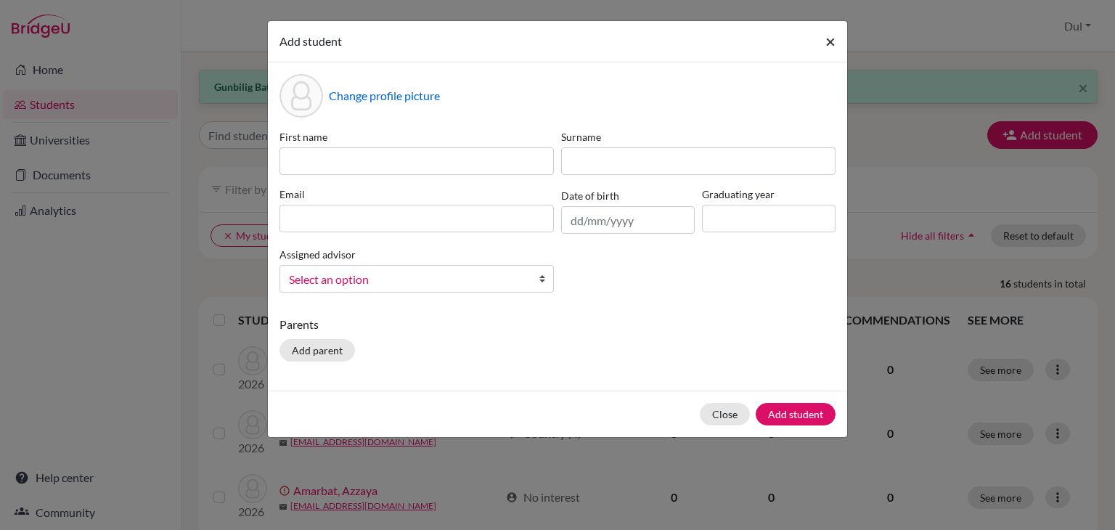
click at [828, 44] on span "×" at bounding box center [830, 40] width 10 height 21
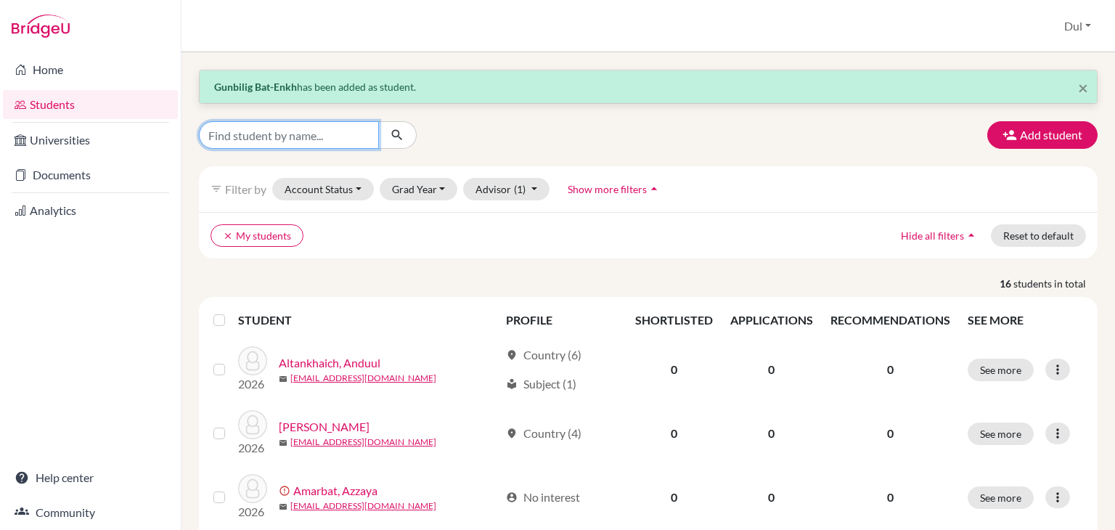
click at [286, 134] on input "Find student by name..." at bounding box center [289, 135] width 180 height 28
type input "khangarid"
click button "submit" at bounding box center [397, 135] width 38 height 28
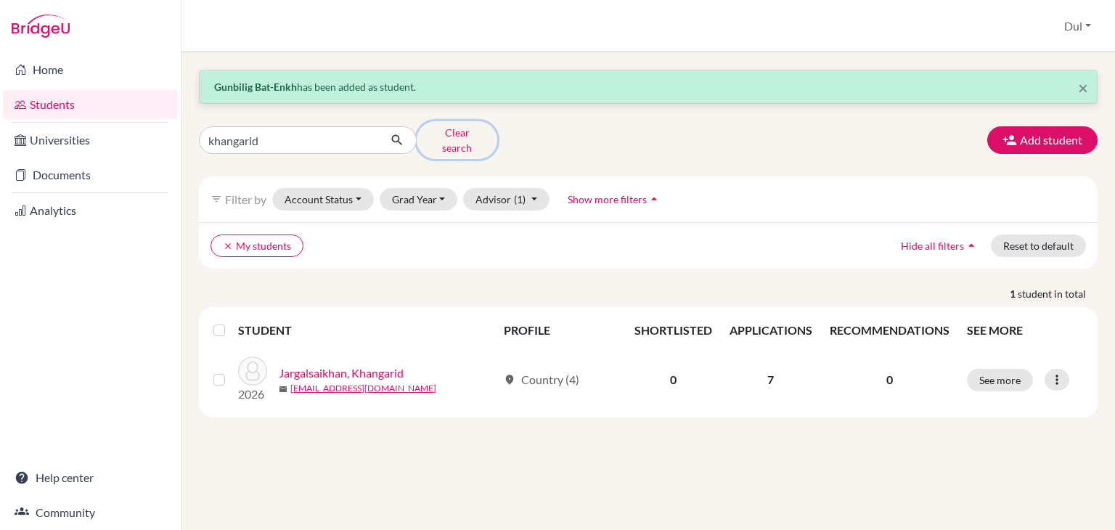
click at [436, 136] on button "Clear search" at bounding box center [457, 140] width 81 height 38
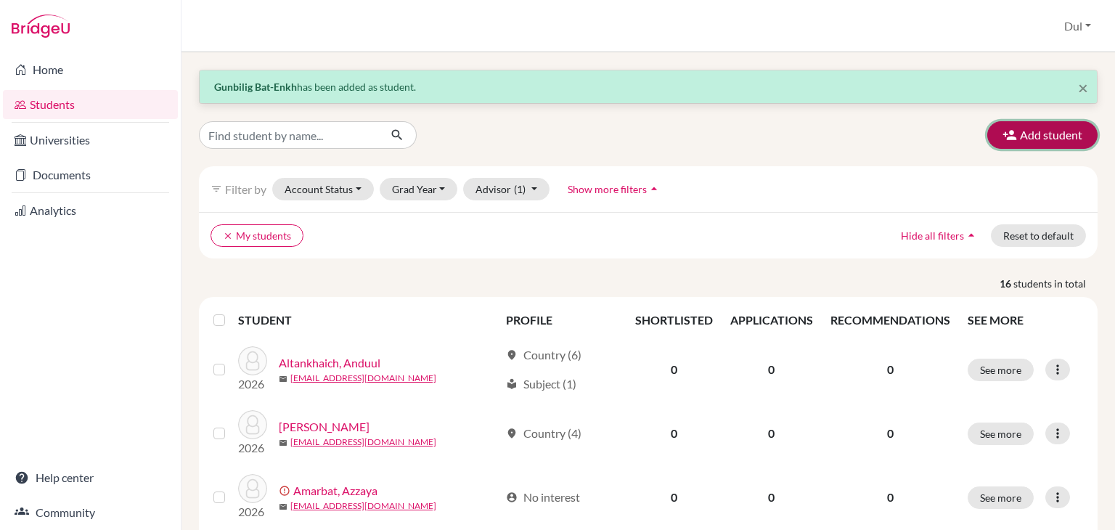
click at [1074, 137] on button "Add student" at bounding box center [1042, 135] width 110 height 28
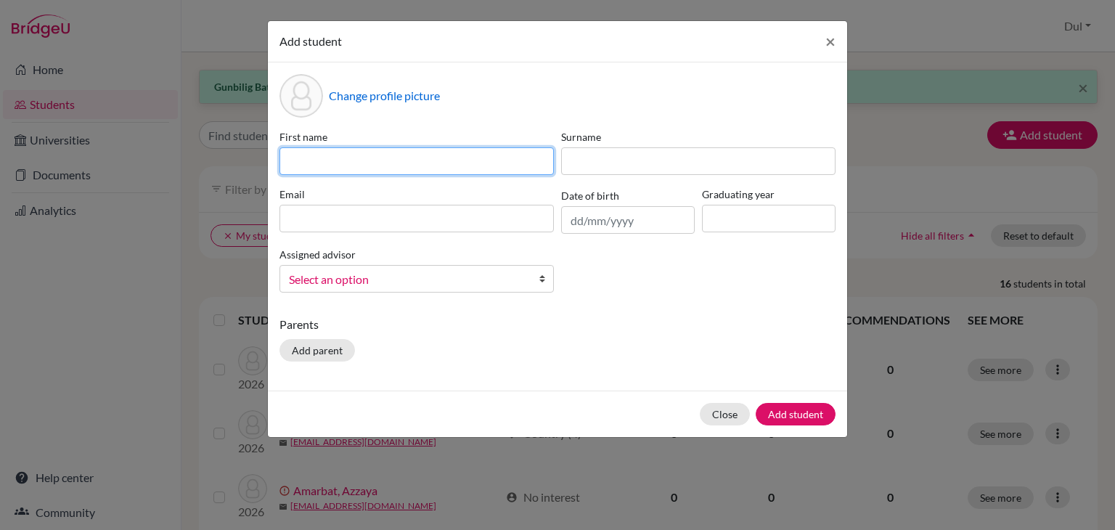
click at [449, 155] on input at bounding box center [416, 161] width 274 height 28
type input "Chinbiligt"
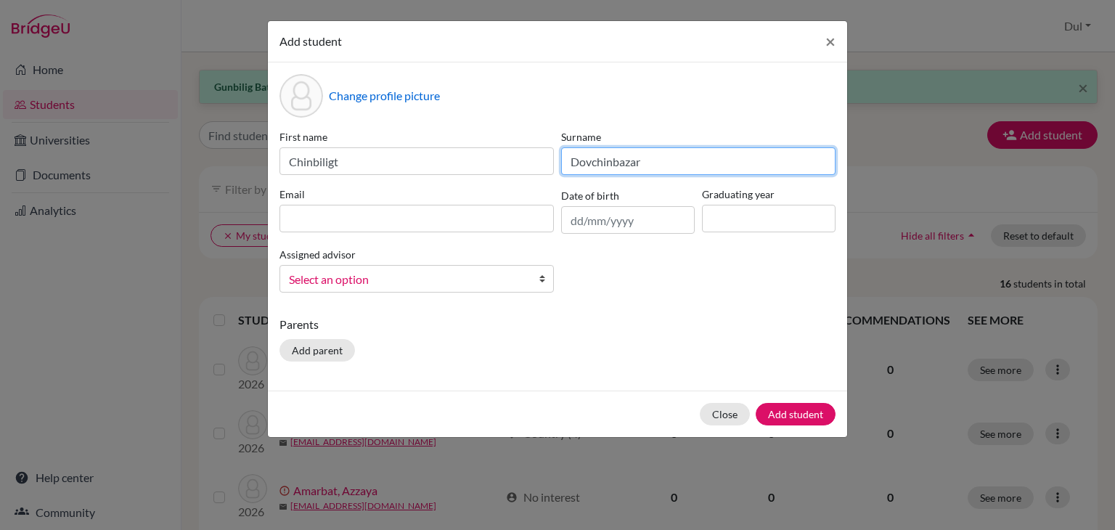
type input "Dovchinbazar"
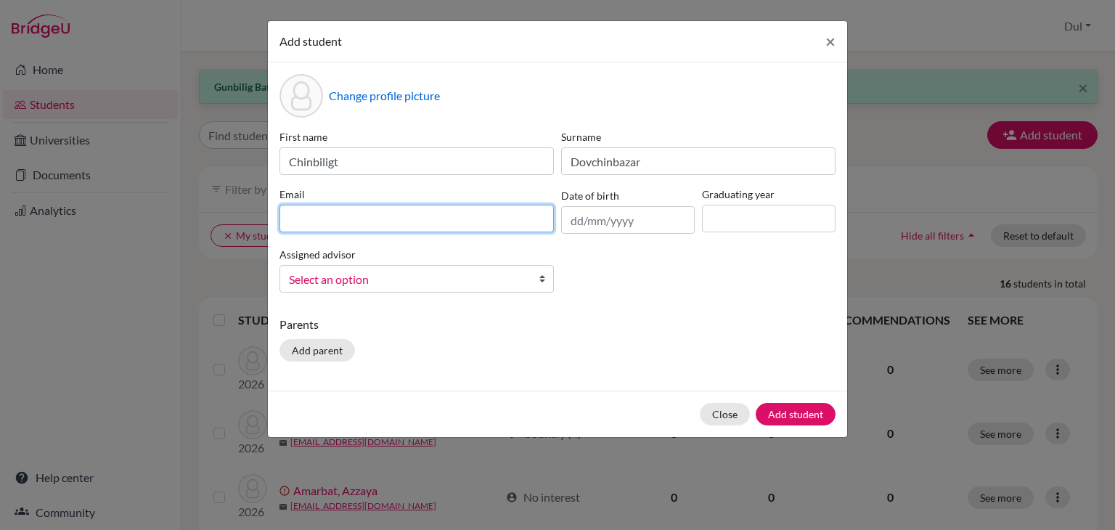
paste input "[EMAIL_ADDRESS][DOMAIN_NAME]"
type input "[EMAIL_ADDRESS][DOMAIN_NAME]"
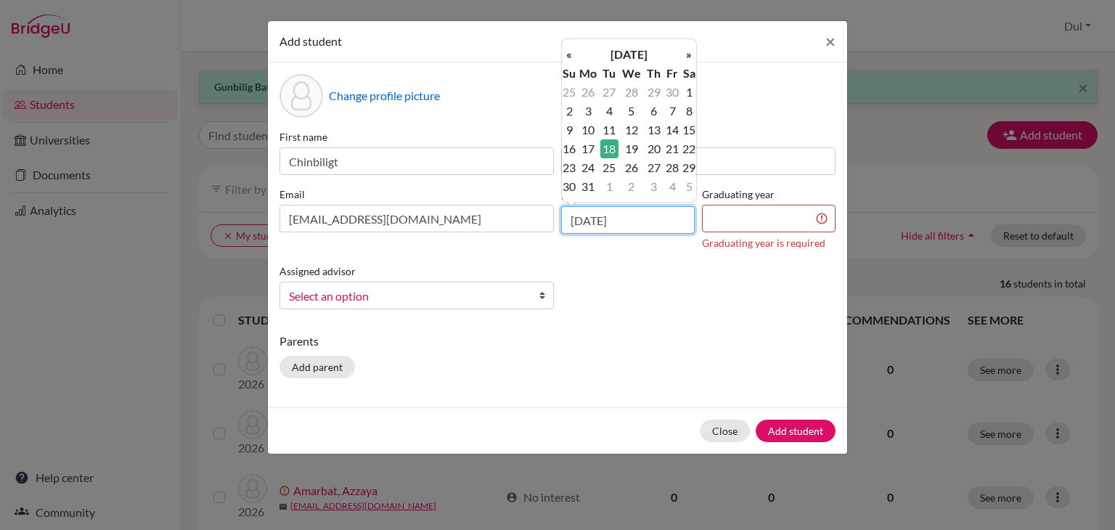
click at [650, 207] on input "[DATE]" at bounding box center [628, 220] width 134 height 28
type input "[DATE]"
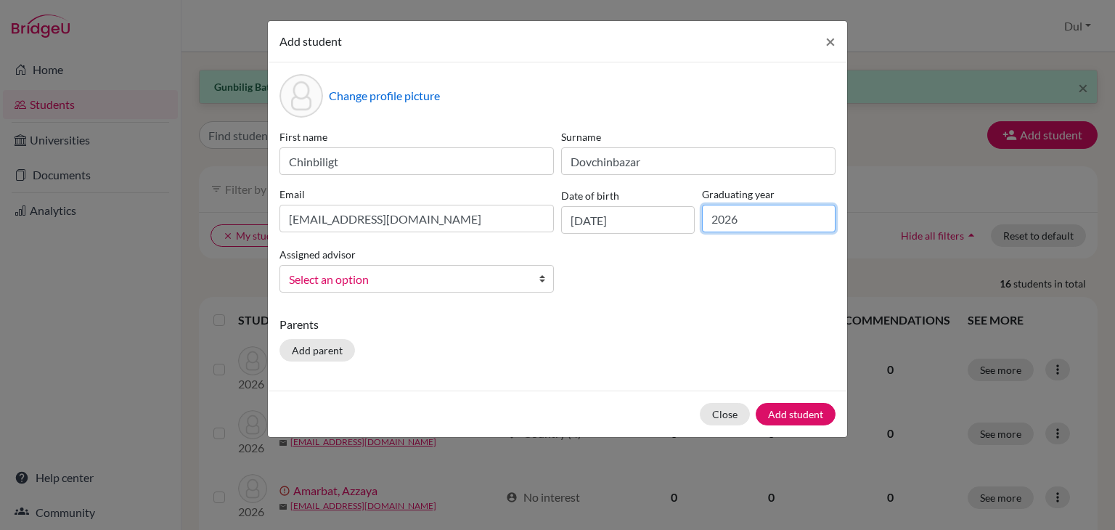
type input "2026"
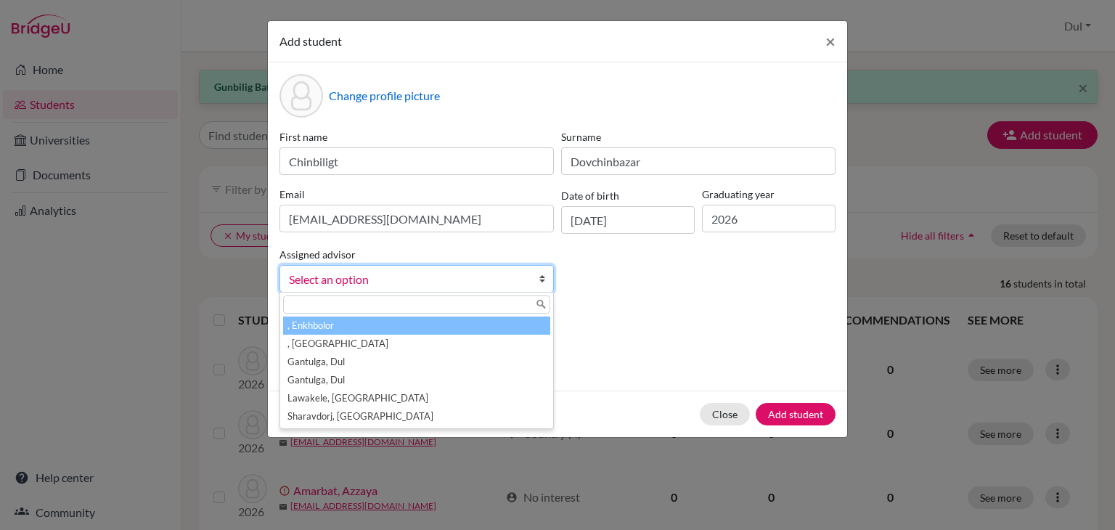
click at [479, 277] on span "Select an option" at bounding box center [407, 279] width 237 height 19
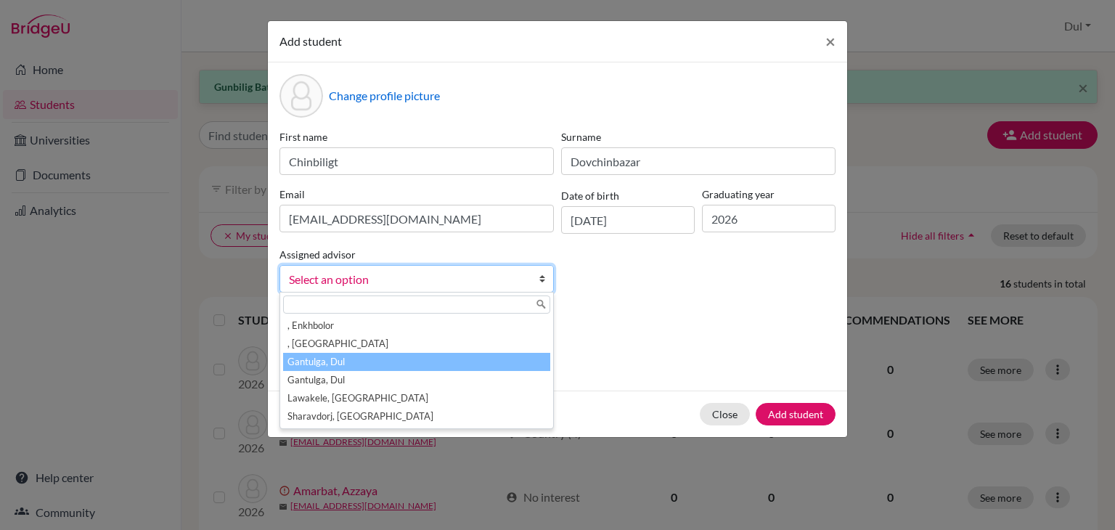
click at [508, 367] on li "Gantulga, Dul" at bounding box center [416, 362] width 267 height 18
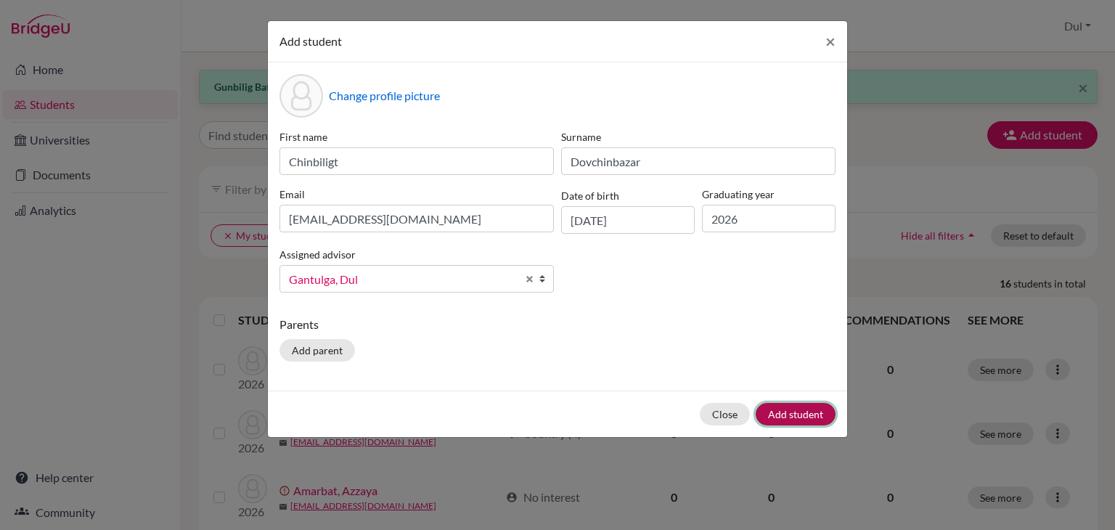
click at [802, 413] on button "Add student" at bounding box center [796, 414] width 80 height 23
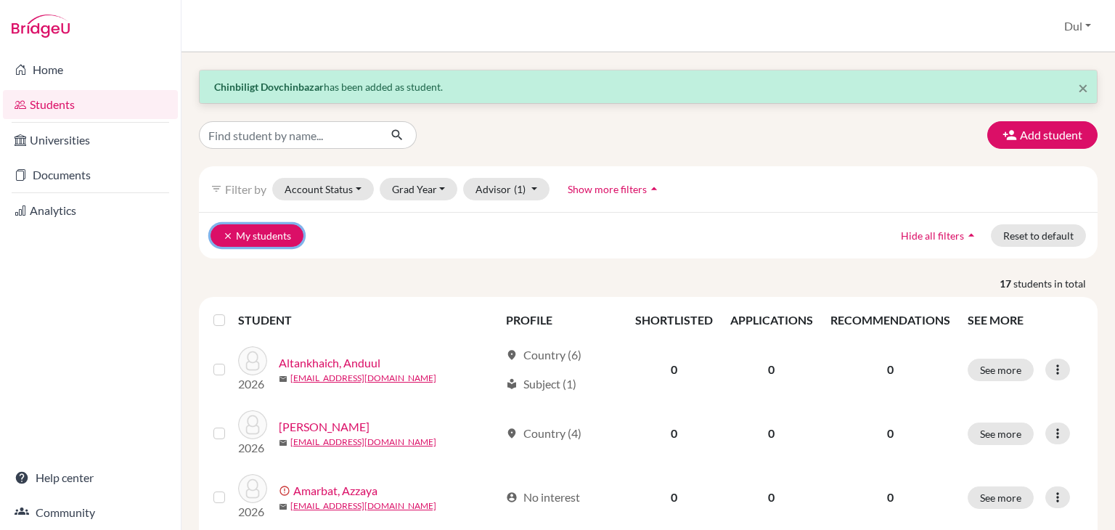
click at [229, 239] on icon "clear" at bounding box center [228, 236] width 10 height 10
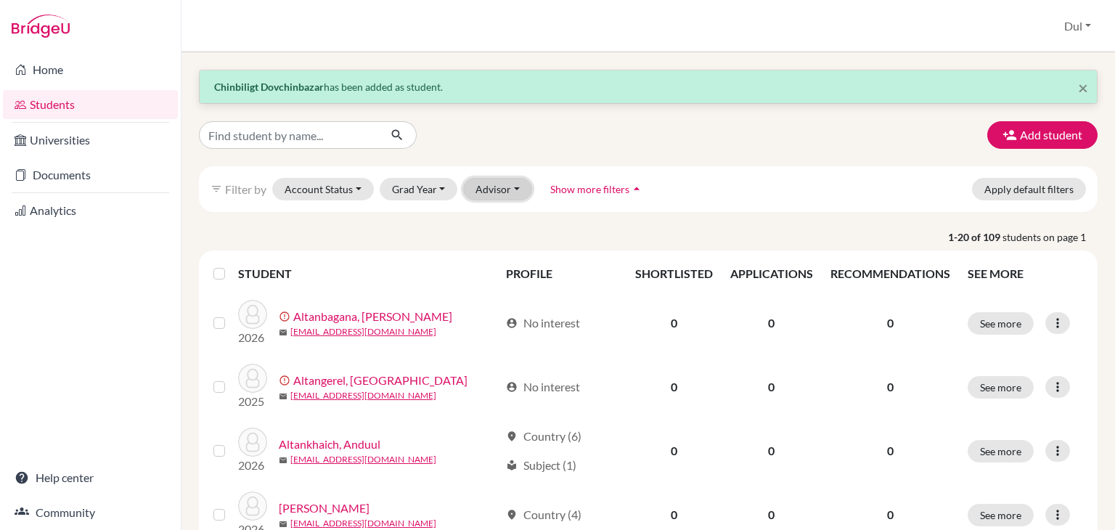
click at [506, 191] on button "Advisor" at bounding box center [497, 189] width 69 height 23
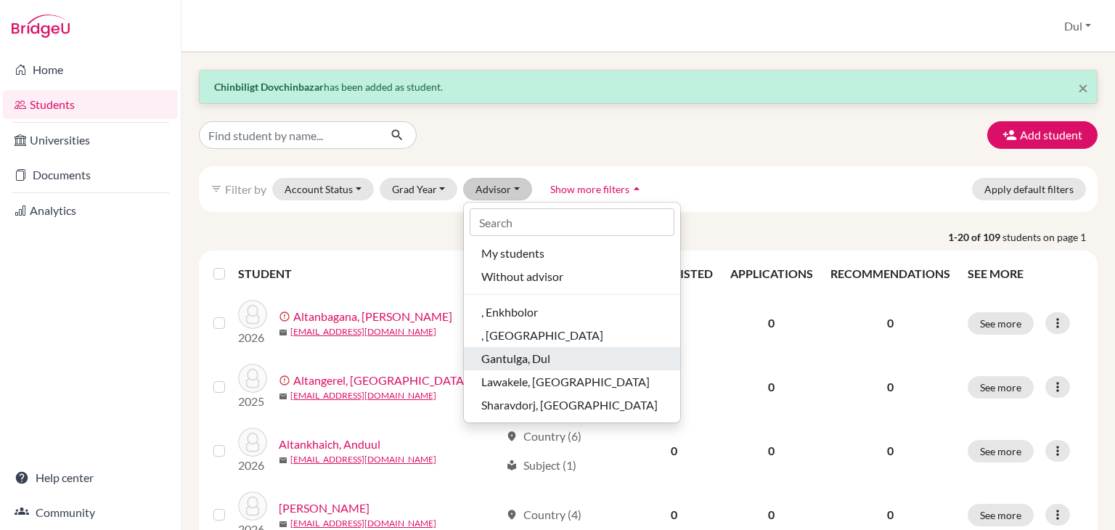
click at [569, 353] on div "Gantulga, Dul" at bounding box center [571, 358] width 181 height 17
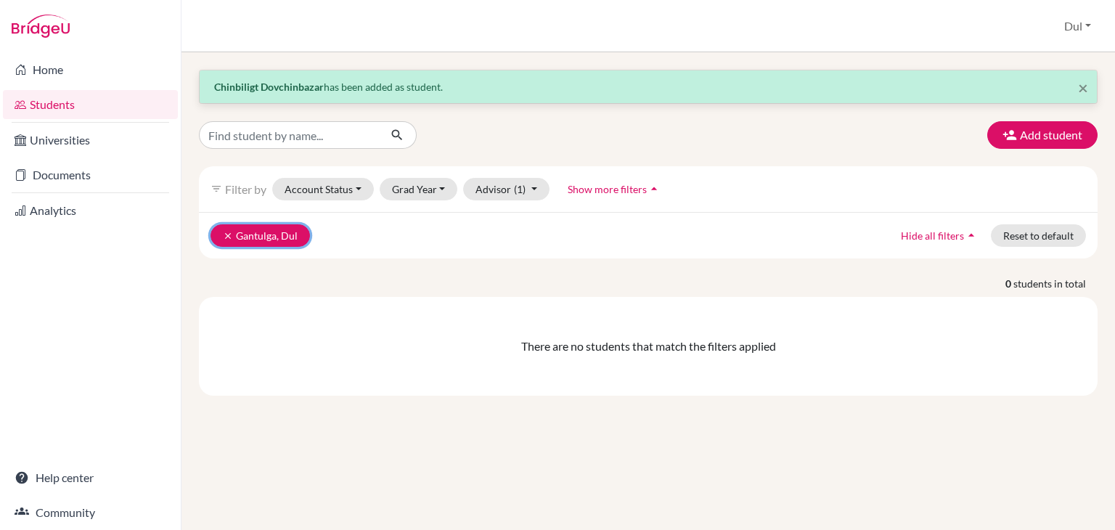
click at [226, 233] on icon "clear" at bounding box center [228, 236] width 10 height 10
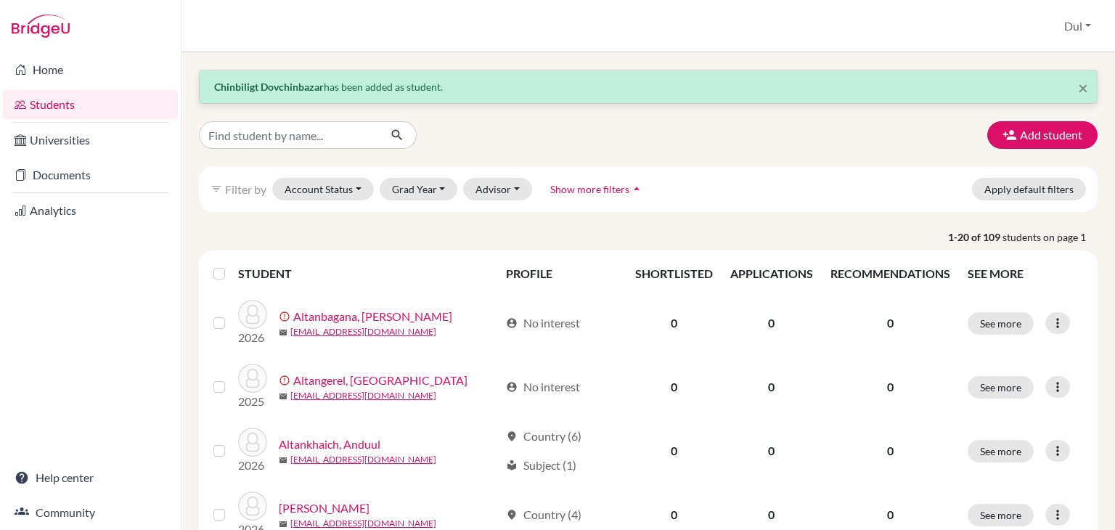
click at [901, 144] on div "Add student" at bounding box center [648, 135] width 920 height 28
